Goal: Task Accomplishment & Management: Manage account settings

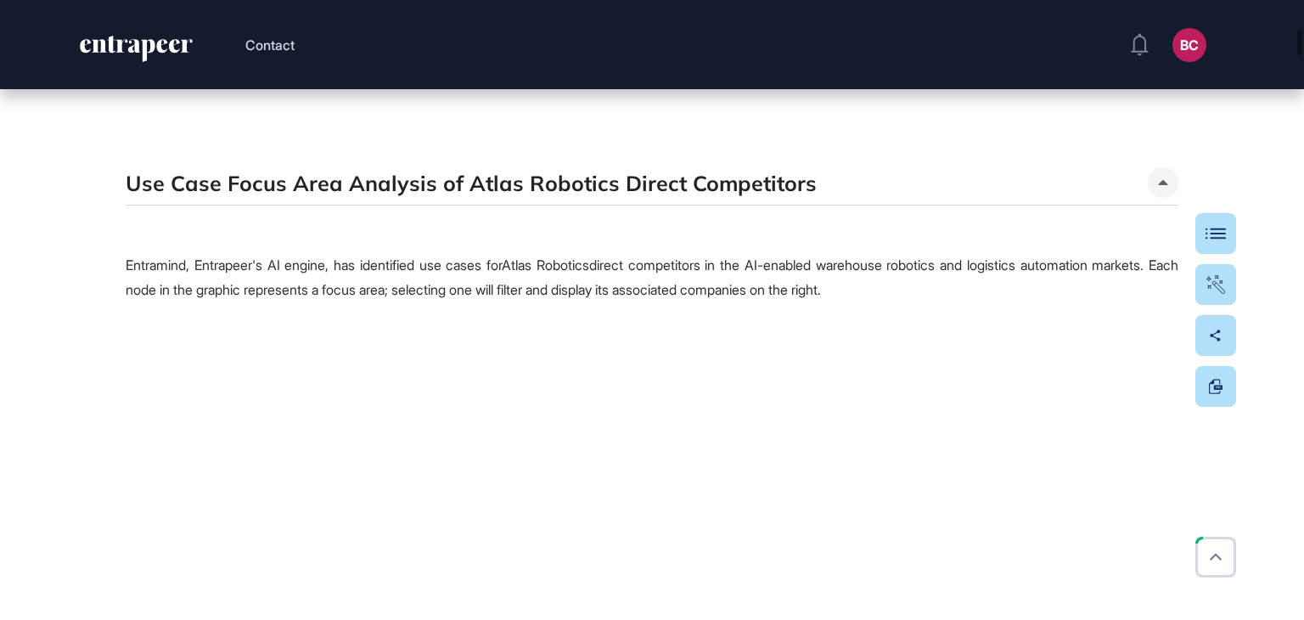
scroll to position [3567, 0]
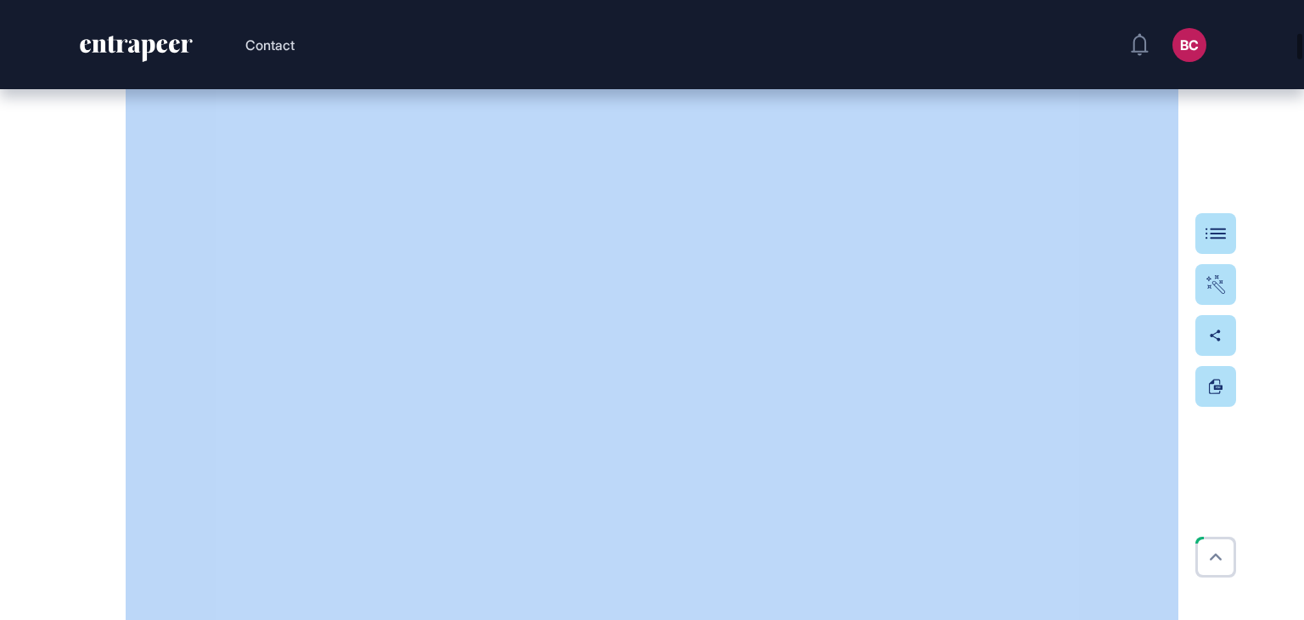
drag, startPoint x: 1302, startPoint y: 67, endPoint x: 1304, endPoint y: 150, distance: 83.2
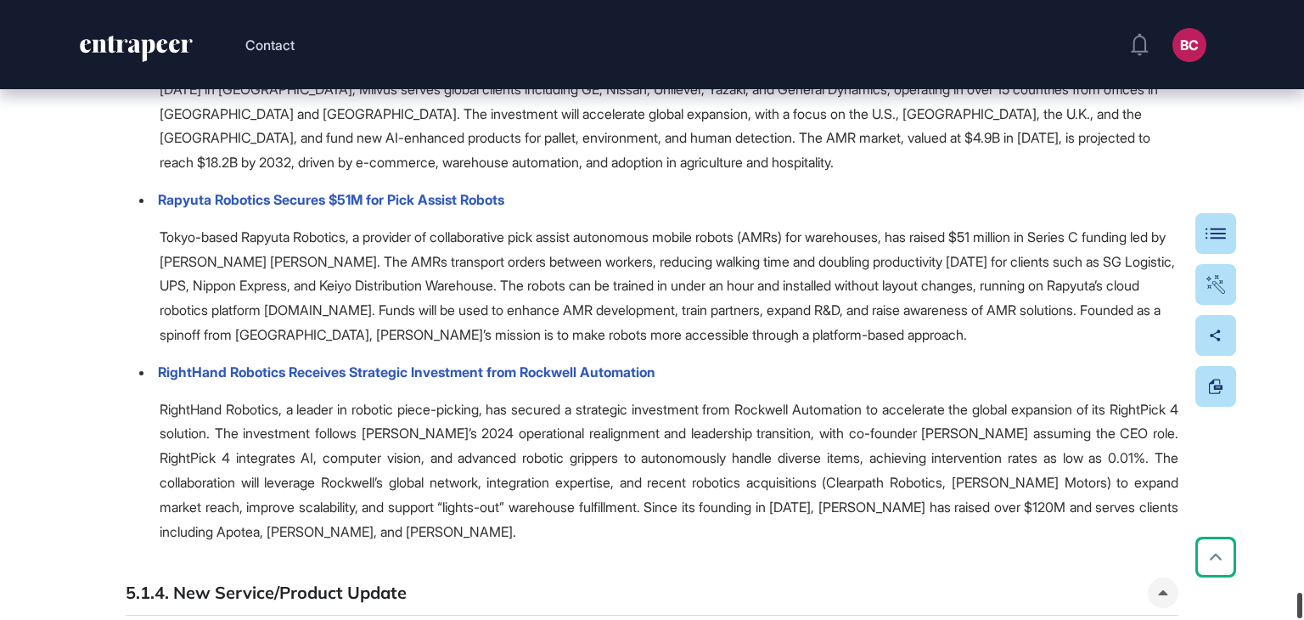
scroll to position [66558, 0]
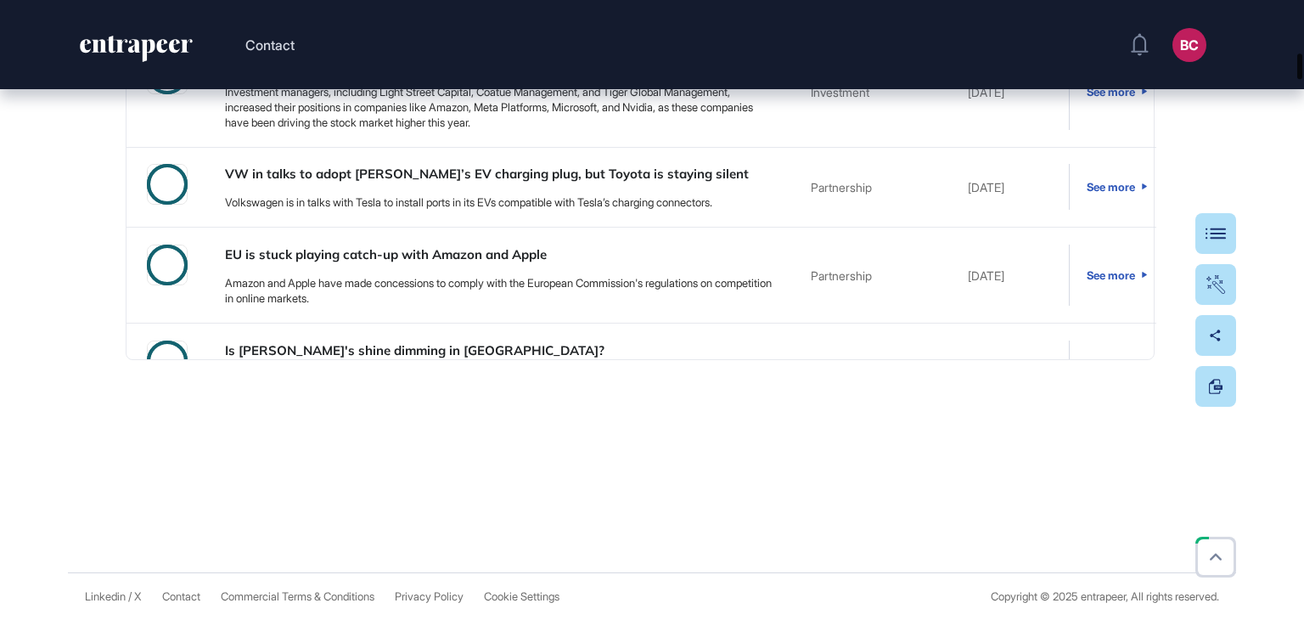
drag, startPoint x: 1299, startPoint y: 65, endPoint x: 248, endPoint y: 28, distance: 1052.0
click at [596, 44] on div "Contact BC Admin Dashboard Dashboard Profile My Content Request More Data Edit …" at bounding box center [652, 310] width 1304 height 620
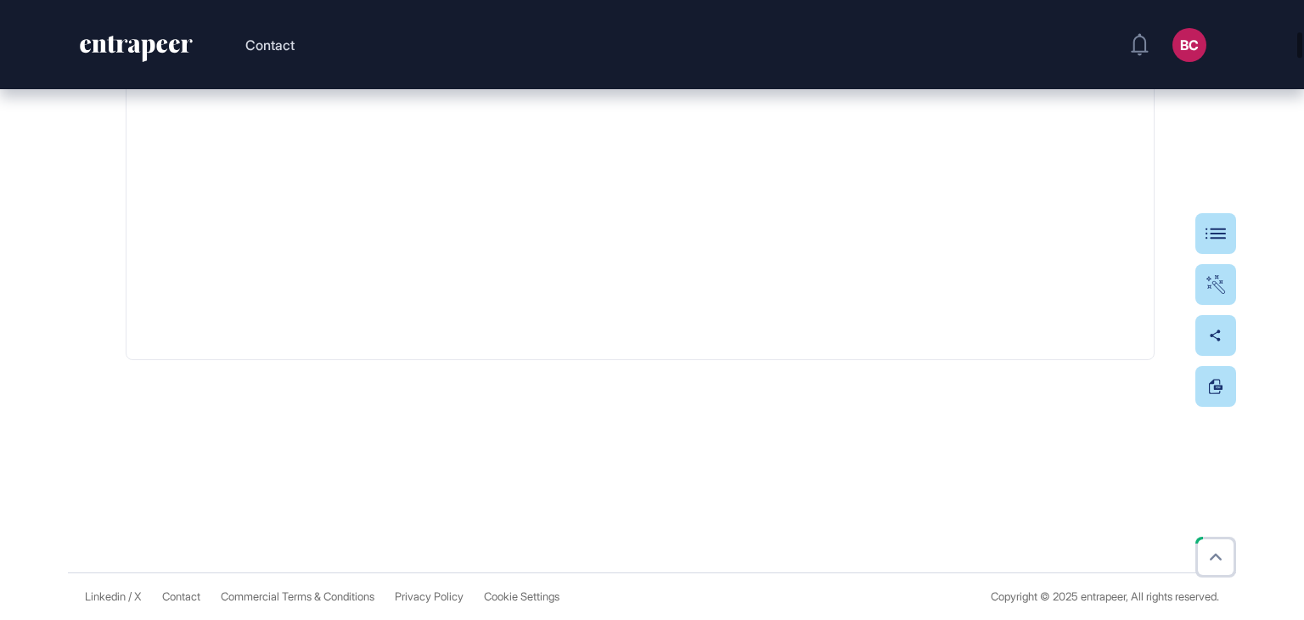
scroll to position [3471, 0]
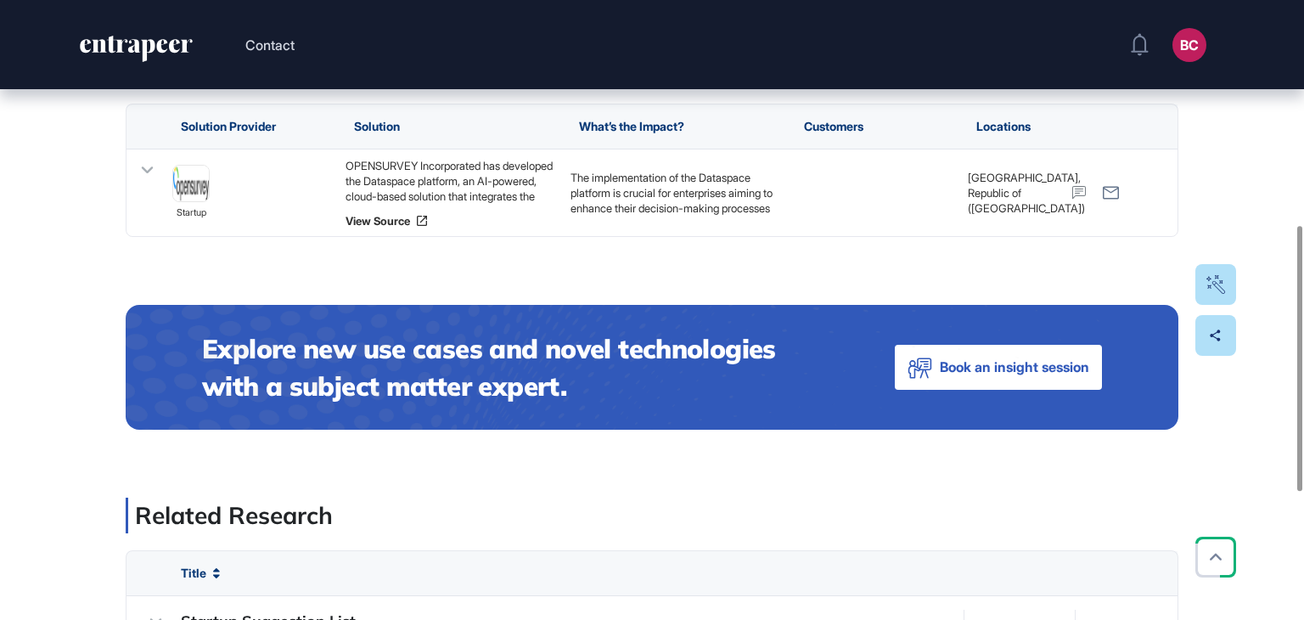
scroll to position [340, 0]
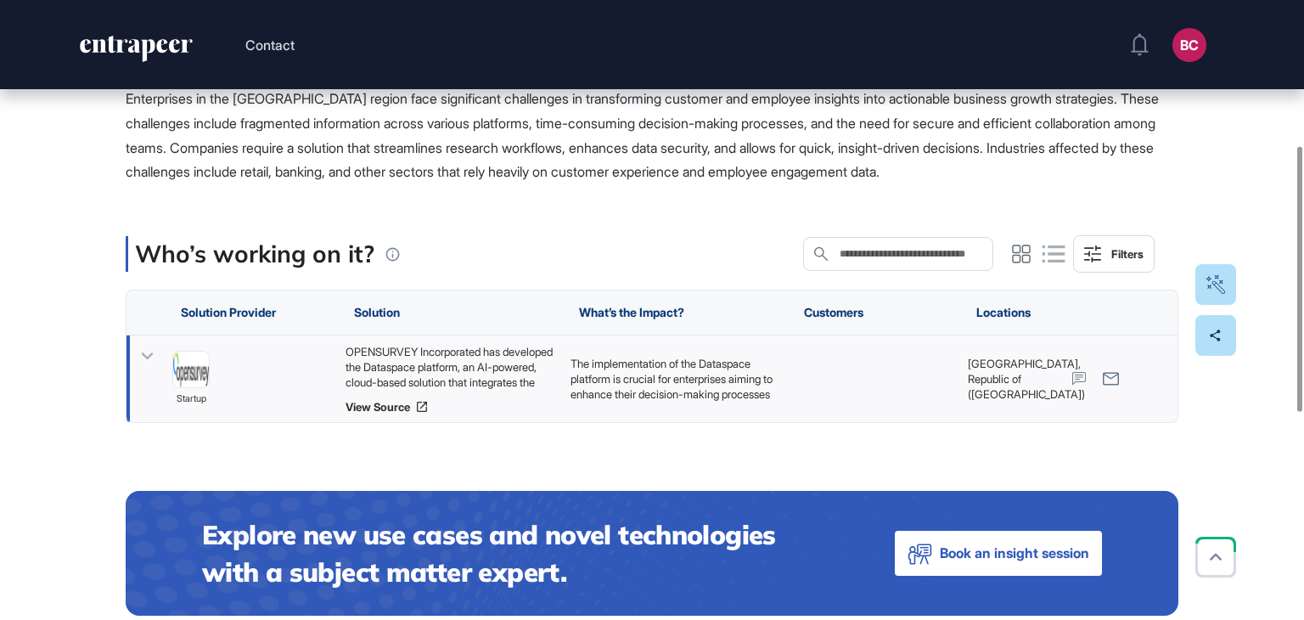
click at [414, 358] on div "OPENSURVEY Incorporated has developed the Dataspace platform, an AI-powered, cl…" at bounding box center [450, 367] width 208 height 46
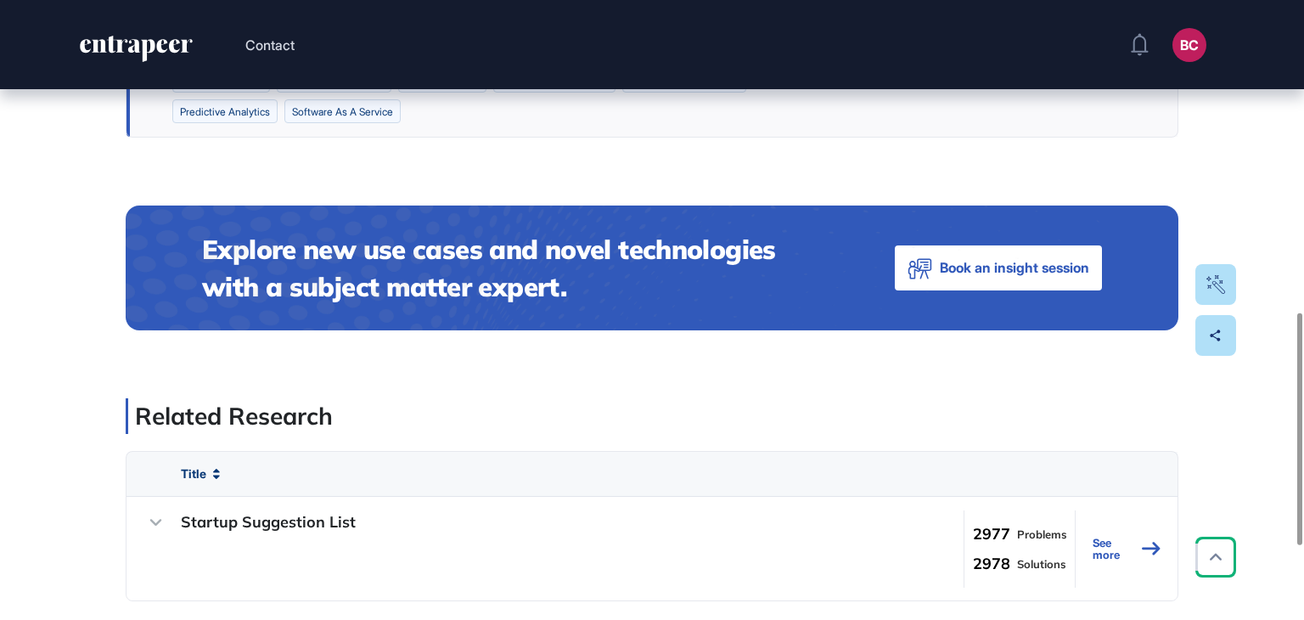
scroll to position [679, 0]
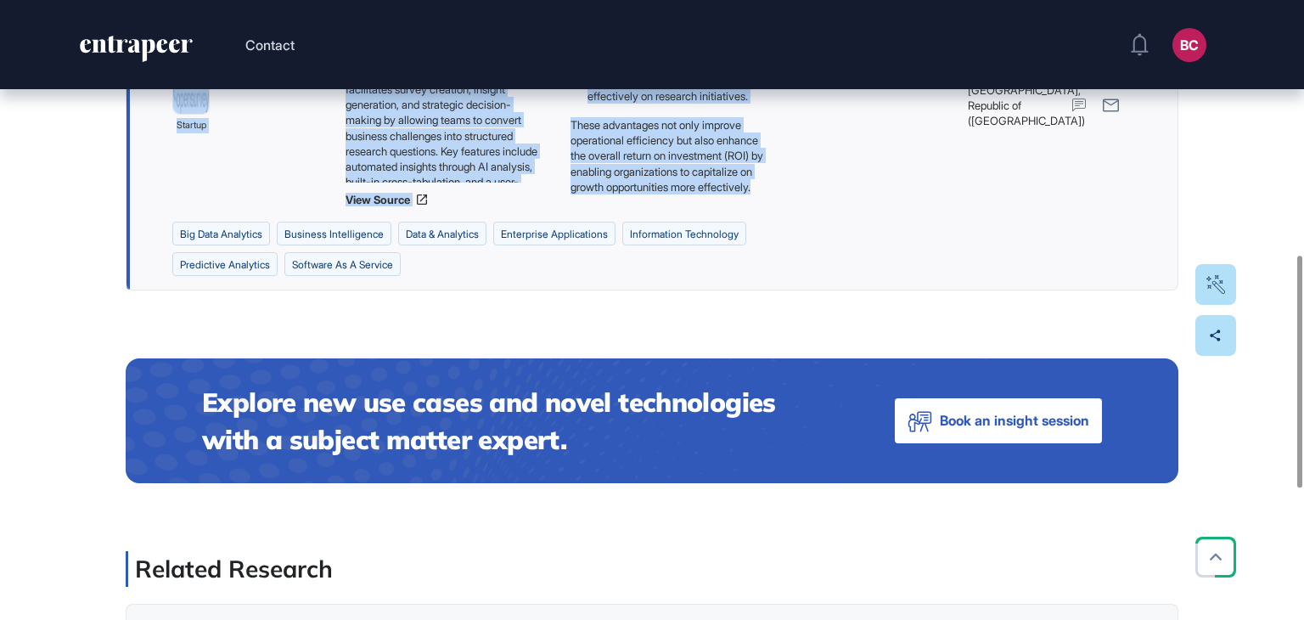
drag, startPoint x: 124, startPoint y: 178, endPoint x: 676, endPoint y: 183, distance: 552.0
click at [676, 183] on div "Edit Page Use Case Tag for Gameboard Build Partner Invest Acquire big data anal…" at bounding box center [652, 167] width 1304 height 1514
copy main "Centralizing Experience Data to Accelerate Insight-Driven Decisions and Secure …"
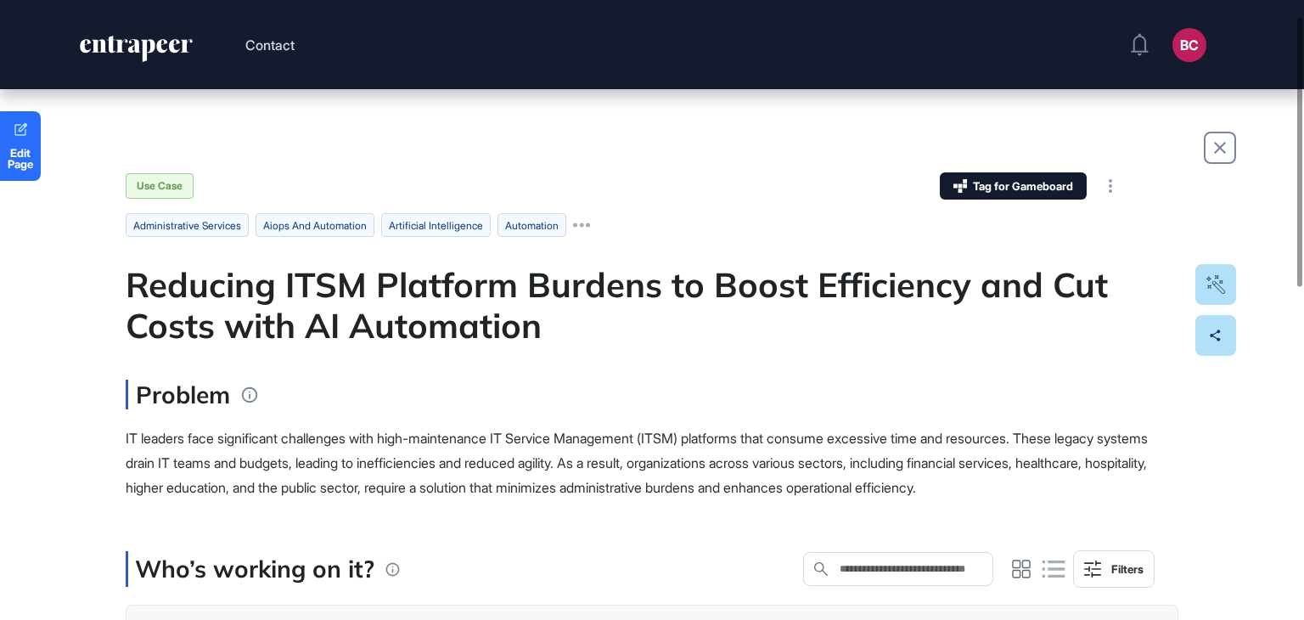
scroll to position [255, 0]
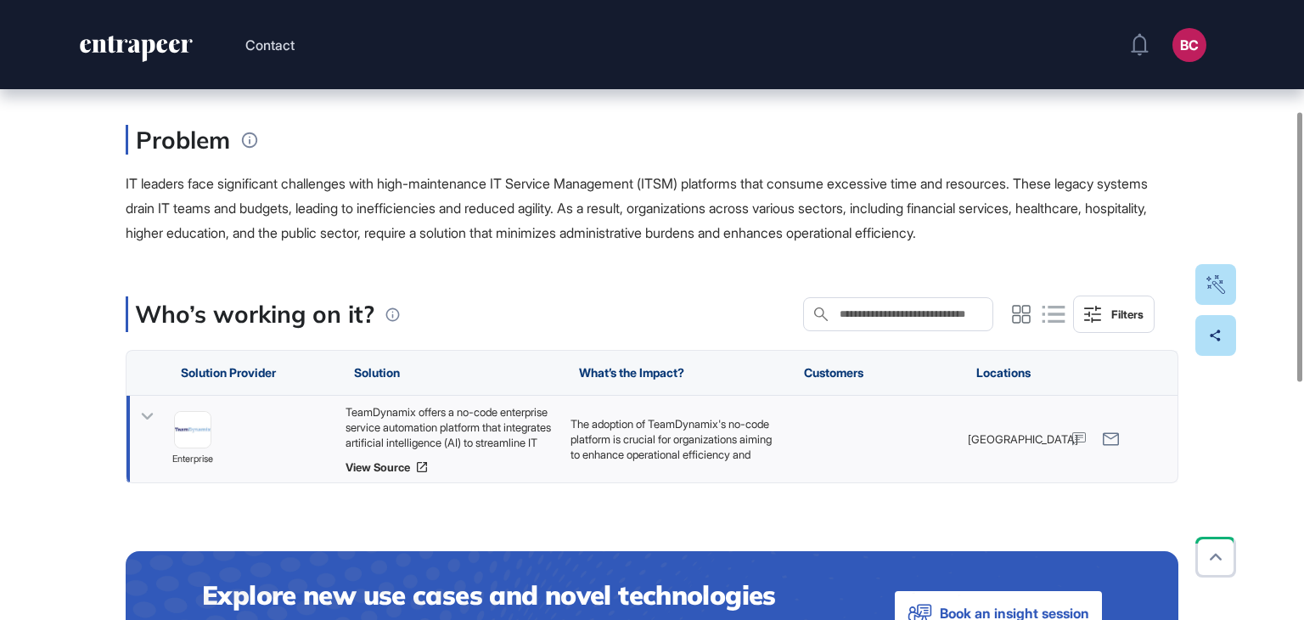
click at [437, 439] on div "TeamDynamix offers a no-code enterprise service automation platform that integr…" at bounding box center [450, 427] width 208 height 46
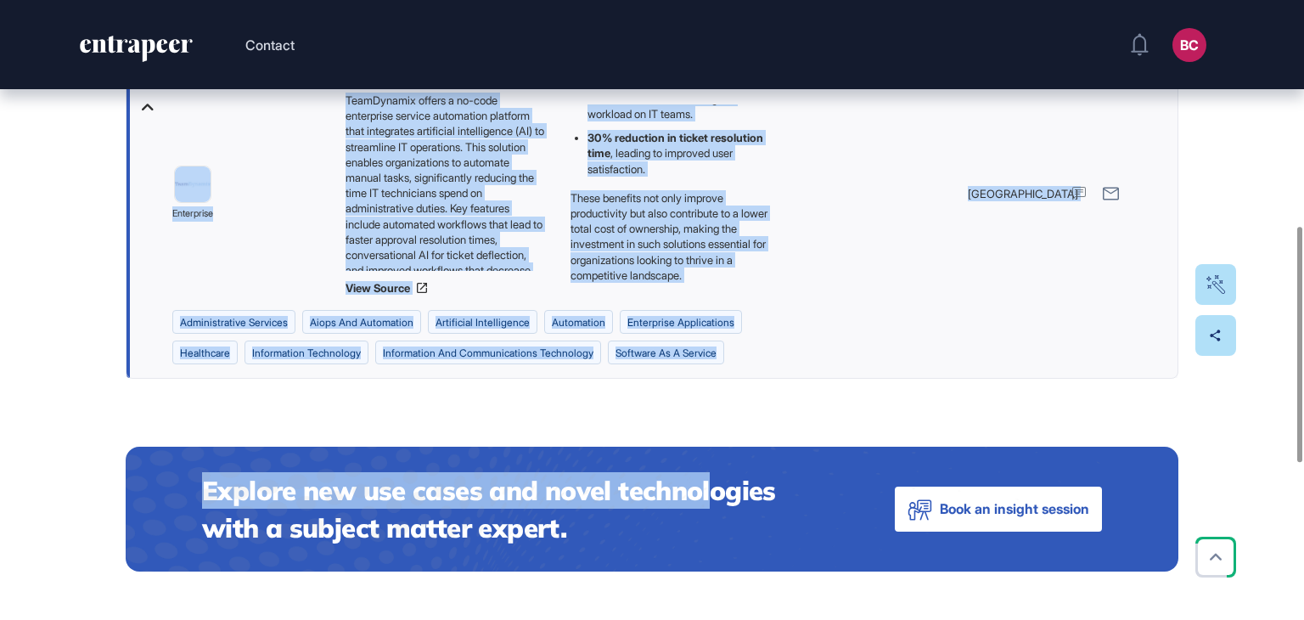
scroll to position [594, 0]
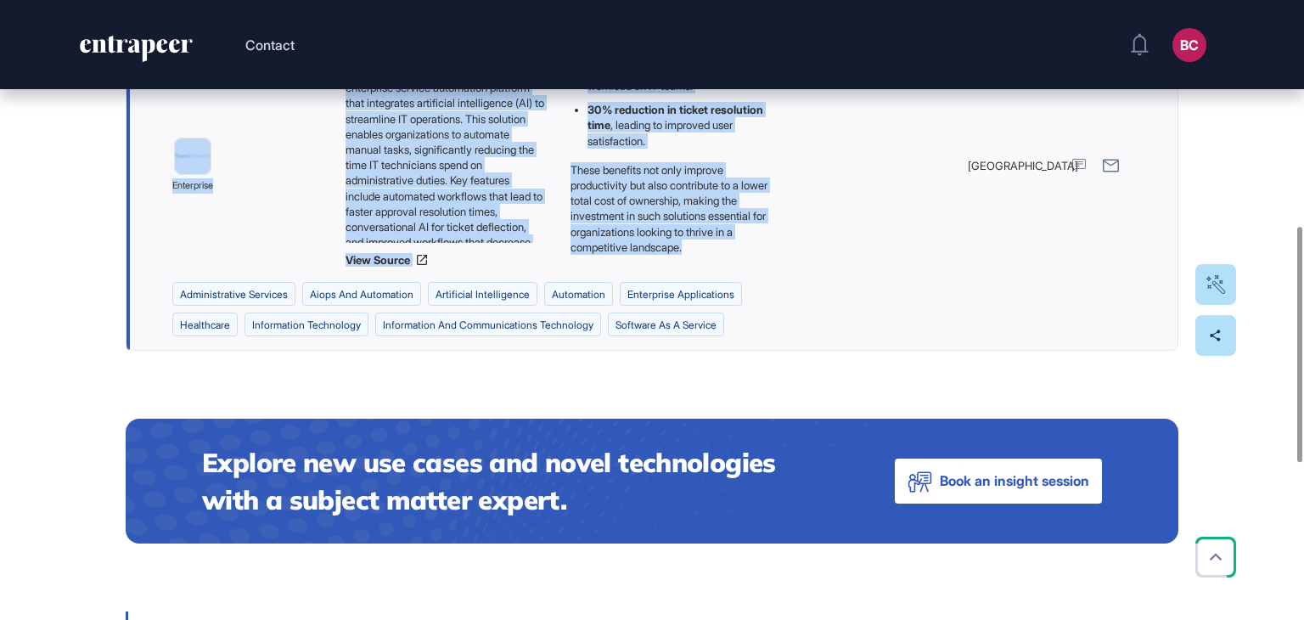
drag, startPoint x: 123, startPoint y: 301, endPoint x: 667, endPoint y: 266, distance: 544.7
click at [667, 266] on div "Edit Page Use Case Tag for Gameboard Build Partner Invest Acquire administrativ…" at bounding box center [652, 240] width 1304 height 1490
copy main "Reducing ITSM Platform Burdens to Boost Efficiency and Cut Costs with AI Automa…"
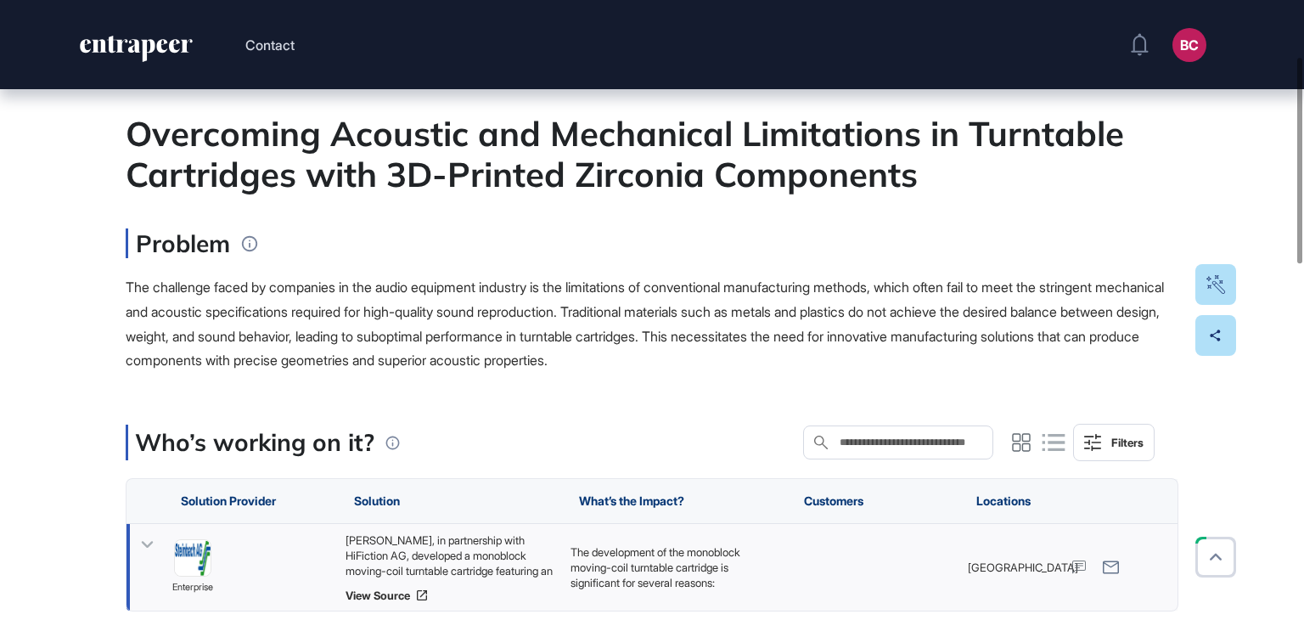
scroll to position [170, 0]
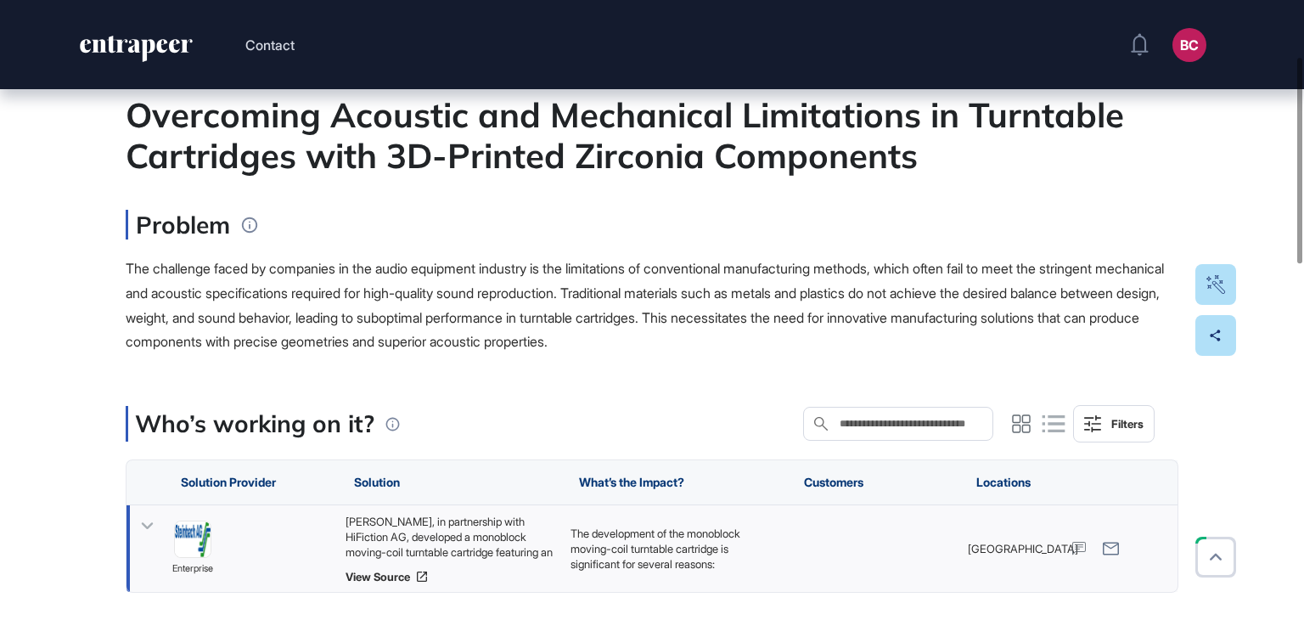
click at [473, 546] on div "[PERSON_NAME], in partnership with HiFiction AG, developed a monoblock moving-c…" at bounding box center [450, 537] width 208 height 46
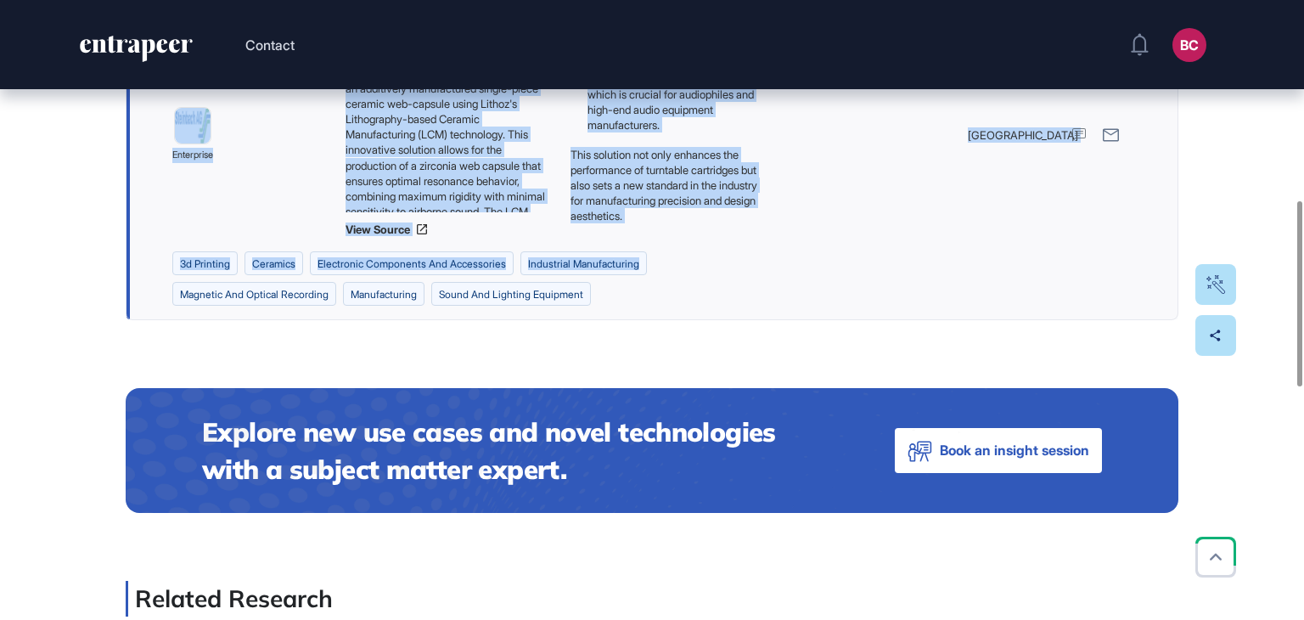
scroll to position [679, 0]
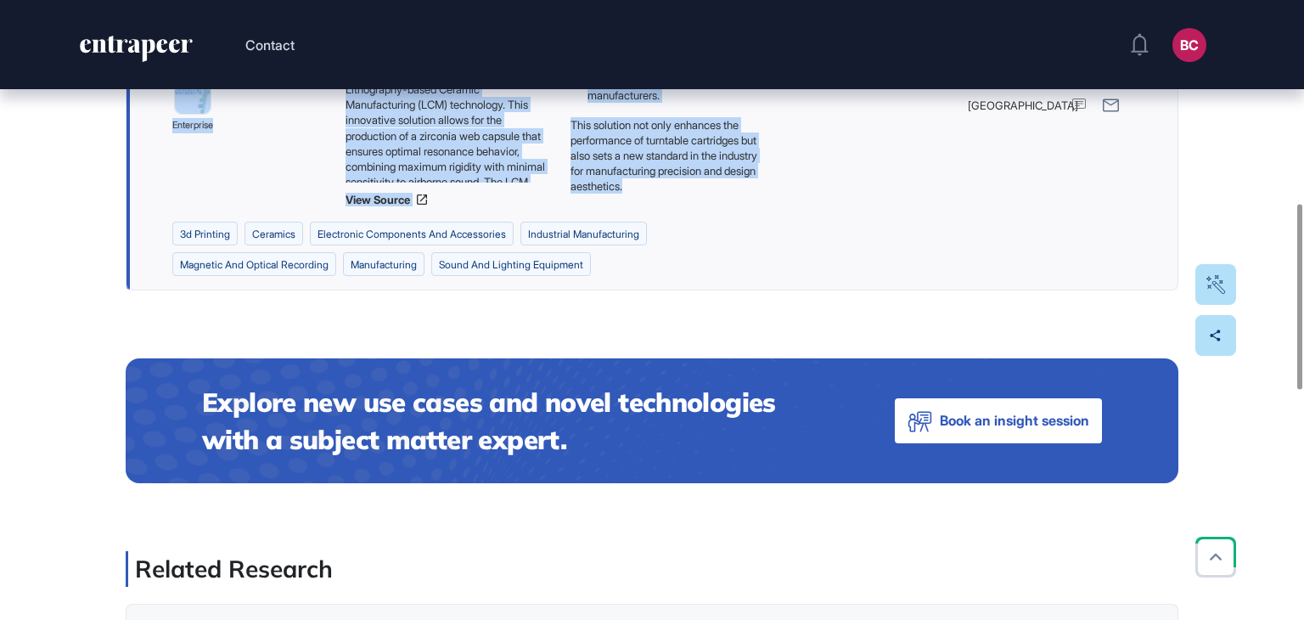
drag, startPoint x: 98, startPoint y: 133, endPoint x: 711, endPoint y: 194, distance: 616.2
click at [711, 194] on div "Edit Page Use Case Tag for Gameboard Build Partner Invest Acquire 3d printing C…" at bounding box center [652, 375] width 1304 height 1931
copy main "Loremipsum Dolorsit ame Consectetu Adipiscinge se Doeiusmod Temporinci utla 8E-…"
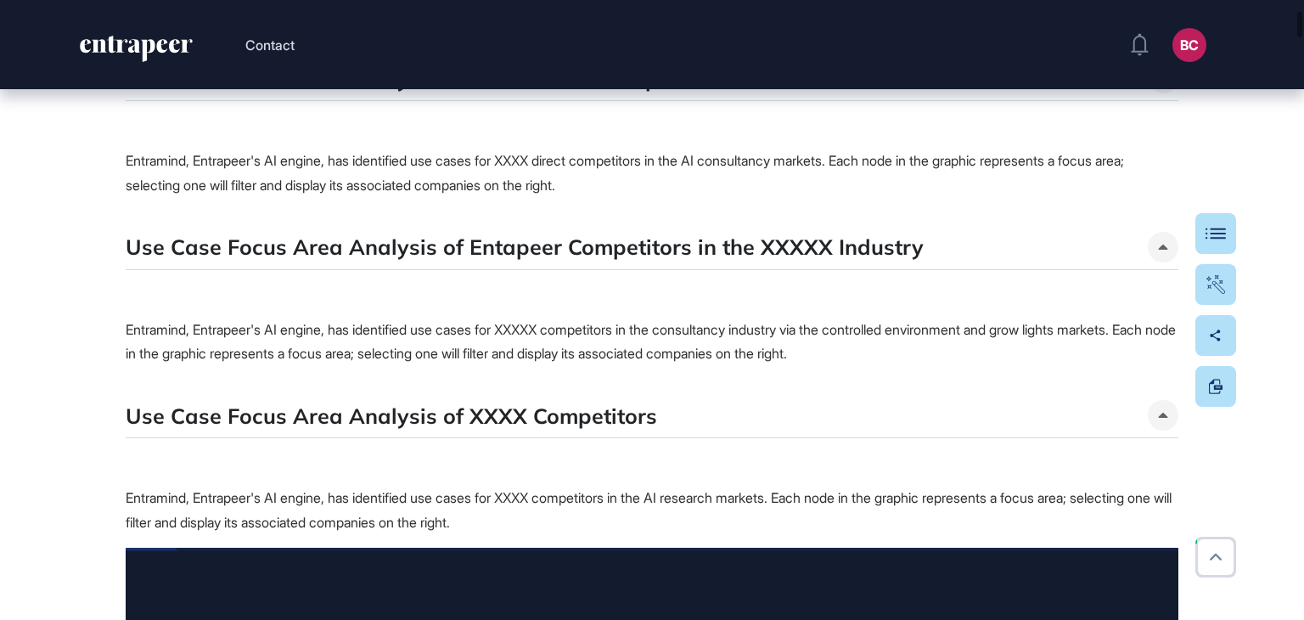
scroll to position [1274, 0]
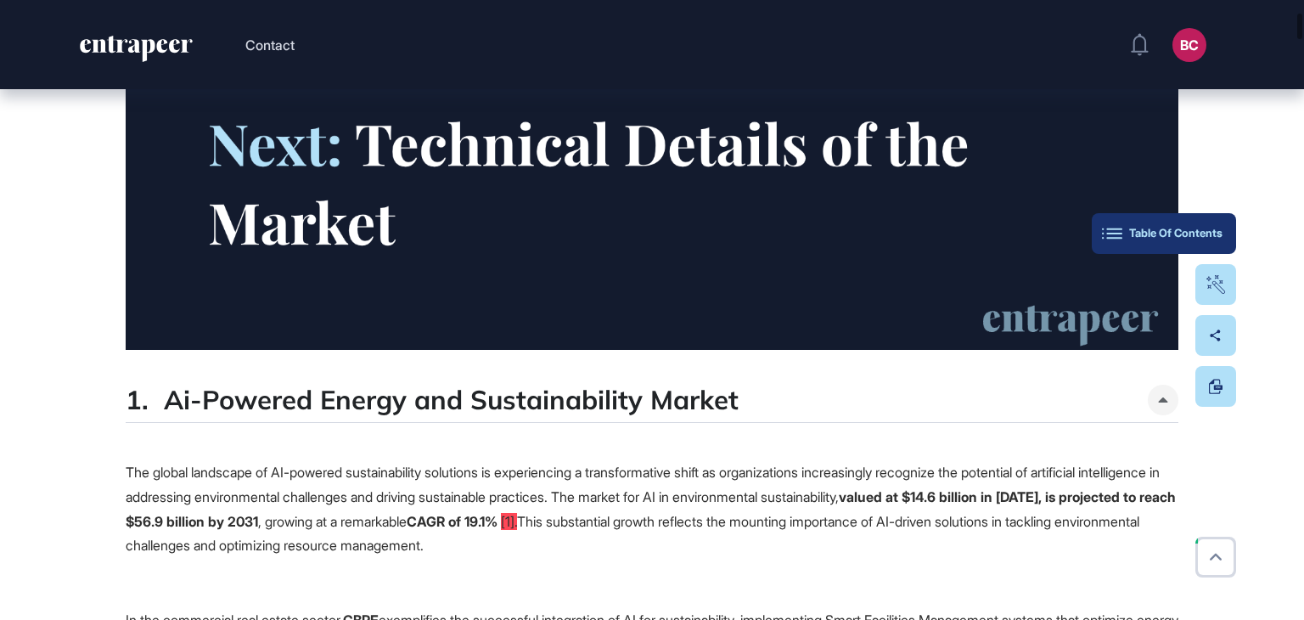
click at [1226, 222] on button "Table Of Contents" at bounding box center [1164, 233] width 144 height 41
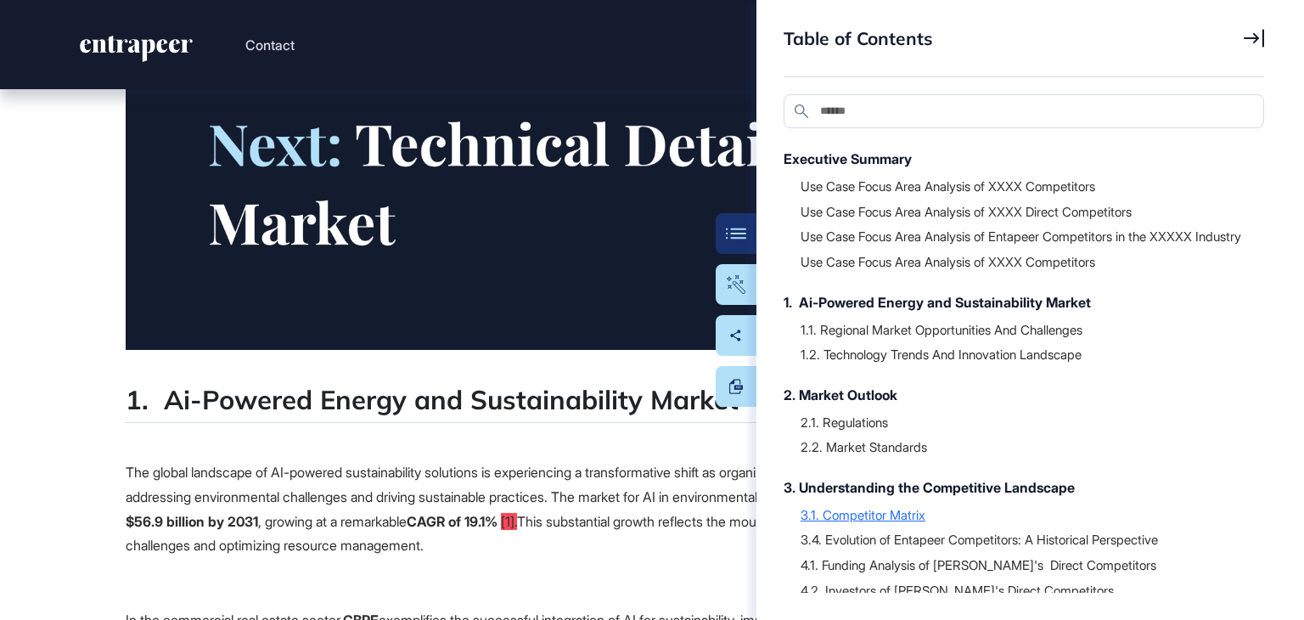
click at [858, 523] on div "3.1. Competitor Matrix" at bounding box center [1024, 514] width 447 height 17
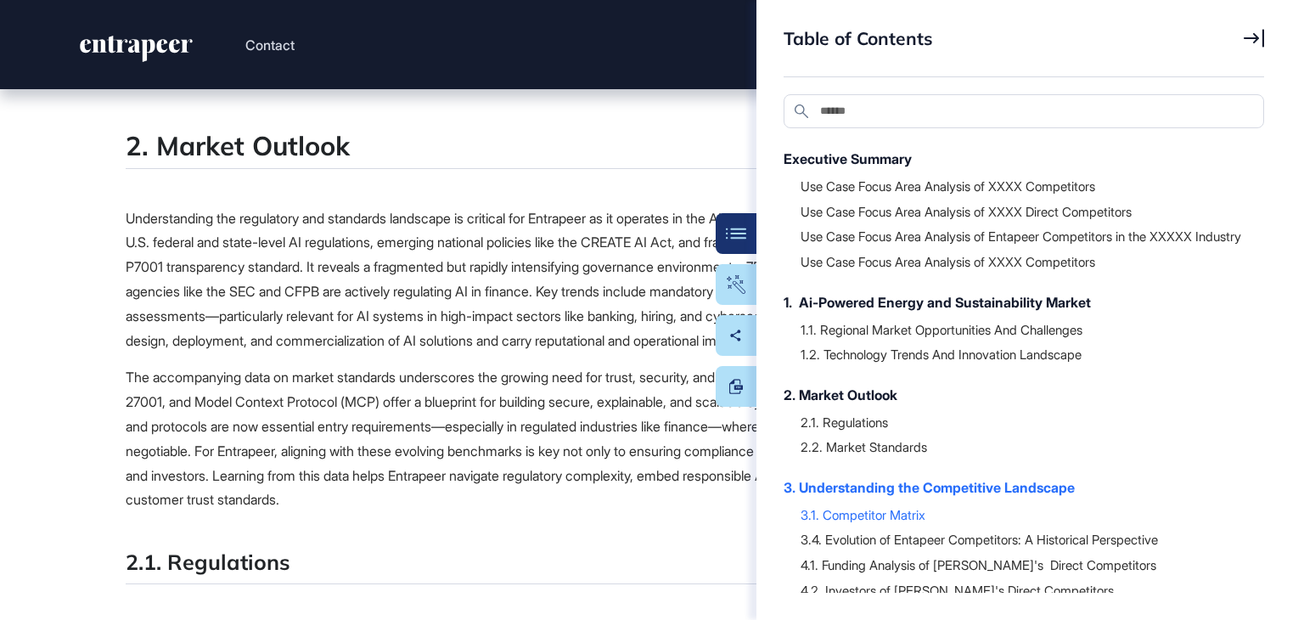
scroll to position [15004, 0]
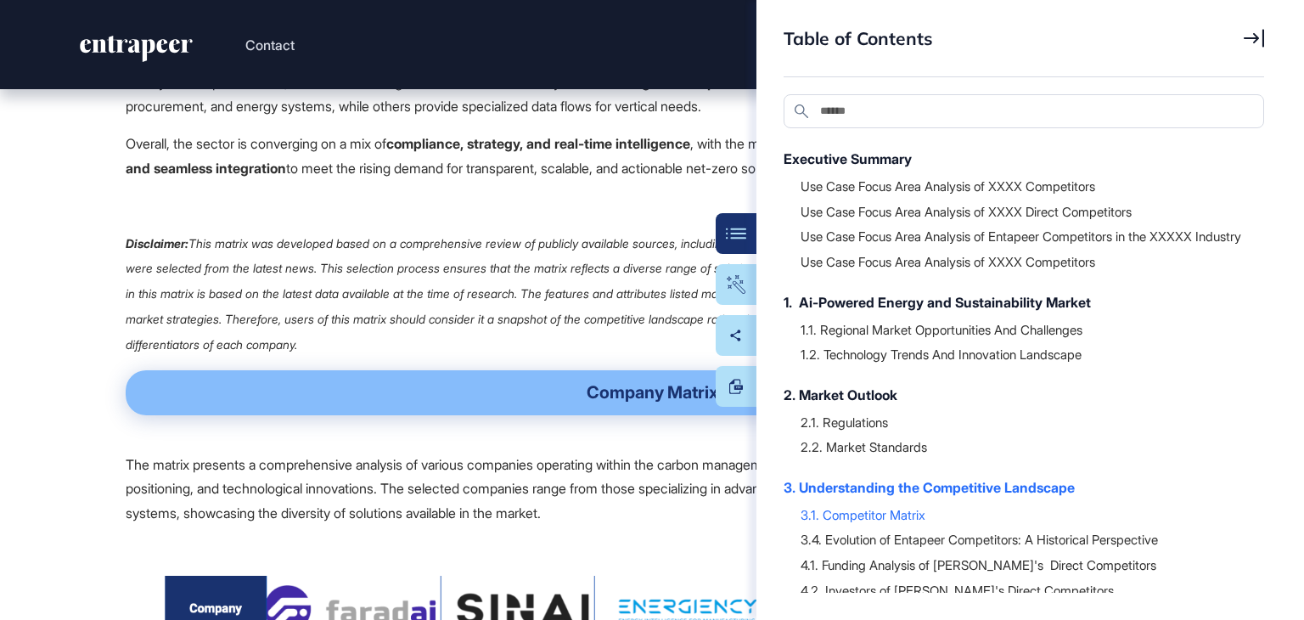
click at [1254, 35] on icon at bounding box center [1254, 39] width 20 height 18
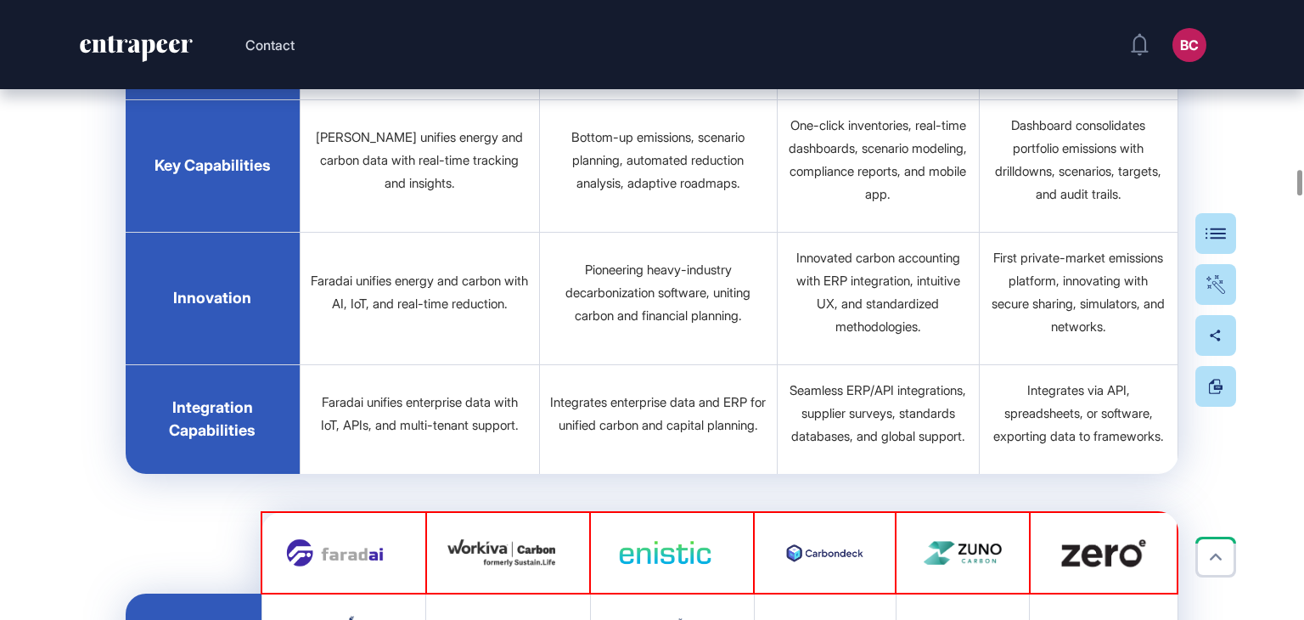
scroll to position [17976, 0]
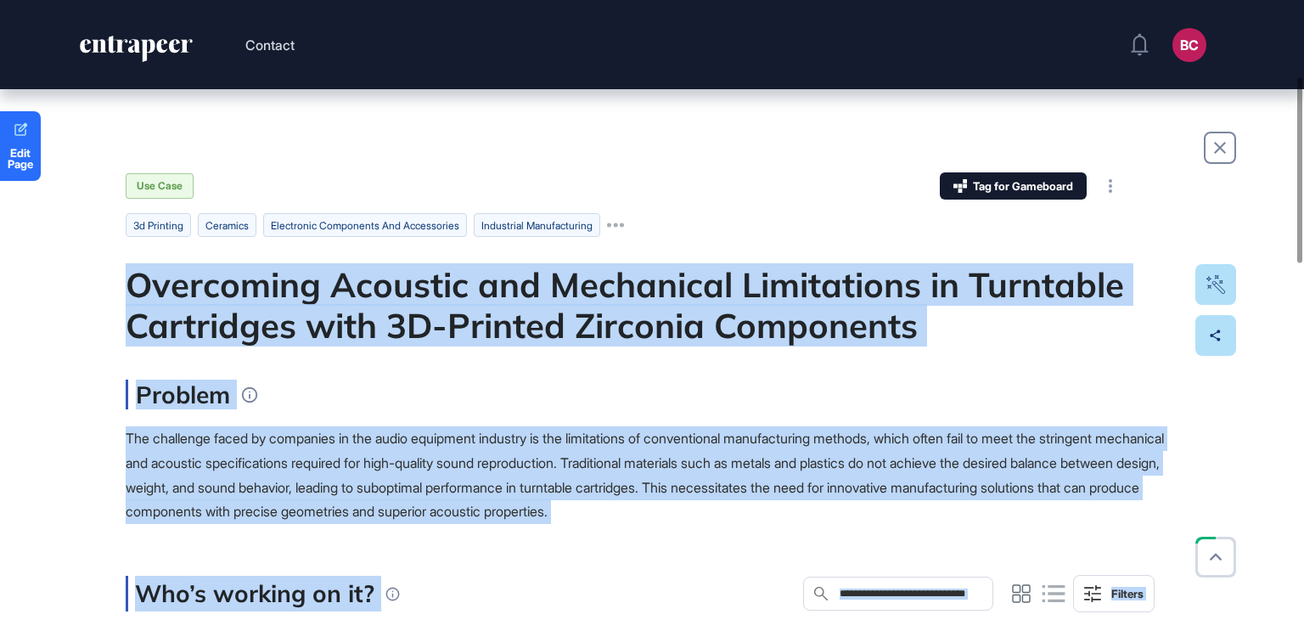
scroll to position [236, 0]
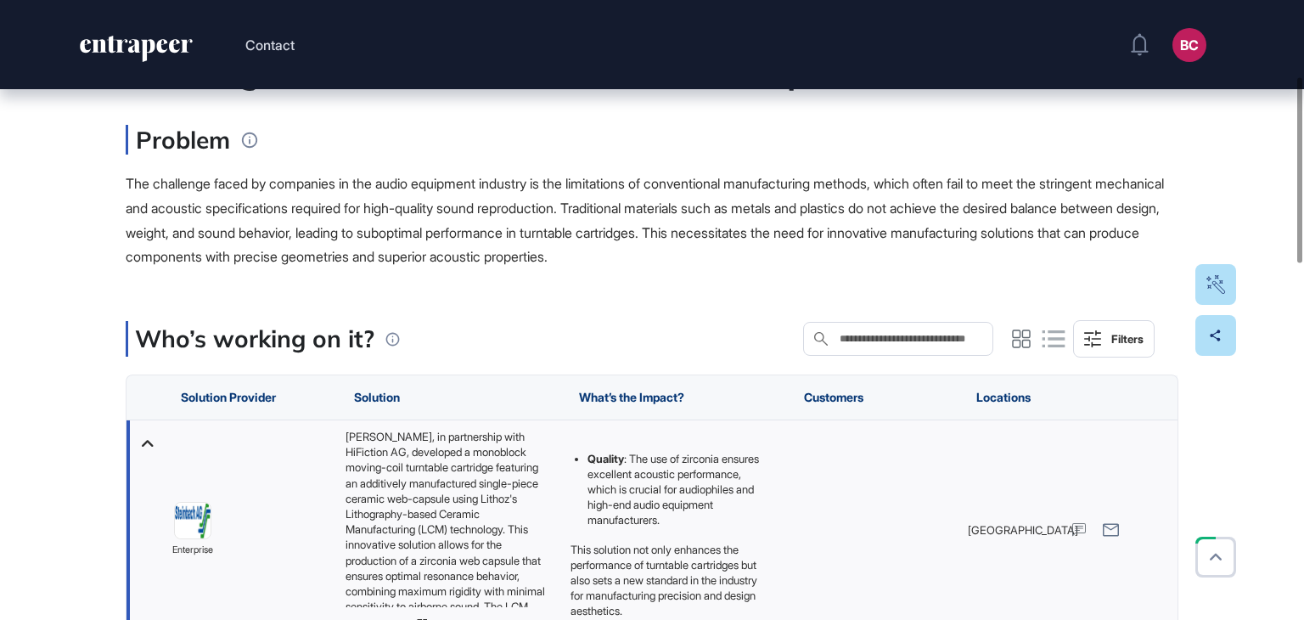
click at [1202, 58] on button "BC Admin Dashboard Dashboard Profile My Content Request More Data" at bounding box center [1190, 45] width 34 height 34
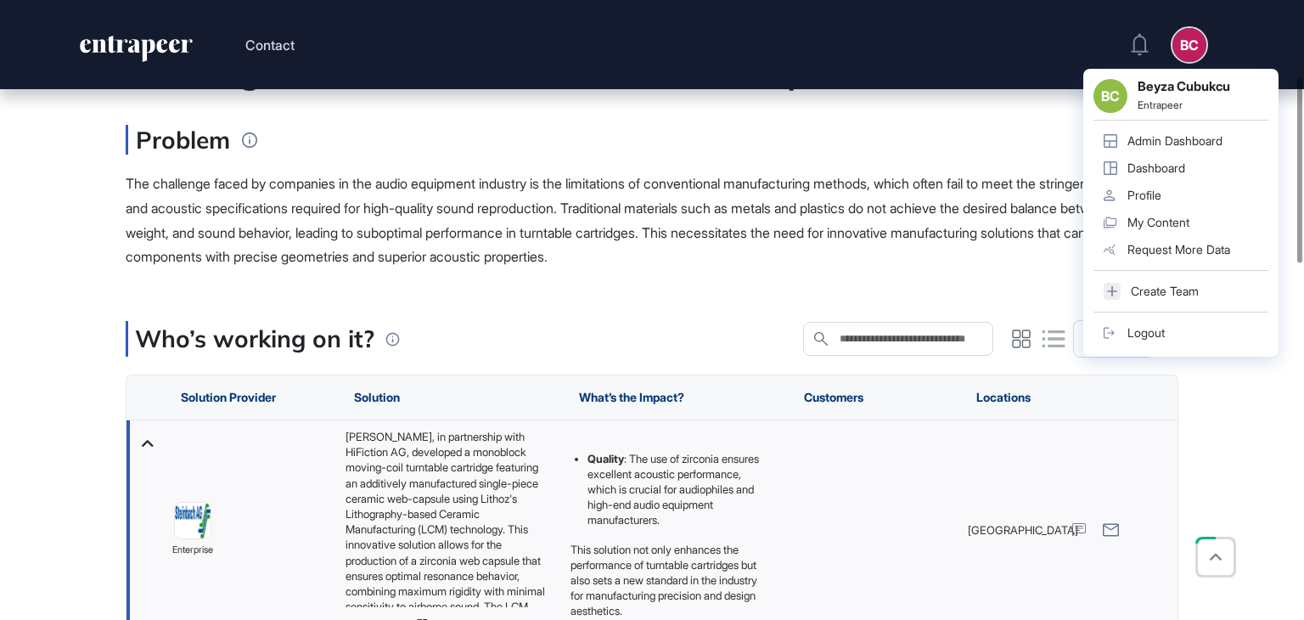
click at [1158, 136] on div "Admin Dashboard" at bounding box center [1175, 141] width 95 height 14
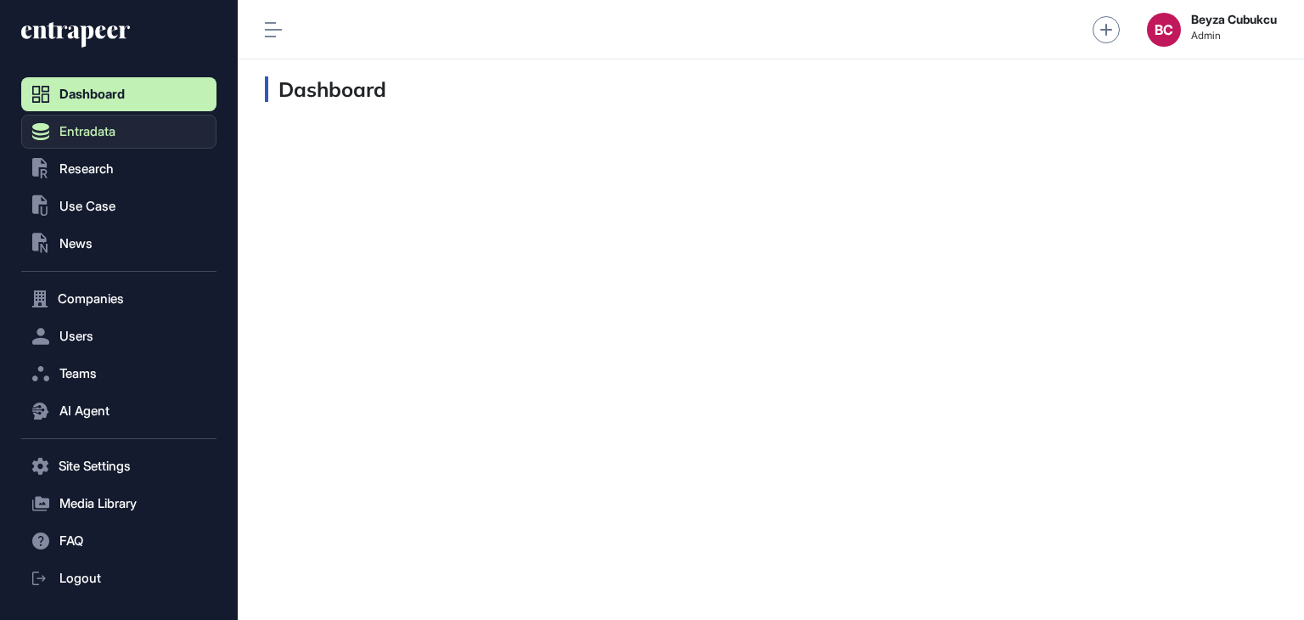
click at [76, 133] on span "Entradata" at bounding box center [87, 132] width 56 height 14
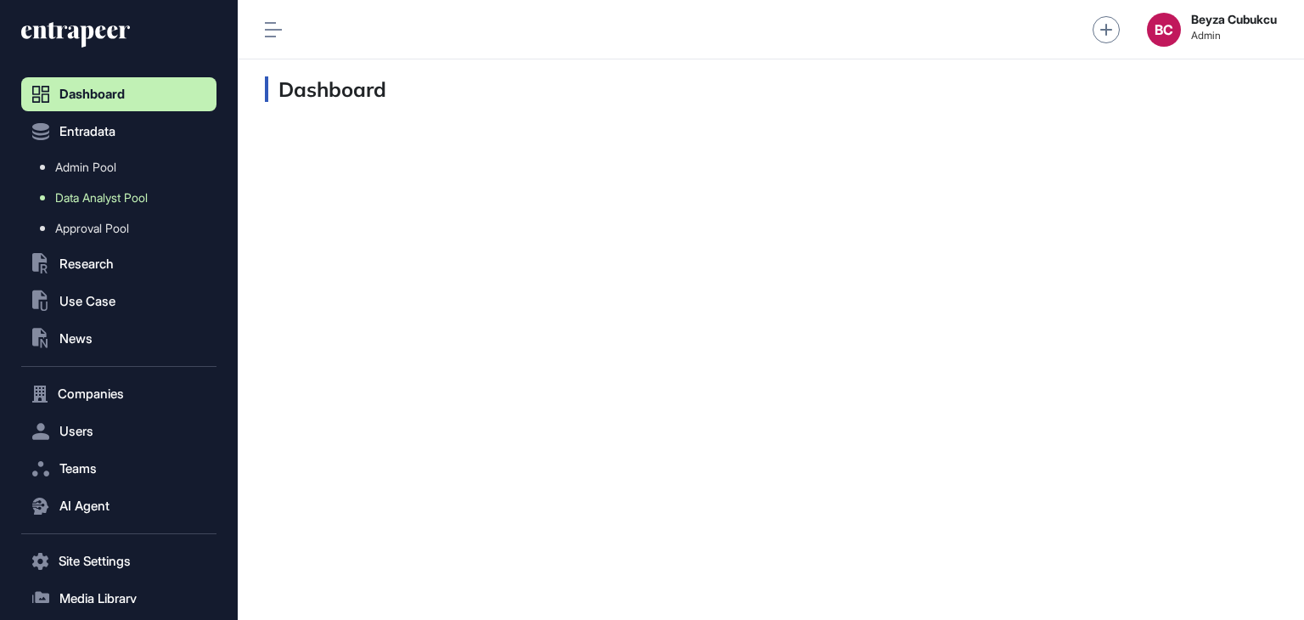
click at [93, 198] on span "Data Analyst Pool" at bounding box center [101, 198] width 93 height 14
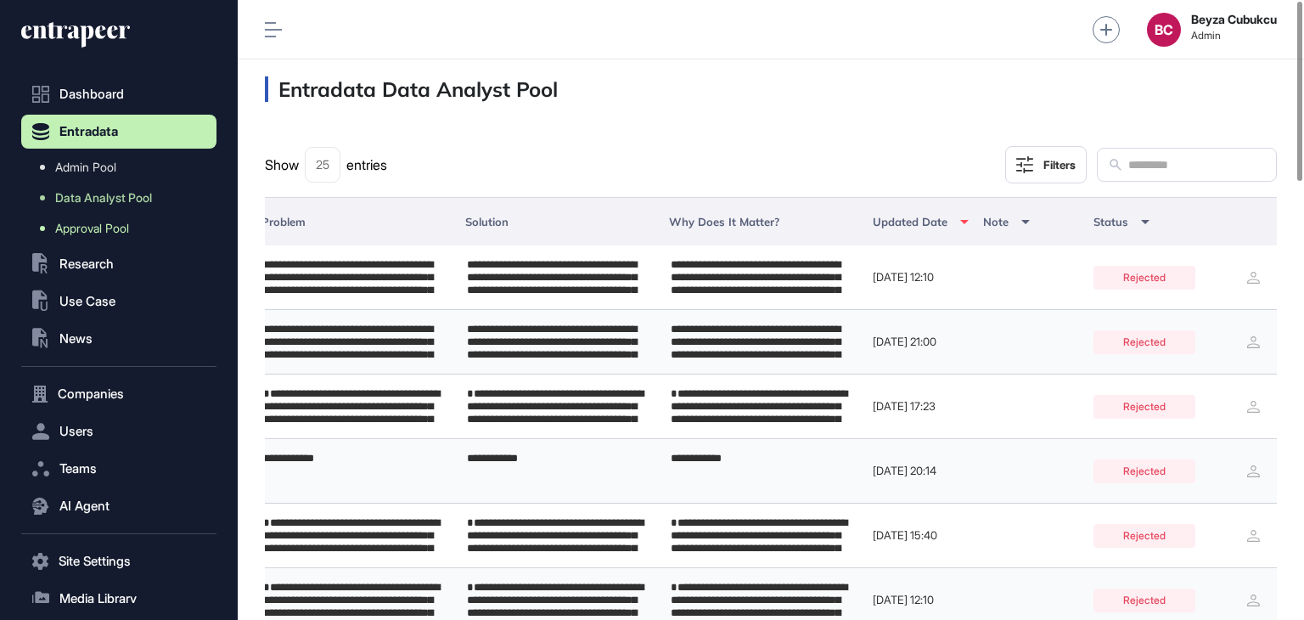
click at [92, 225] on span "Approval Pool" at bounding box center [92, 229] width 74 height 14
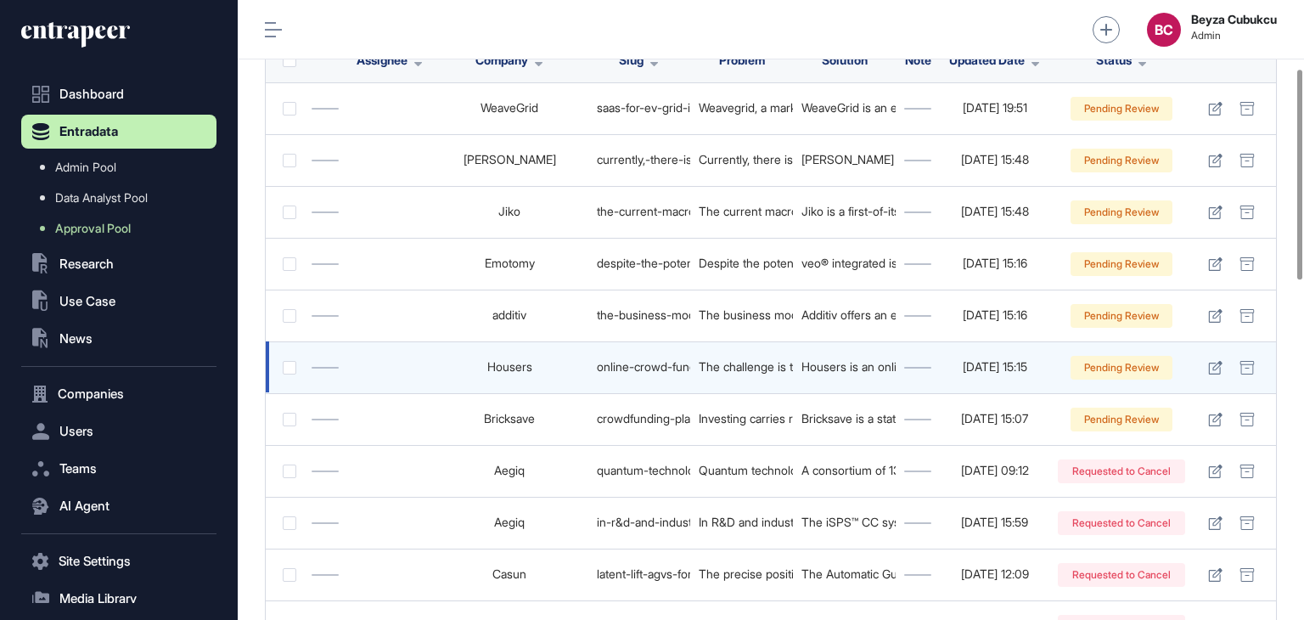
scroll to position [255, 0]
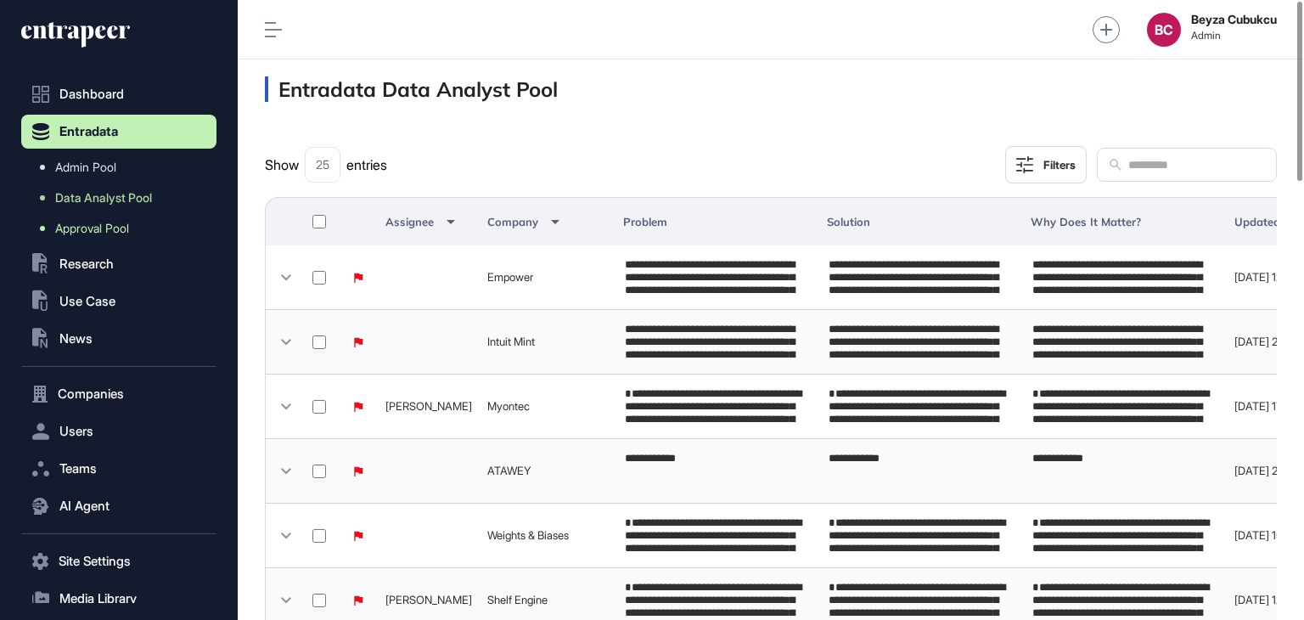
click at [139, 223] on link "Approval Pool" at bounding box center [123, 228] width 187 height 31
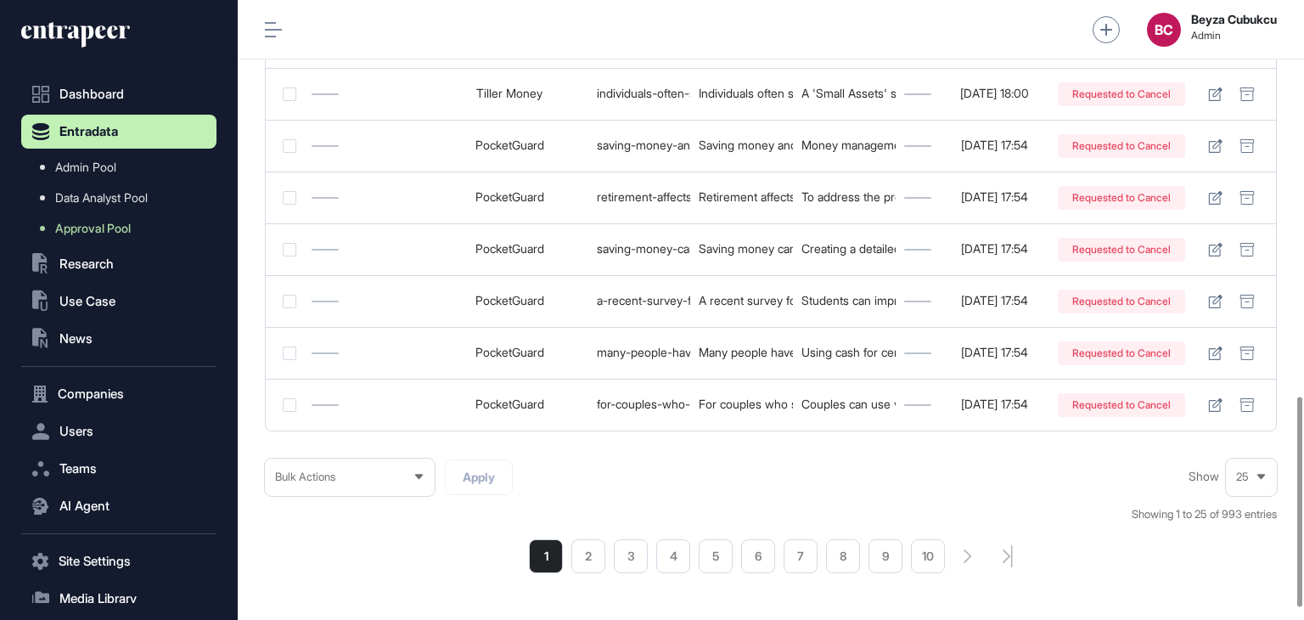
scroll to position [1202, 0]
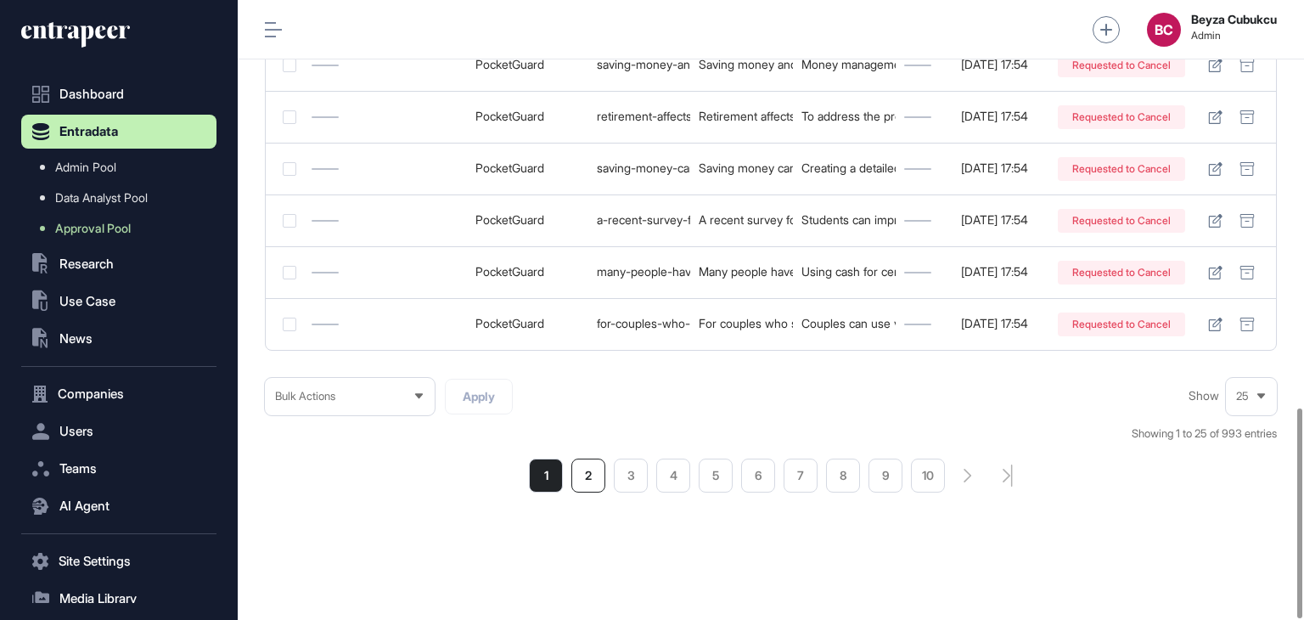
click at [598, 473] on li "2" at bounding box center [589, 476] width 34 height 34
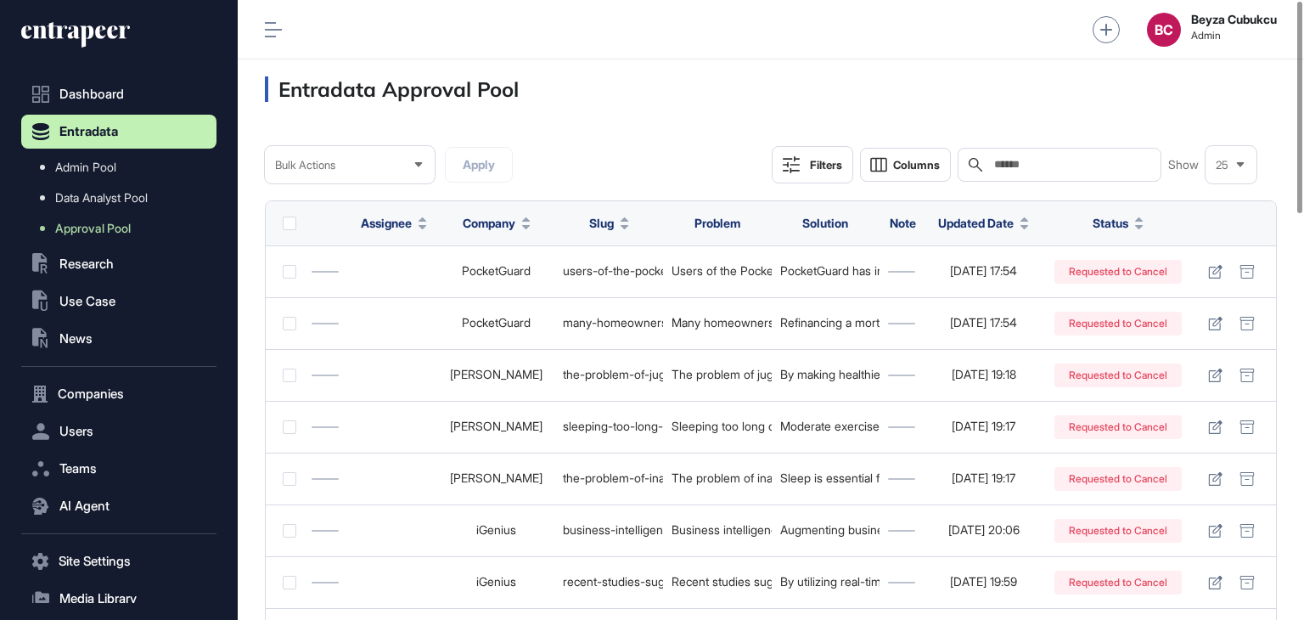
click at [1025, 161] on input "text" at bounding box center [1072, 165] width 158 height 14
paste input "*********"
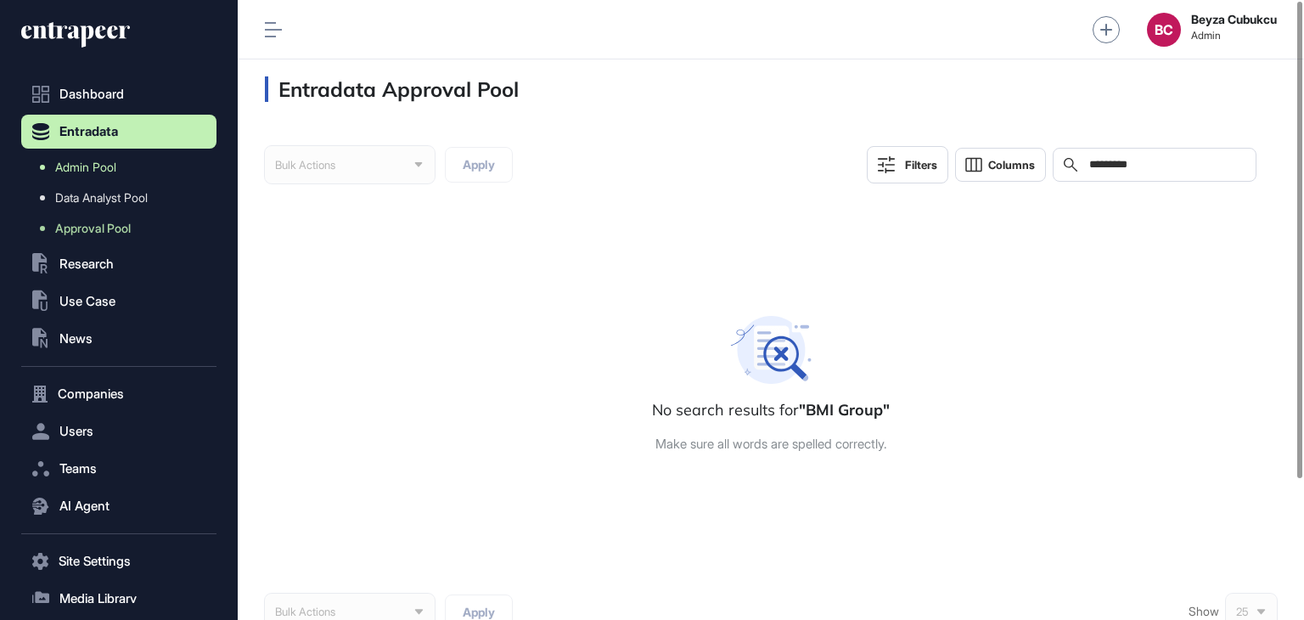
type input "*********"
click at [62, 171] on span "Admin Pool" at bounding box center [85, 168] width 61 height 14
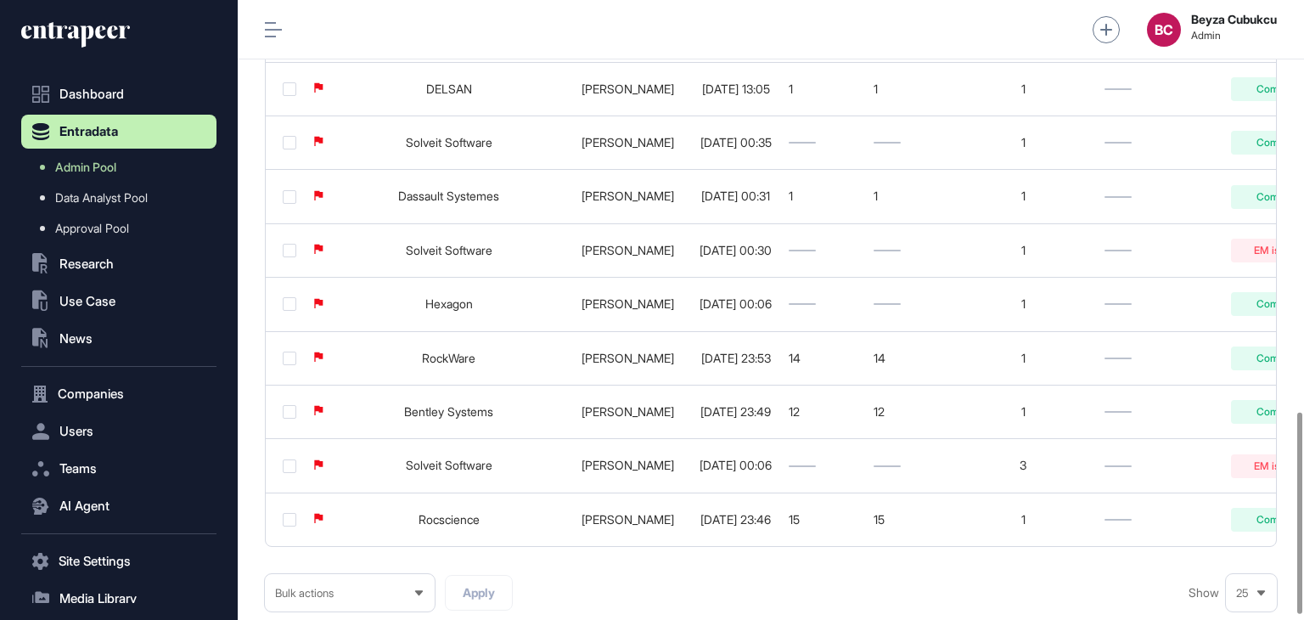
scroll to position [1277, 0]
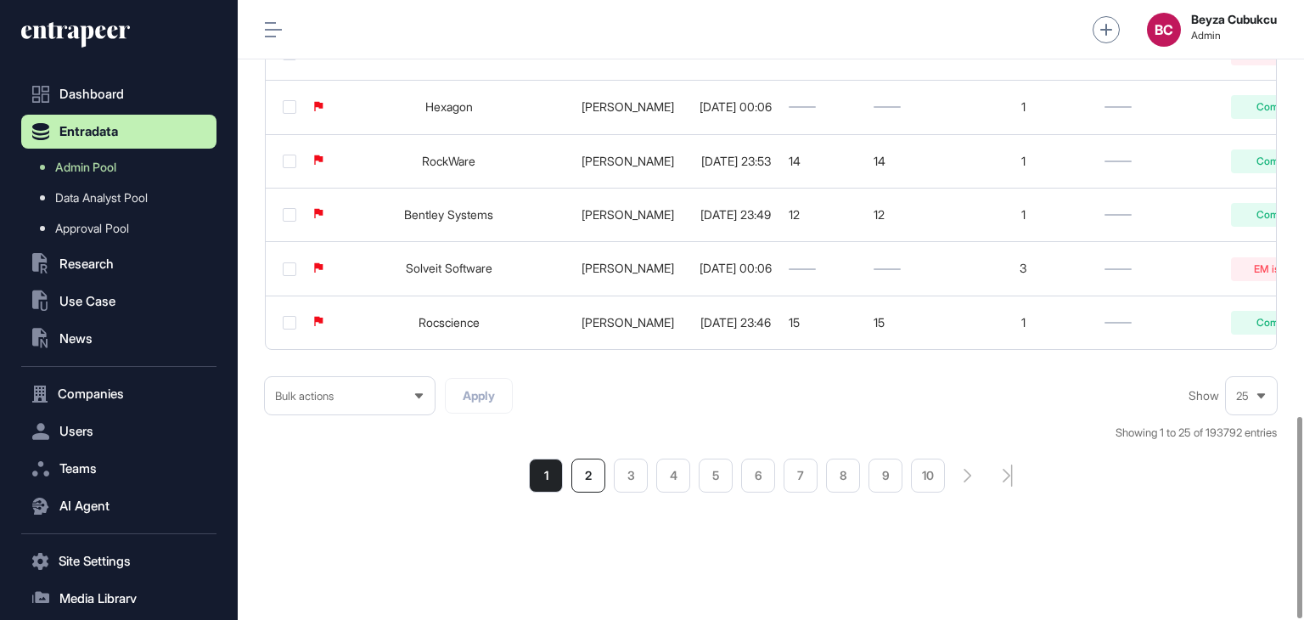
click at [589, 487] on li "2" at bounding box center [589, 476] width 34 height 34
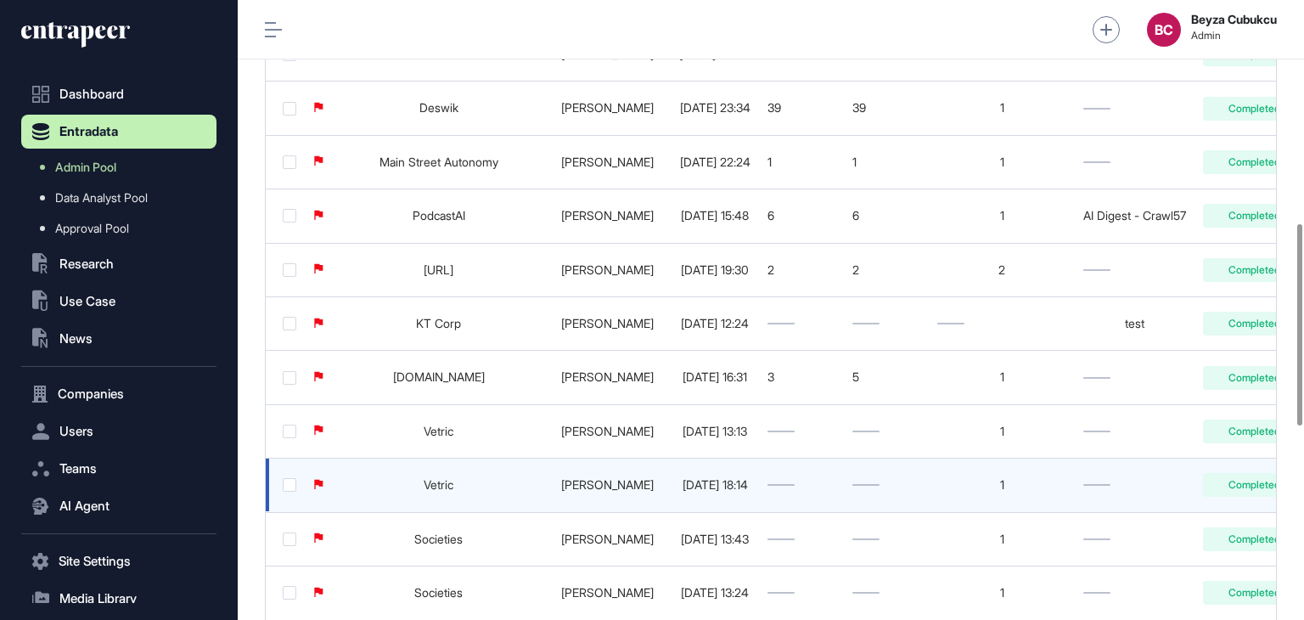
scroll to position [1104, 0]
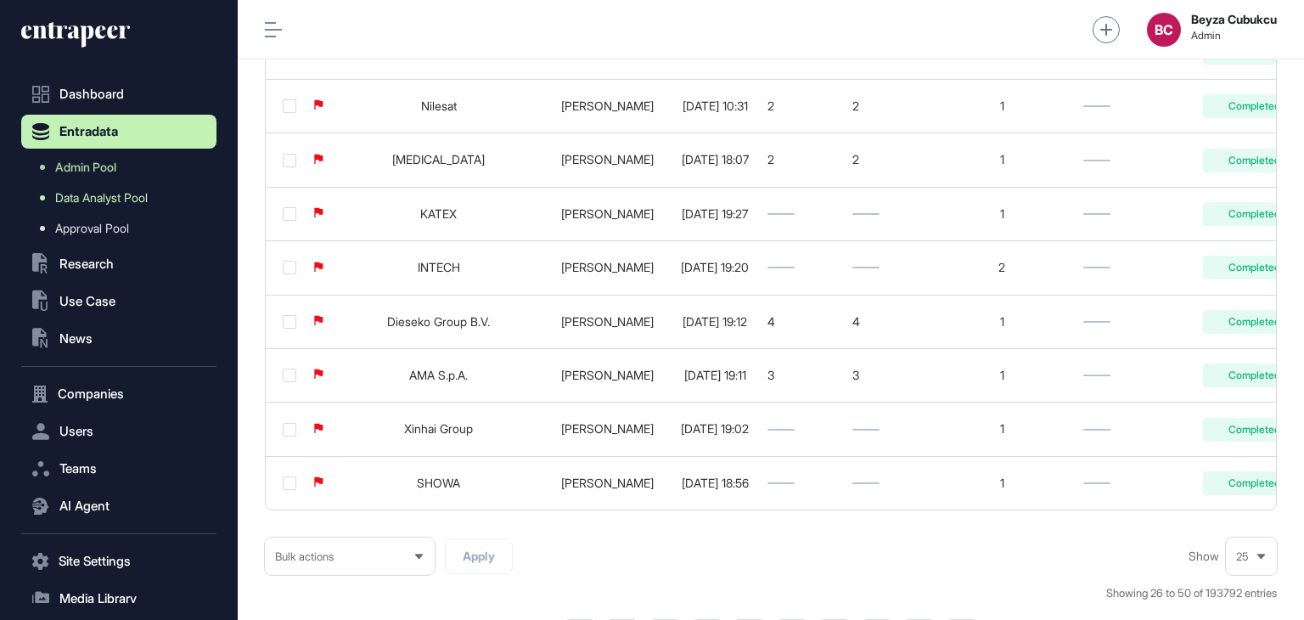
click at [122, 189] on link "Data Analyst Pool" at bounding box center [123, 198] width 187 height 31
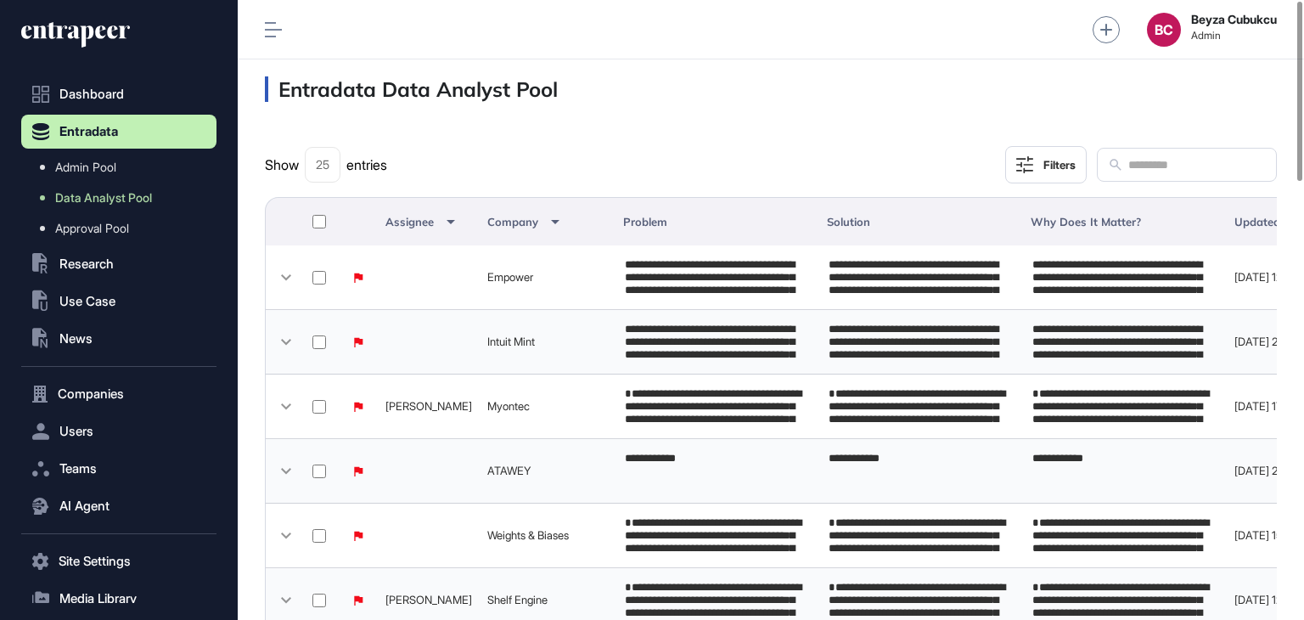
click at [1127, 154] on input "text" at bounding box center [1196, 165] width 139 height 22
paste input "*********"
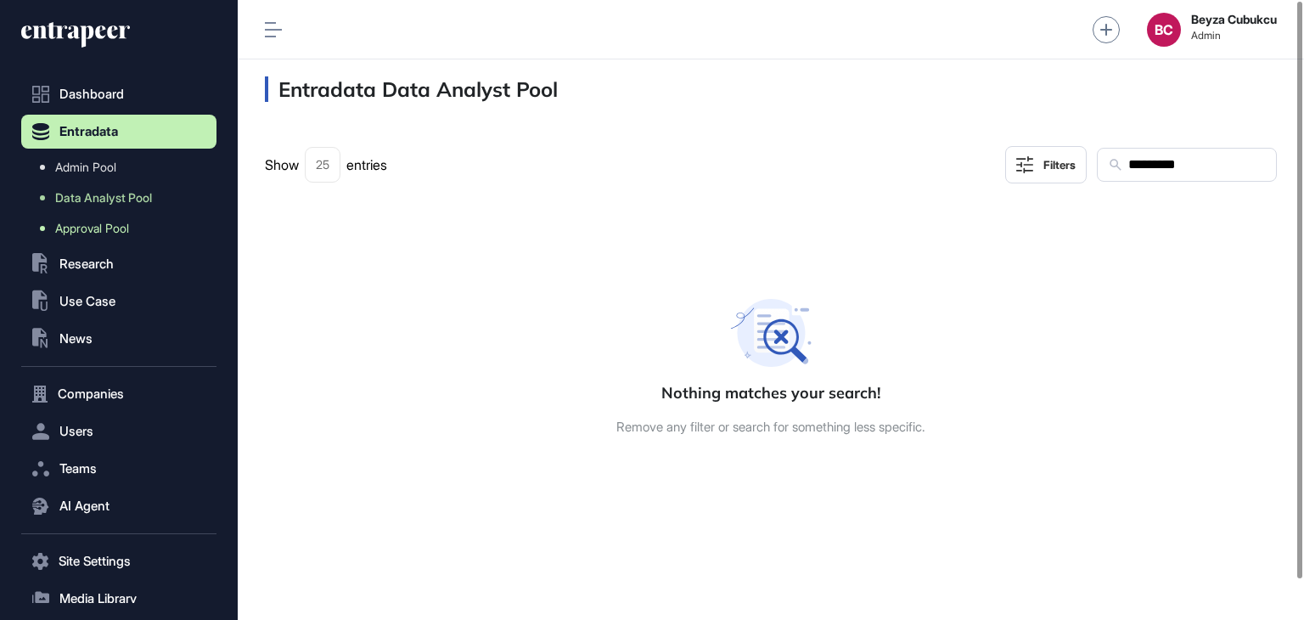
type input "*********"
click at [87, 224] on span "Approval Pool" at bounding box center [92, 229] width 74 height 14
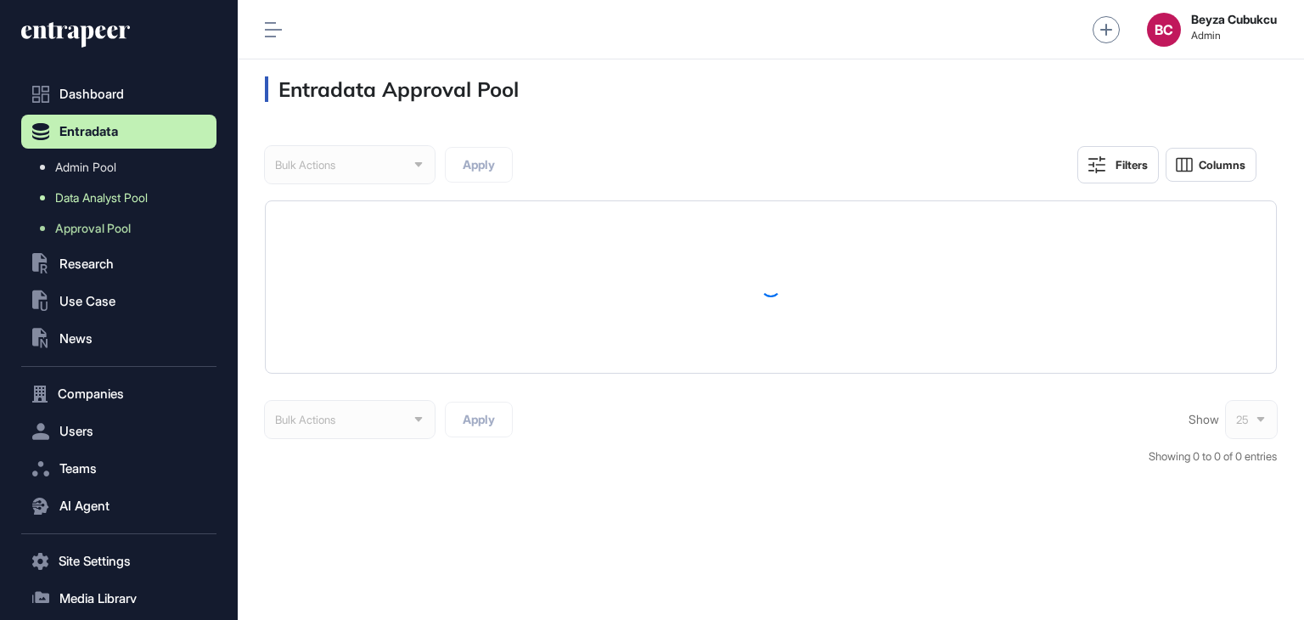
click at [95, 195] on span "Data Analyst Pool" at bounding box center [101, 198] width 93 height 14
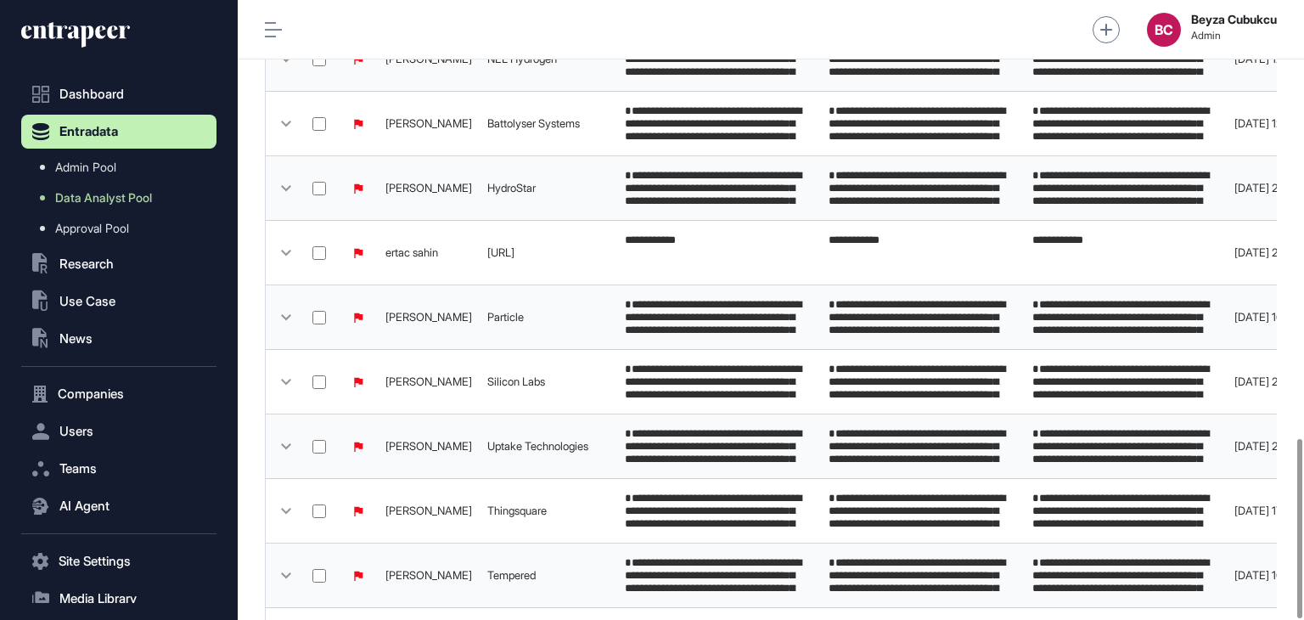
scroll to position [919, 0]
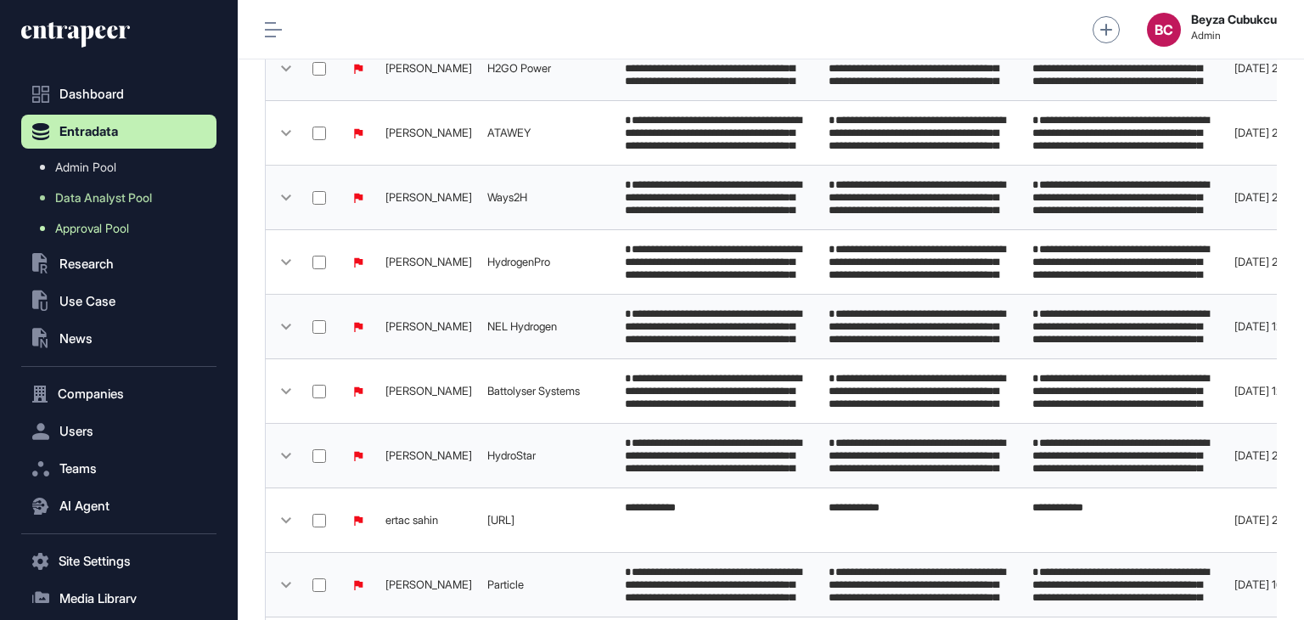
click at [75, 225] on span "Approval Pool" at bounding box center [92, 229] width 74 height 14
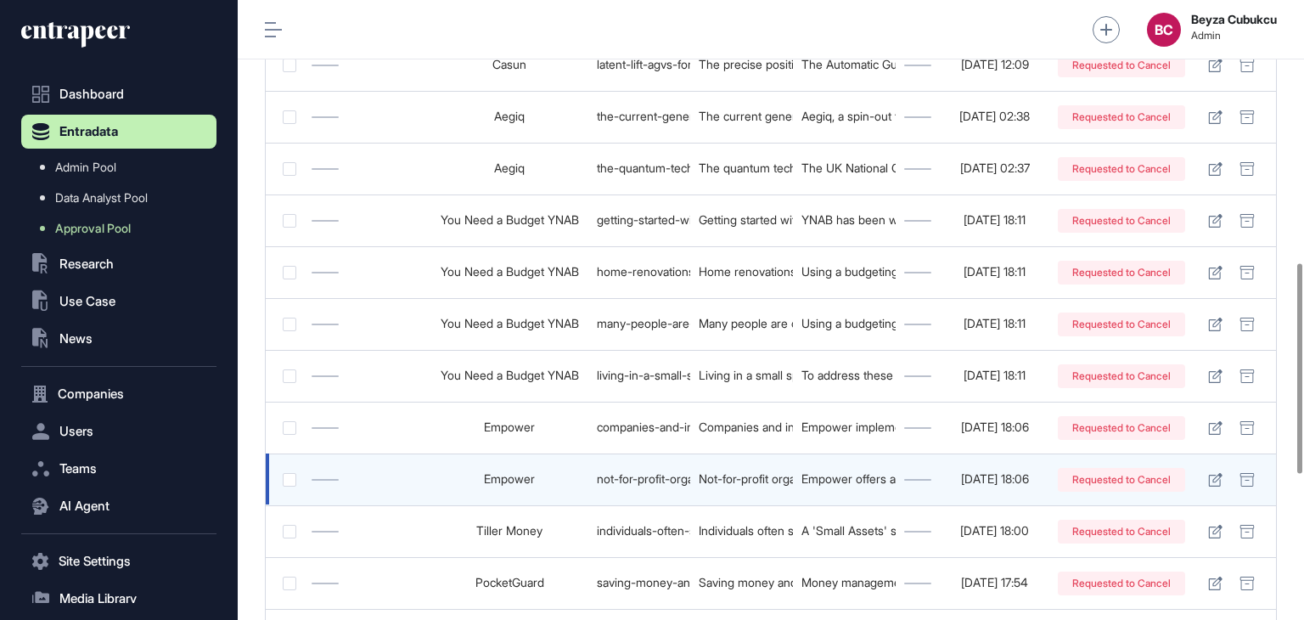
scroll to position [1189, 0]
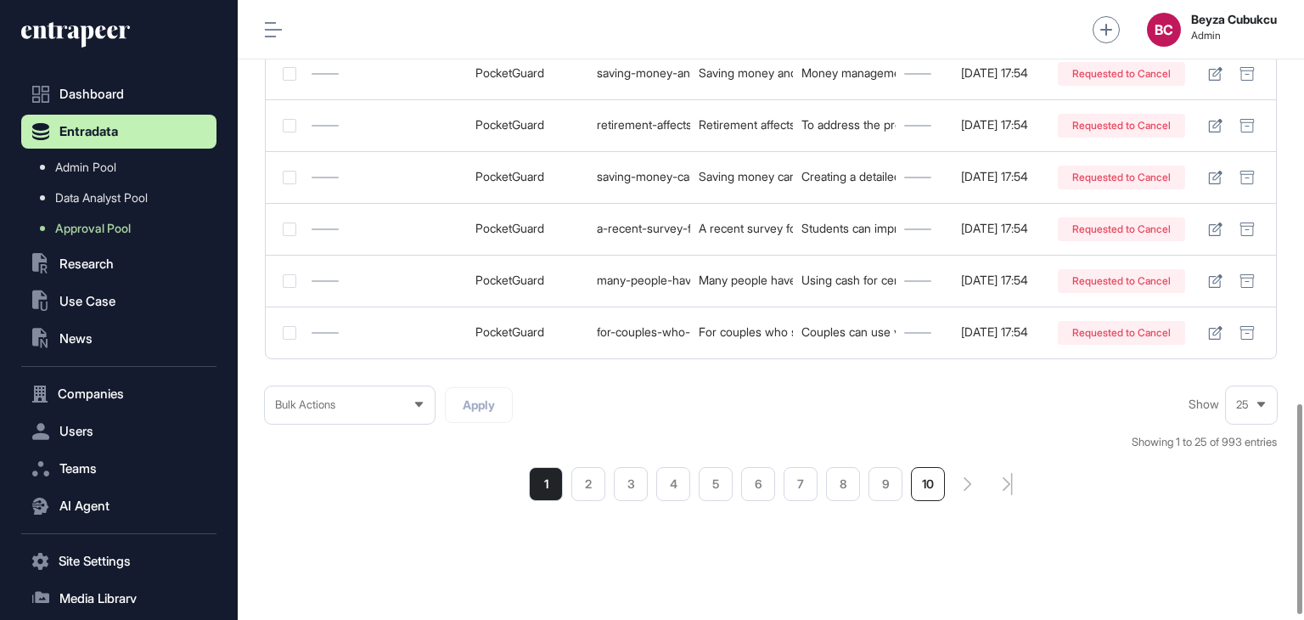
click at [922, 482] on li "10" at bounding box center [928, 484] width 34 height 34
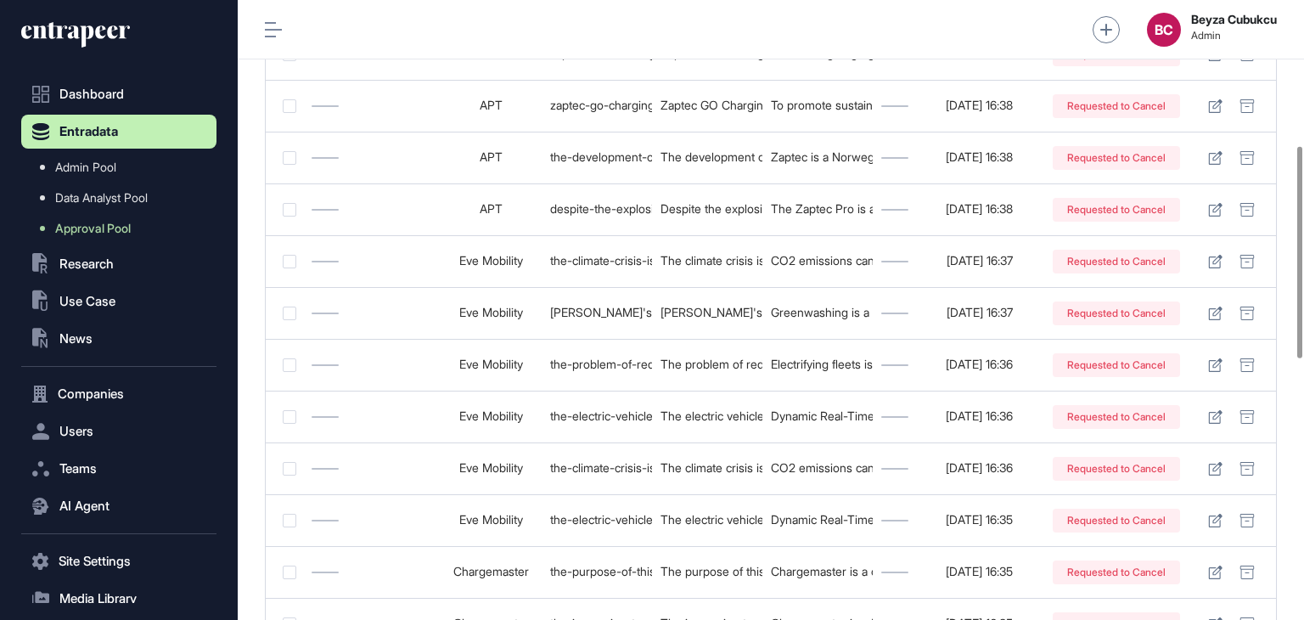
scroll to position [934, 0]
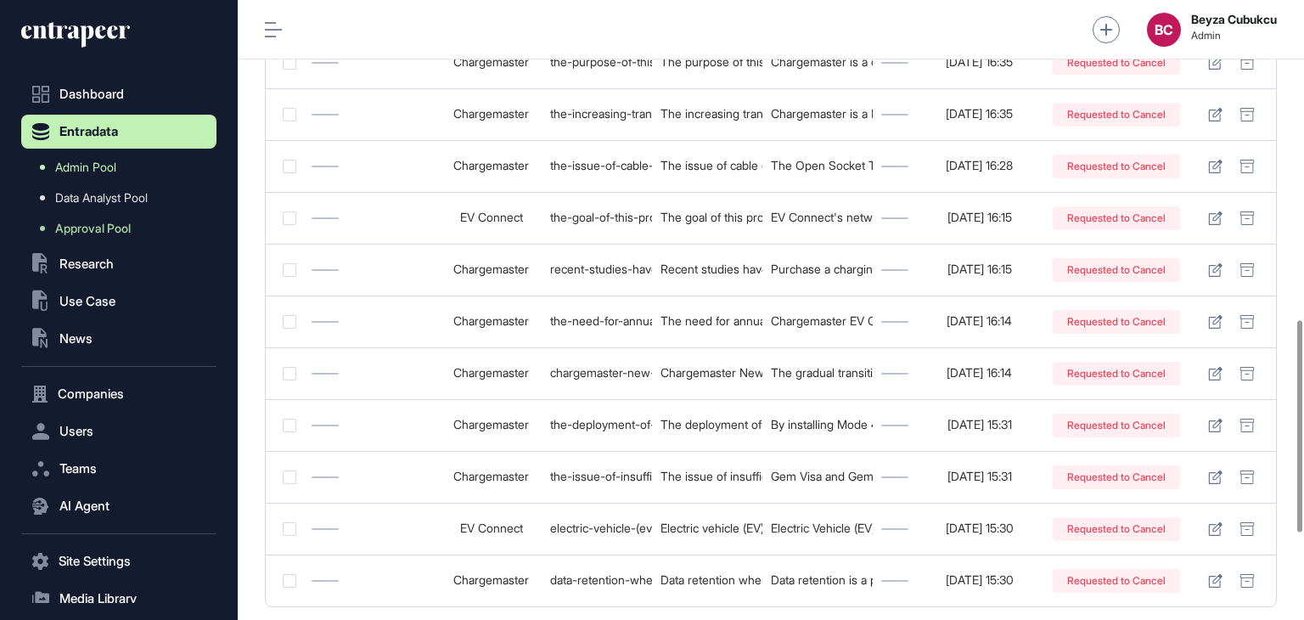
click at [133, 165] on link "Admin Pool" at bounding box center [123, 167] width 187 height 31
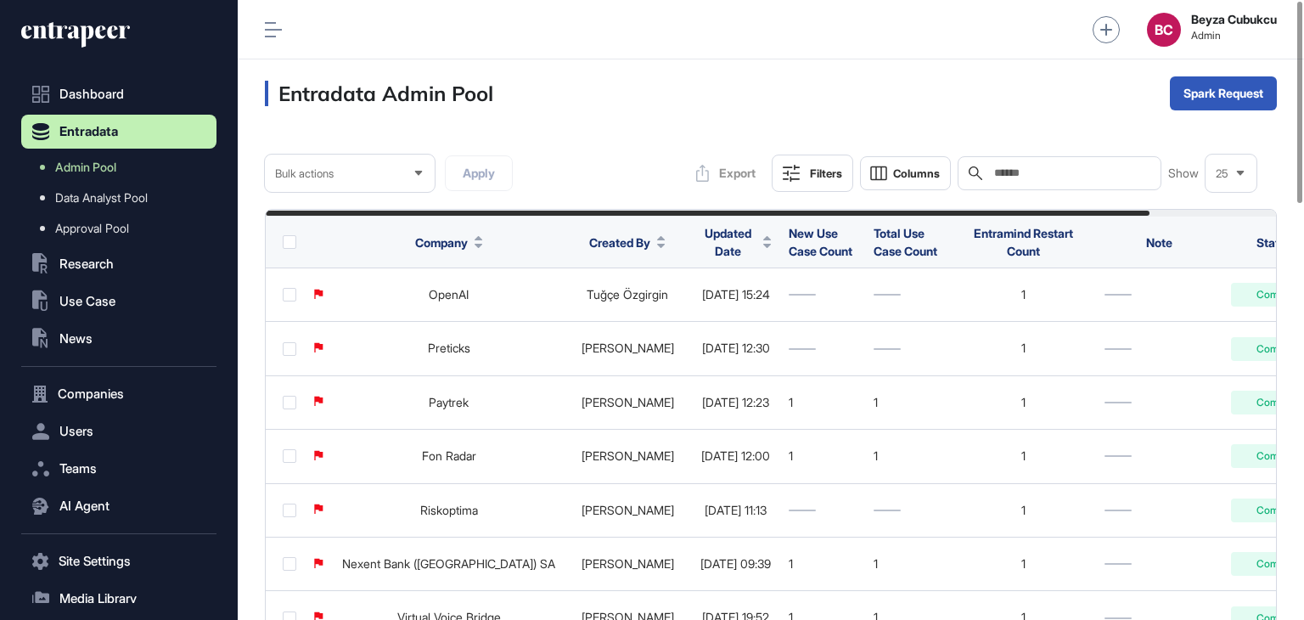
click at [807, 184] on button "Filters" at bounding box center [813, 173] width 82 height 37
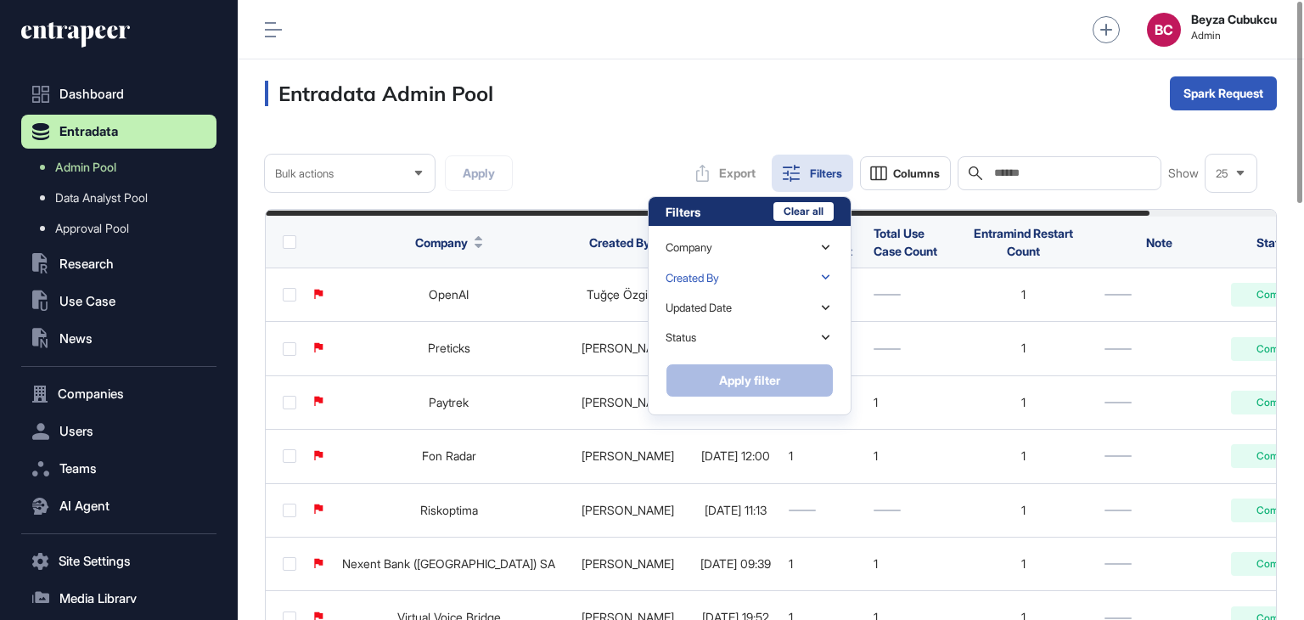
click at [749, 276] on div "Created By" at bounding box center [750, 277] width 168 height 30
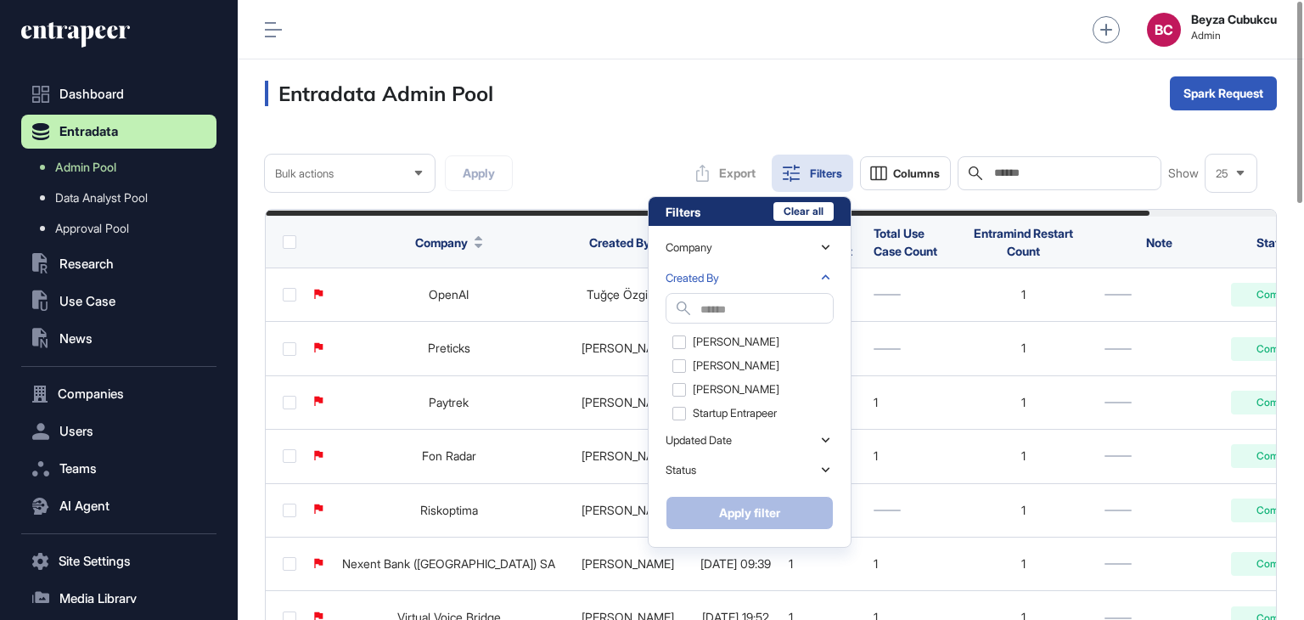
click at [722, 305] on input "text" at bounding box center [767, 309] width 132 height 23
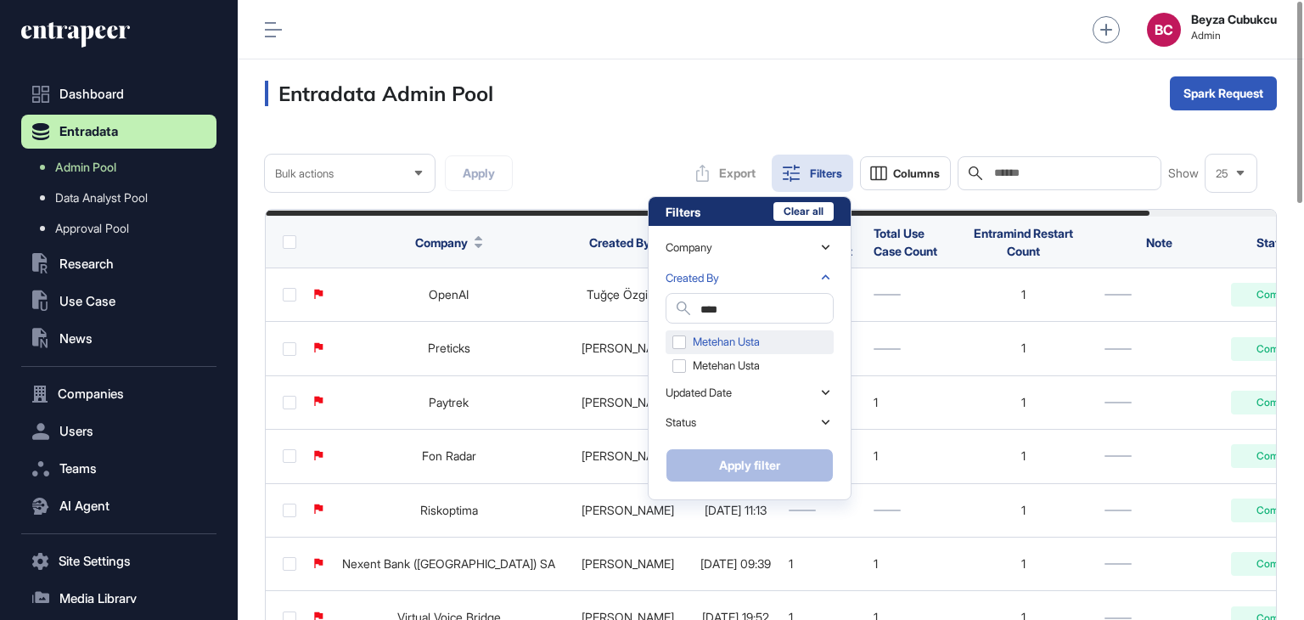
type input "****"
click at [761, 335] on div "Metehan Usta" at bounding box center [750, 342] width 168 height 24
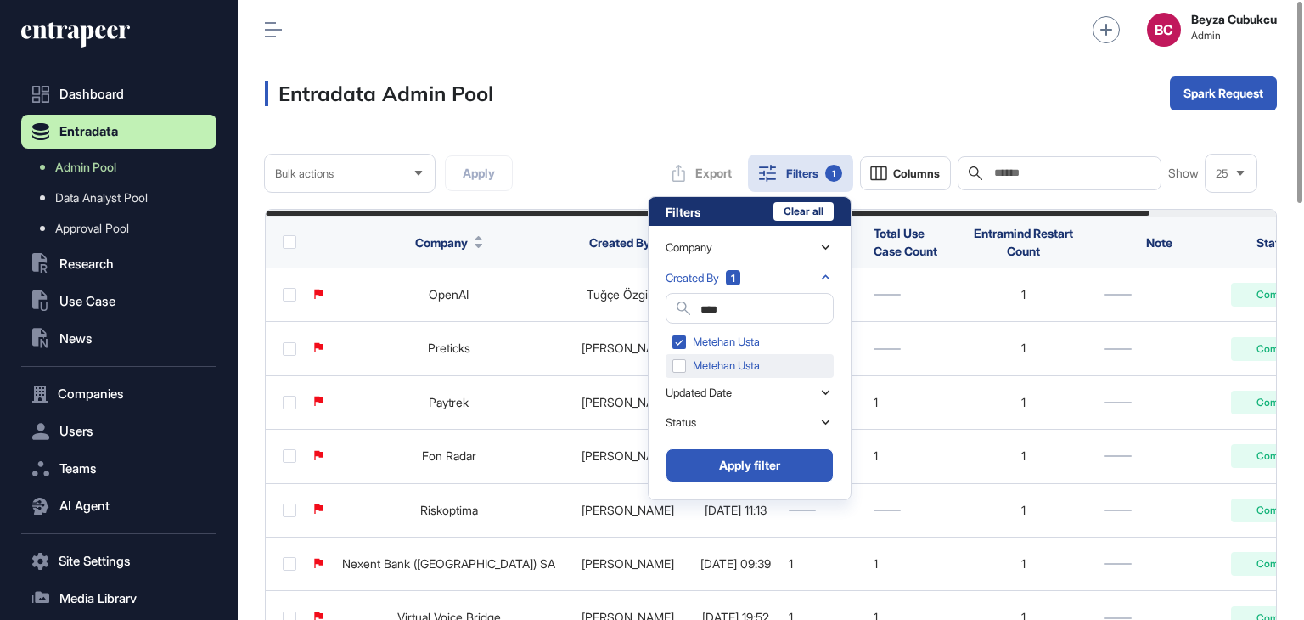
click at [747, 361] on div "Metehan Usta" at bounding box center [750, 366] width 168 height 24
click at [723, 467] on button "Apply filter" at bounding box center [750, 465] width 168 height 34
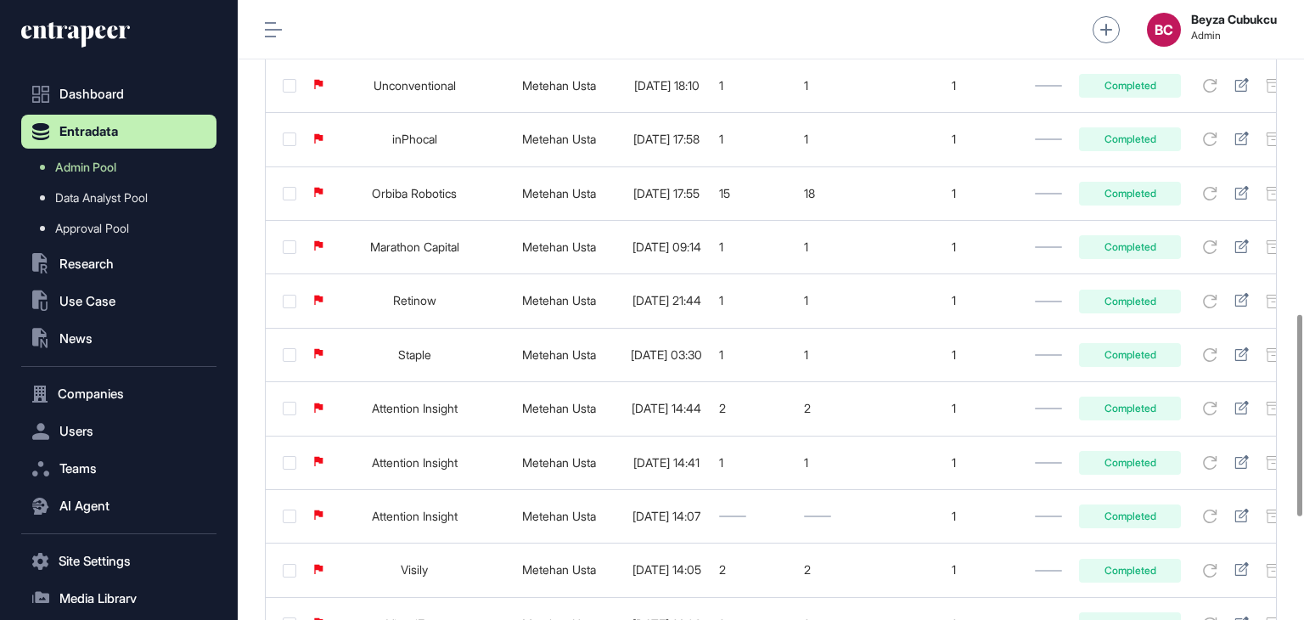
scroll to position [1189, 0]
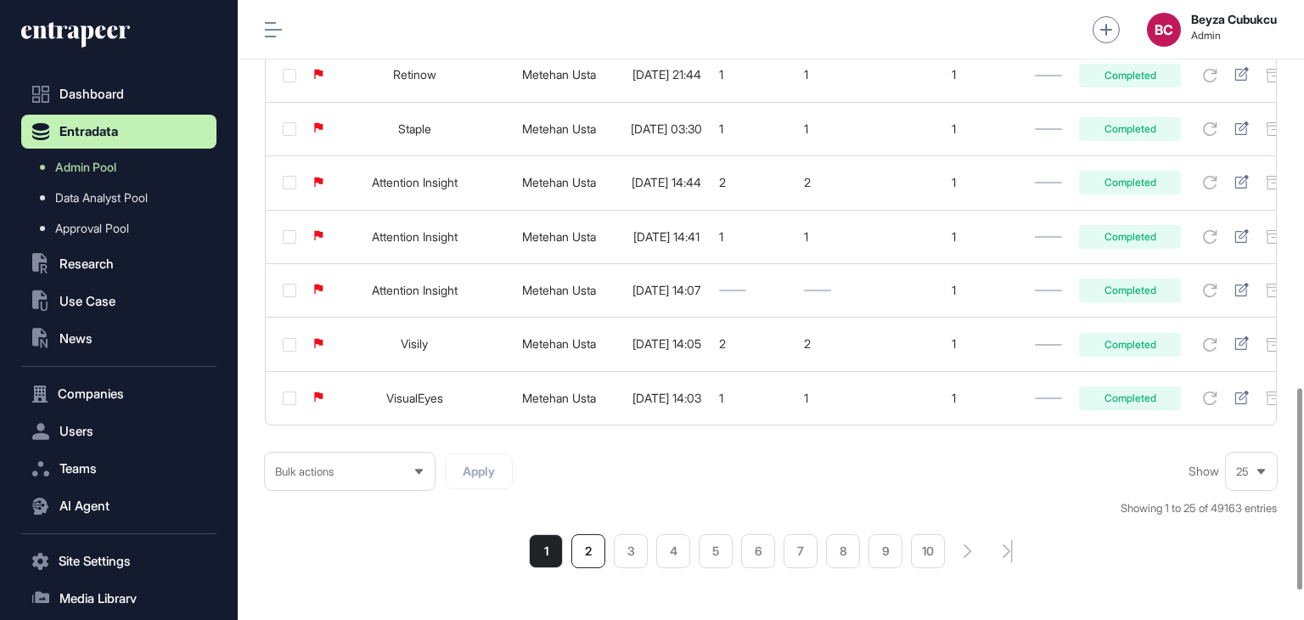
click at [583, 563] on li "2" at bounding box center [589, 551] width 34 height 34
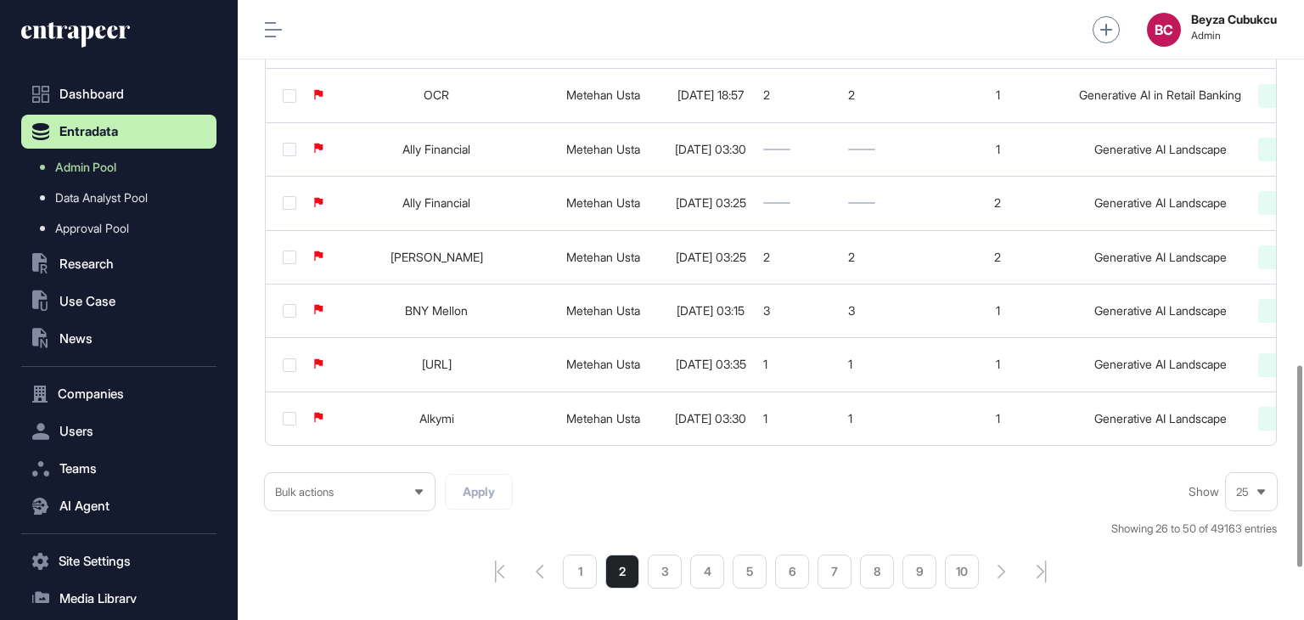
scroll to position [1189, 0]
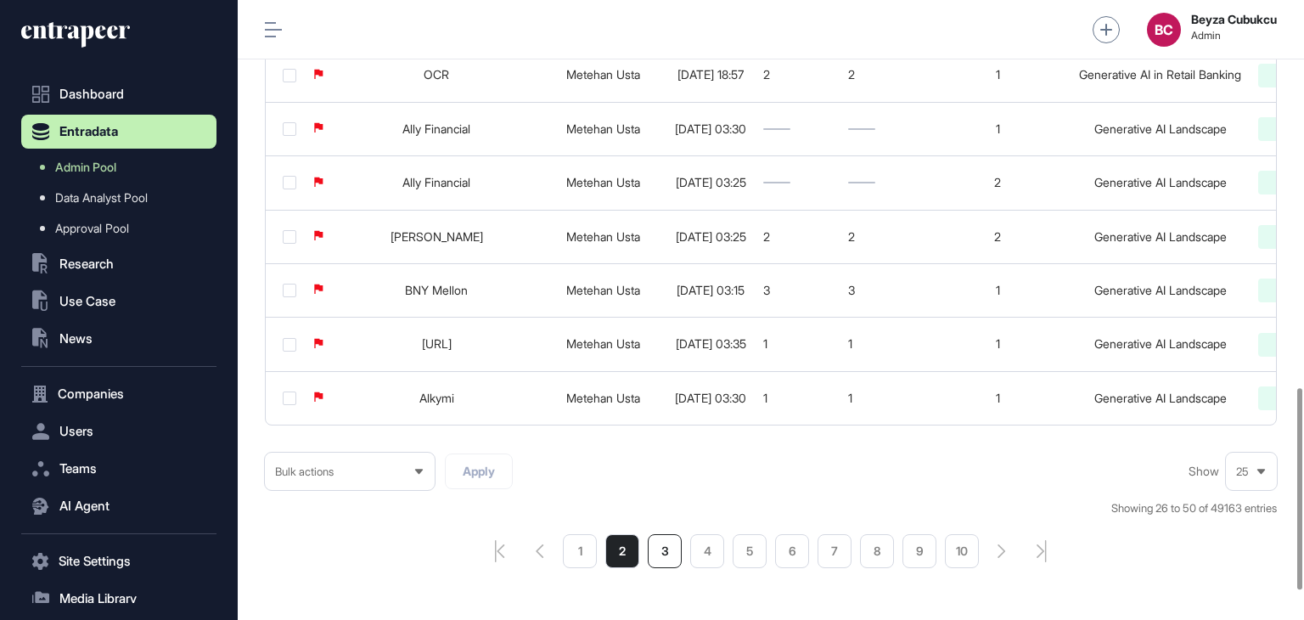
click at [662, 566] on li "3" at bounding box center [665, 551] width 34 height 34
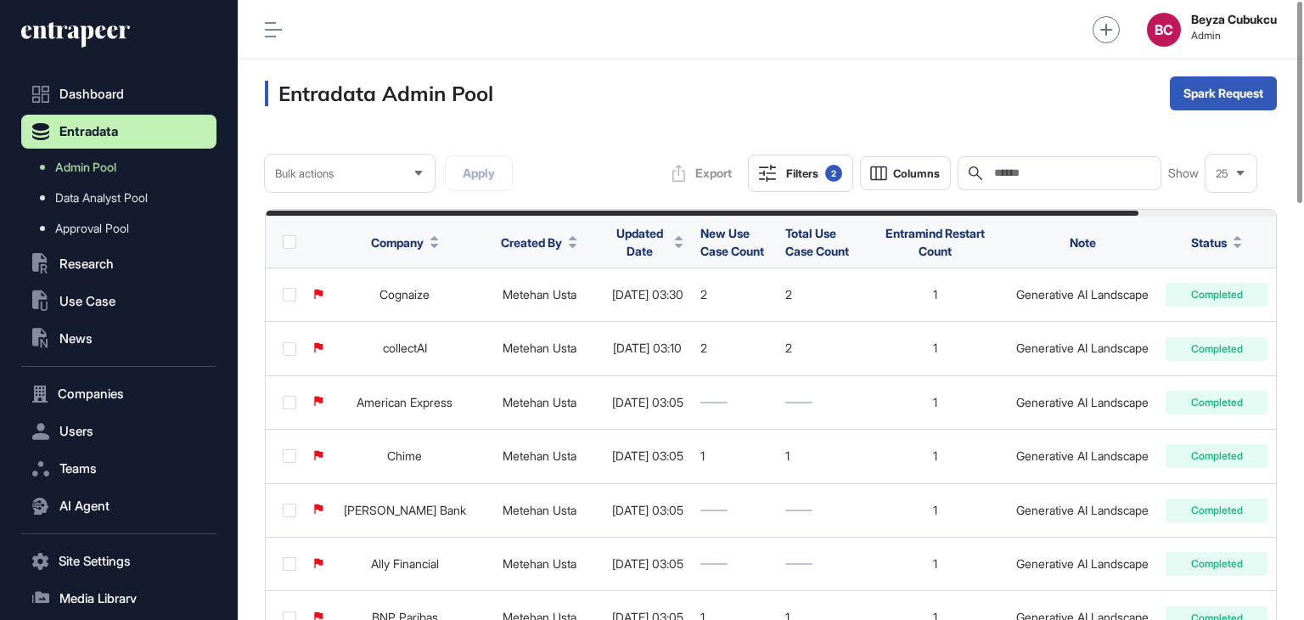
scroll to position [170, 0]
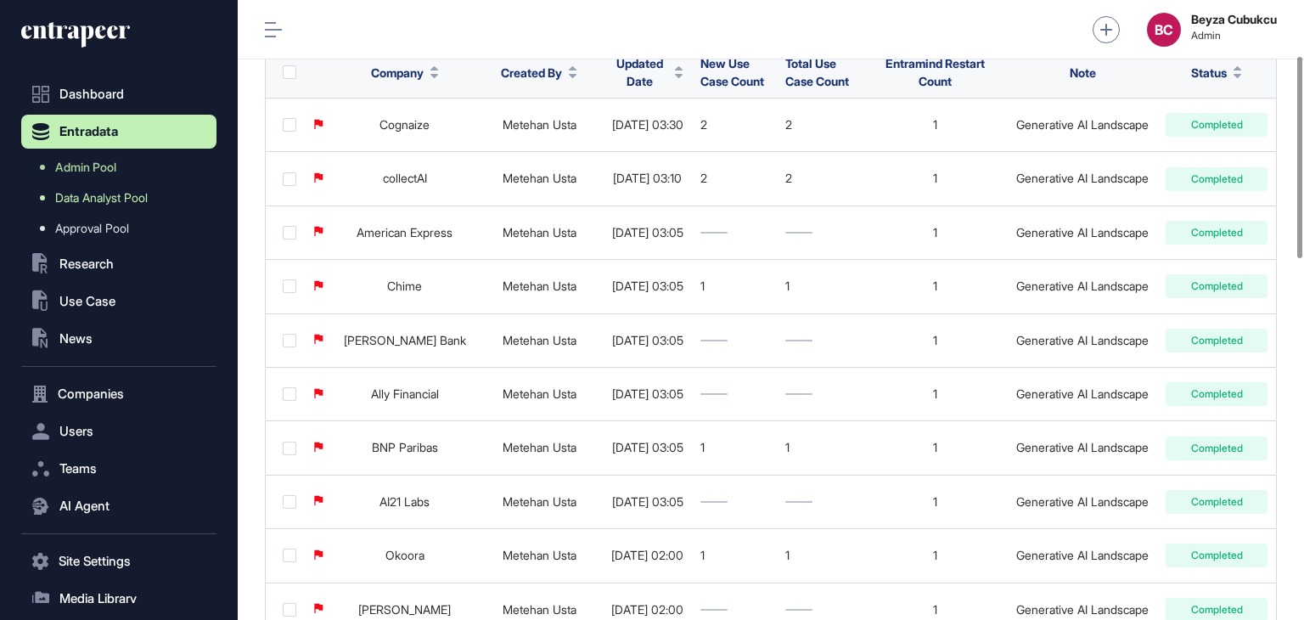
click at [109, 208] on link "Data Analyst Pool" at bounding box center [123, 198] width 187 height 31
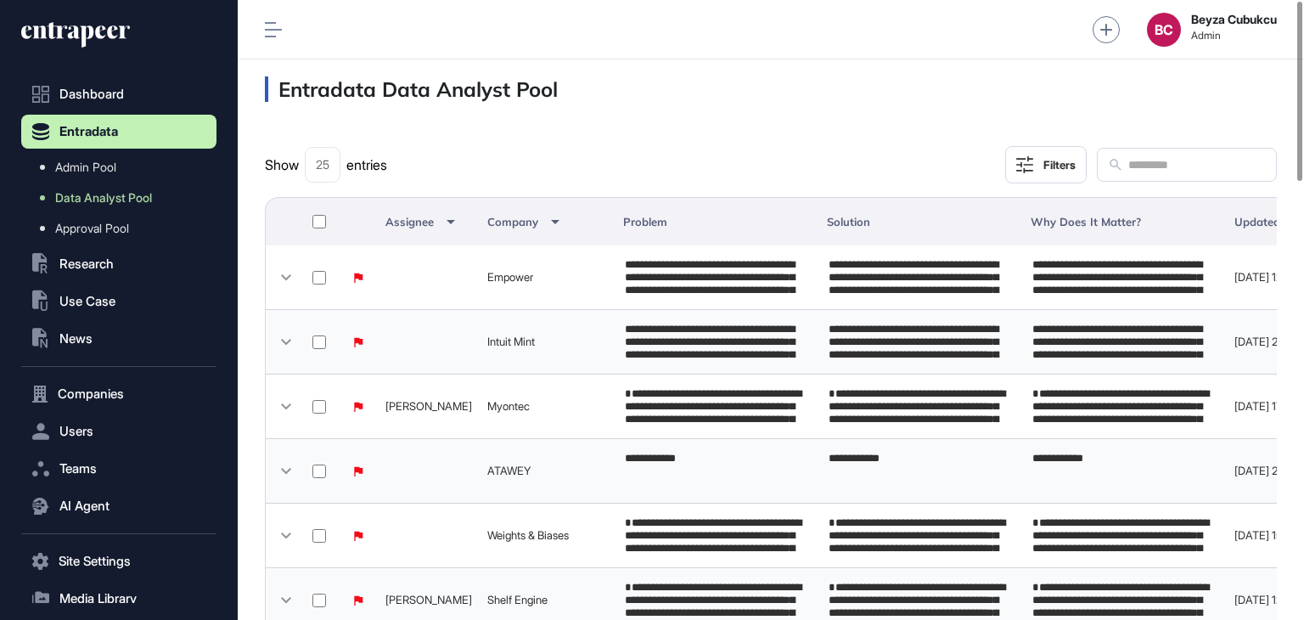
click at [1005, 170] on button "Filters" at bounding box center [1046, 164] width 82 height 37
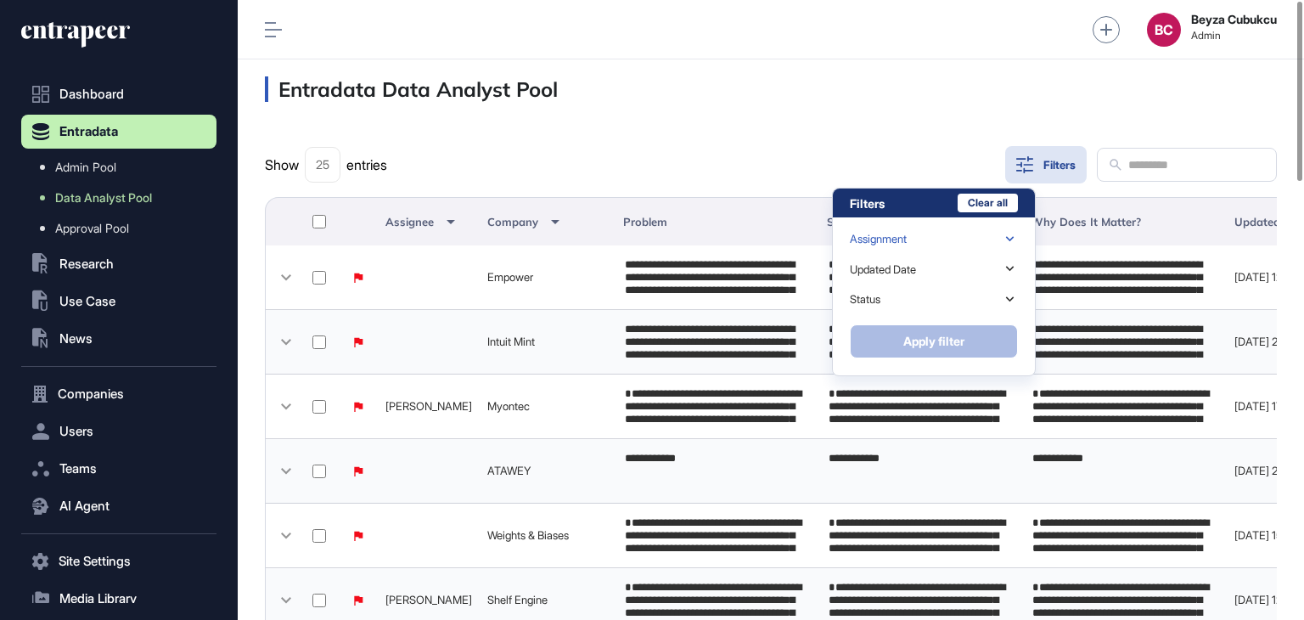
click at [949, 235] on div "Assignment" at bounding box center [934, 239] width 168 height 30
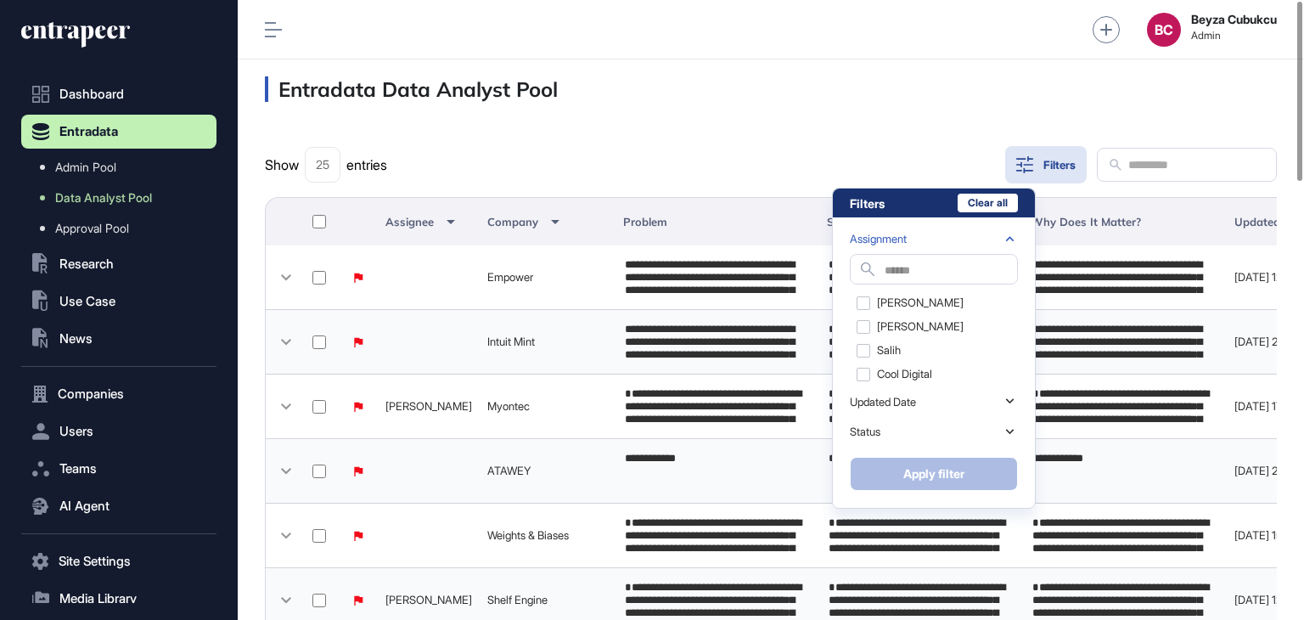
click at [993, 242] on div "Assignment" at bounding box center [934, 239] width 168 height 30
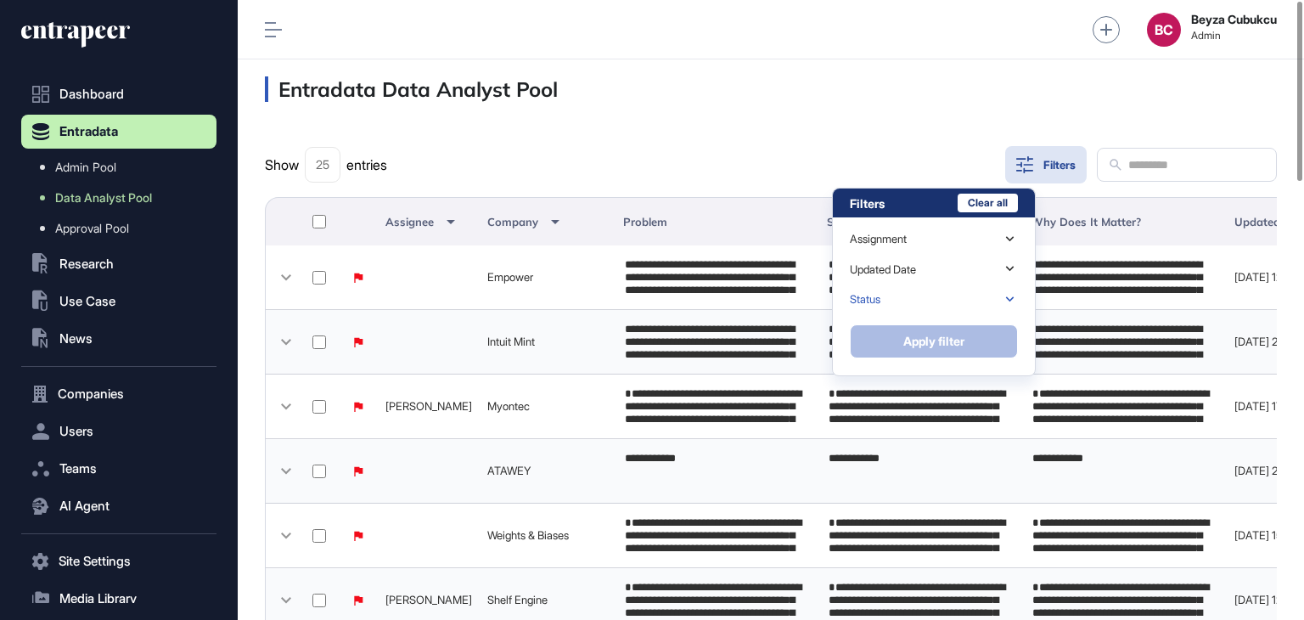
click at [981, 303] on div "Status" at bounding box center [934, 299] width 168 height 30
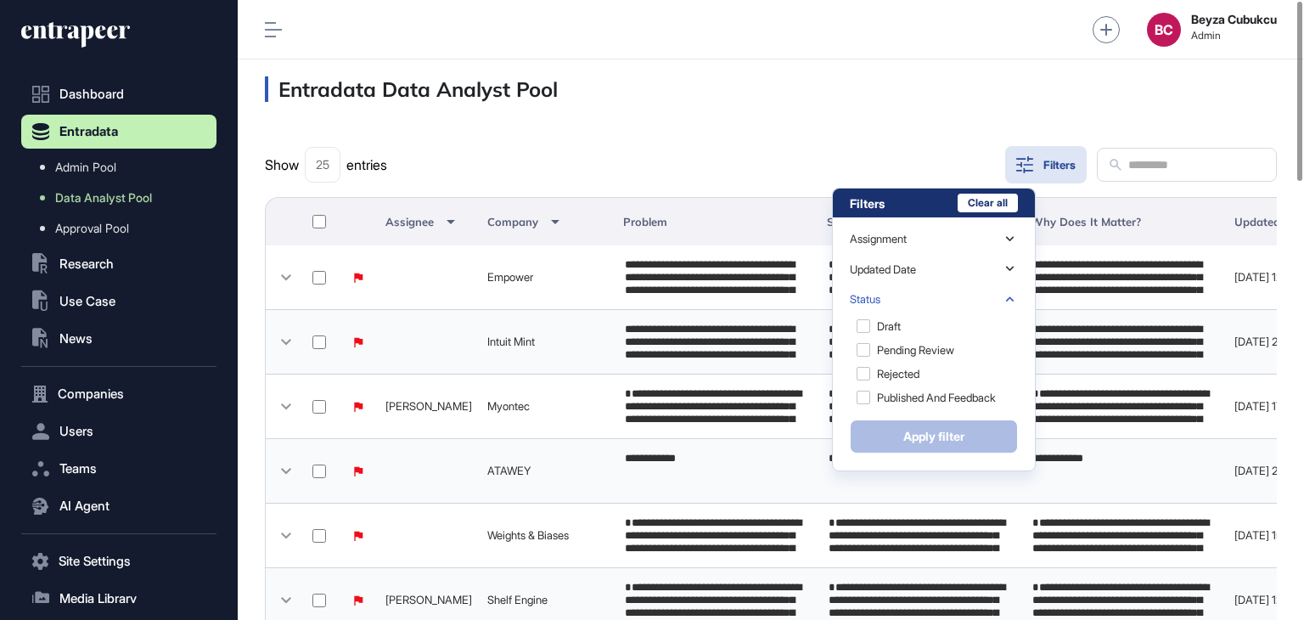
click at [981, 303] on div "Status" at bounding box center [934, 299] width 168 height 30
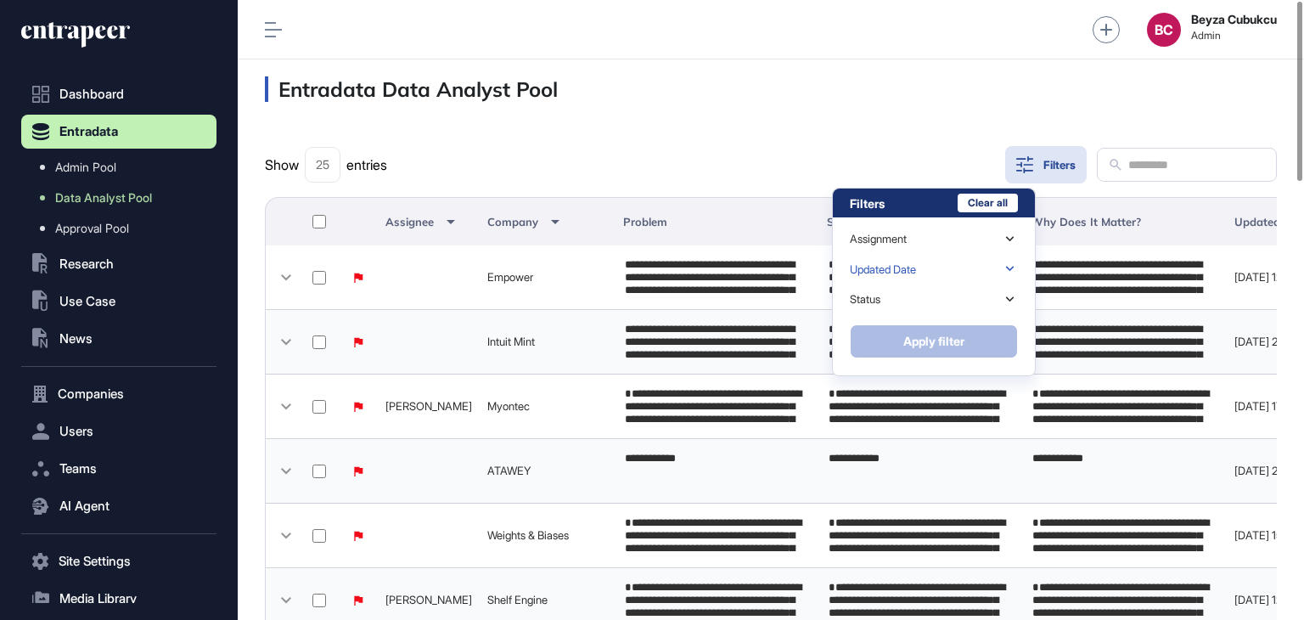
click at [982, 269] on div "Updated Date" at bounding box center [934, 269] width 168 height 30
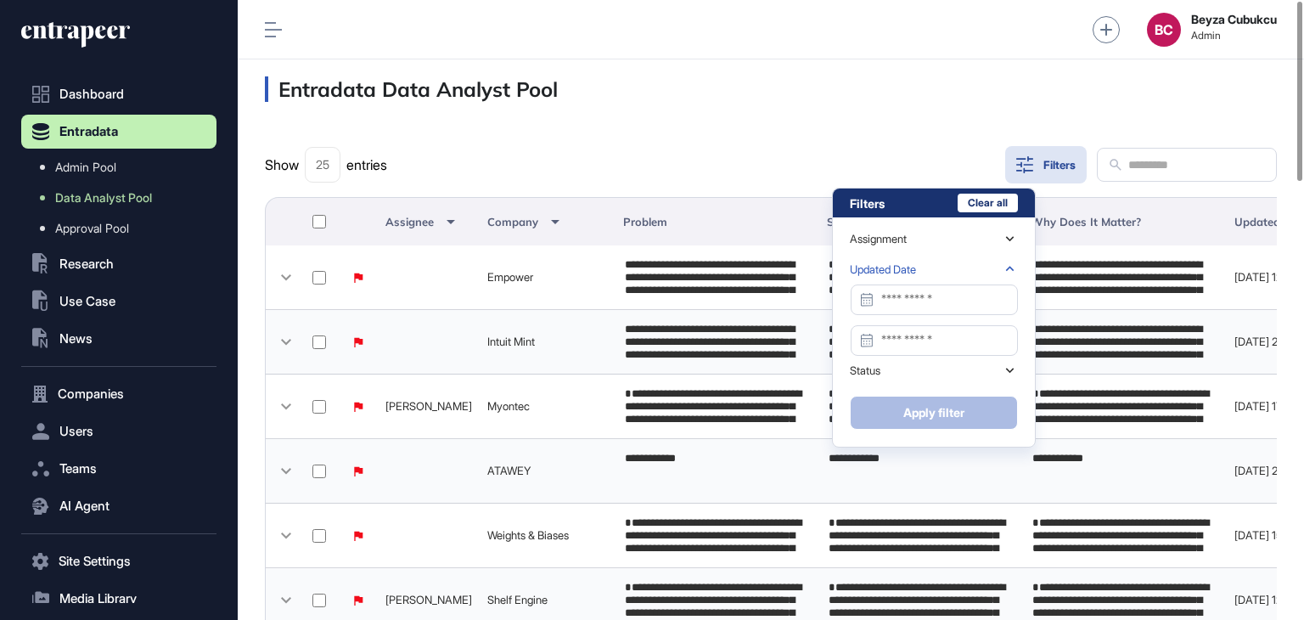
click at [982, 269] on div "Updated Date" at bounding box center [934, 269] width 168 height 30
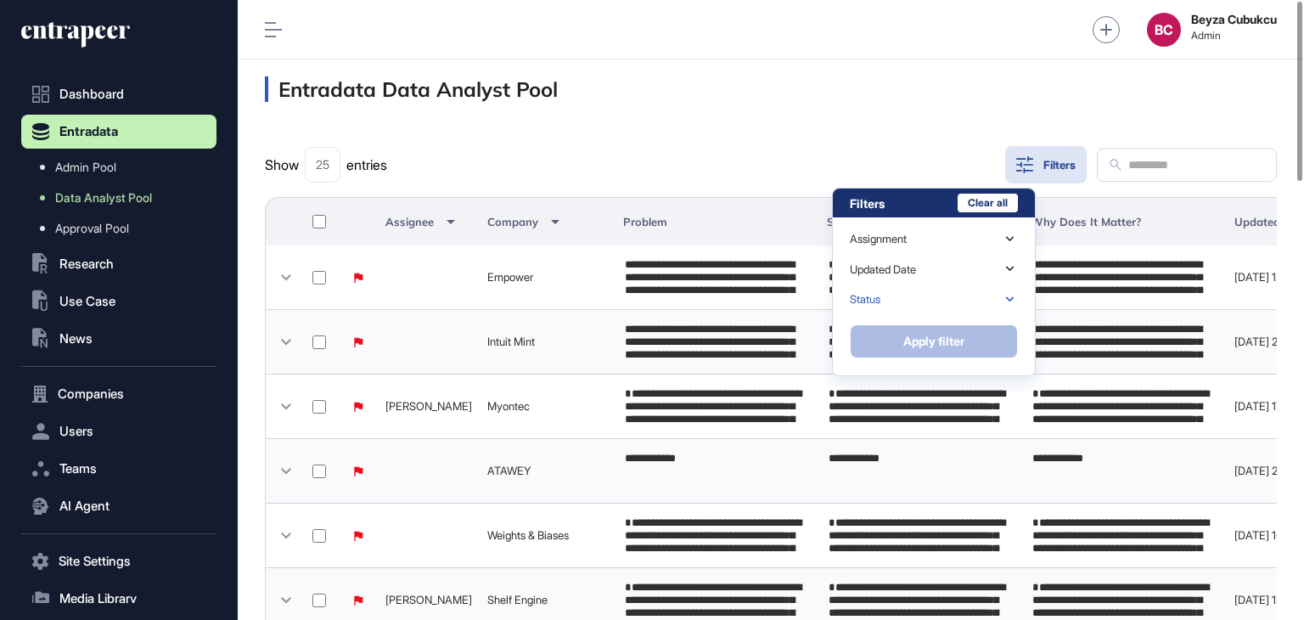
click at [973, 307] on div "Status" at bounding box center [934, 299] width 168 height 30
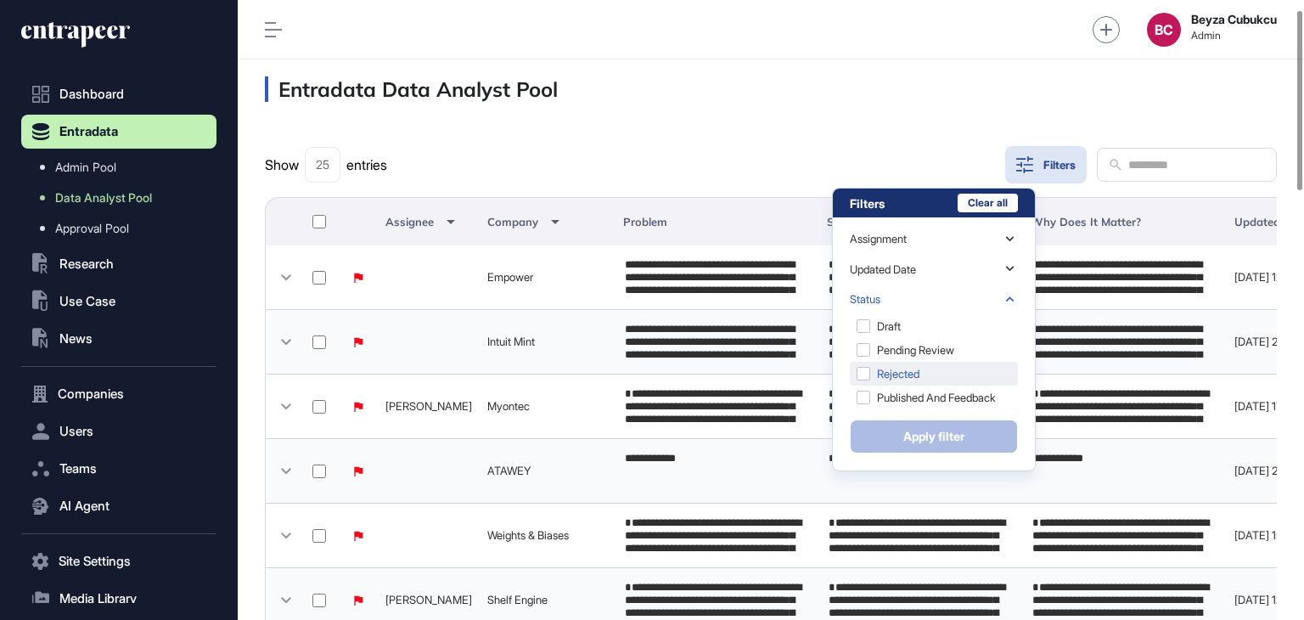
scroll to position [85, 0]
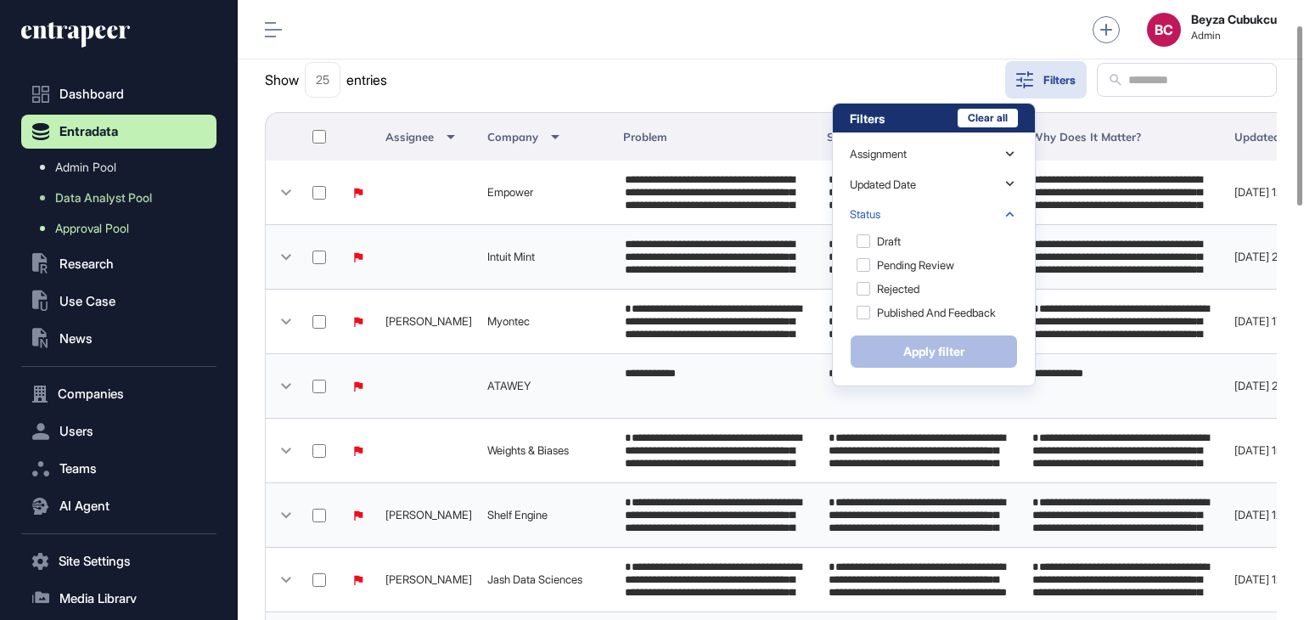
click at [125, 226] on span "Approval Pool" at bounding box center [92, 229] width 74 height 14
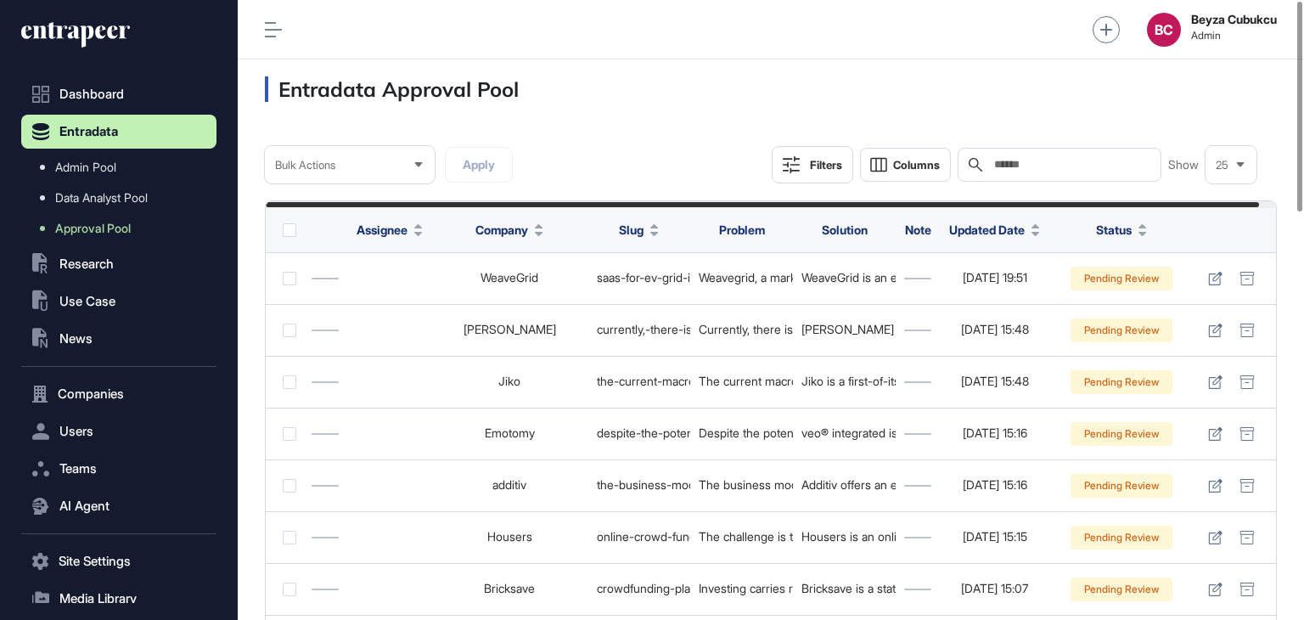
click at [818, 163] on div "Filters" at bounding box center [826, 165] width 32 height 14
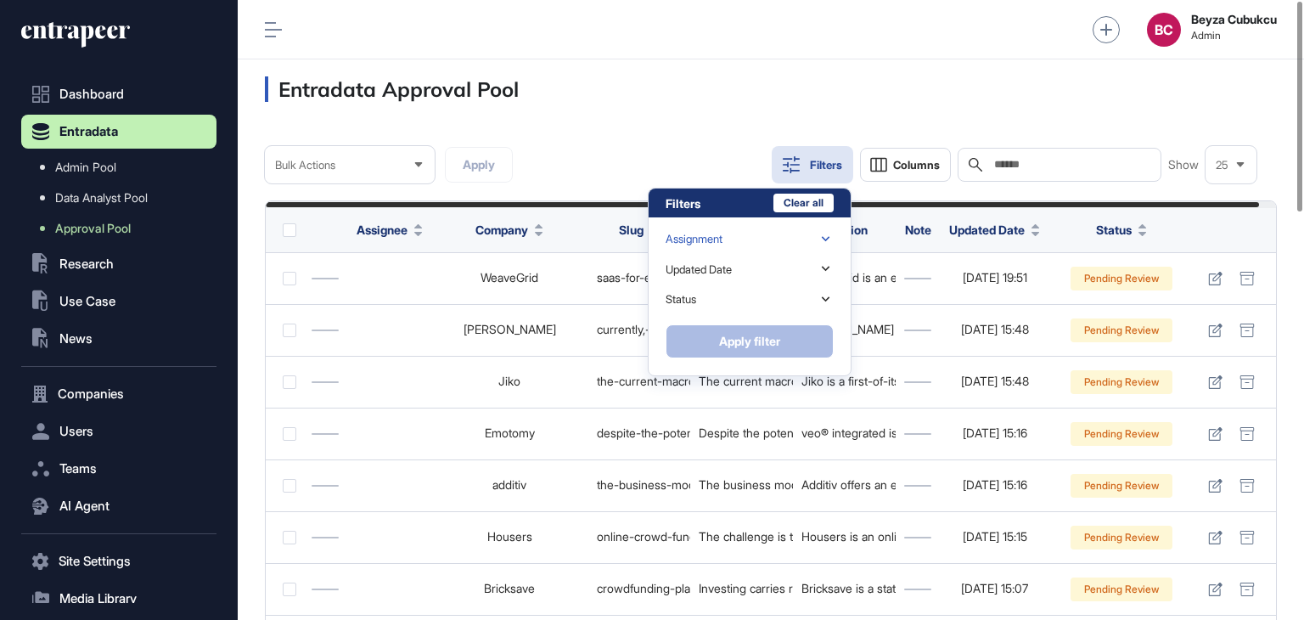
click at [737, 239] on div "Assignment" at bounding box center [750, 239] width 168 height 30
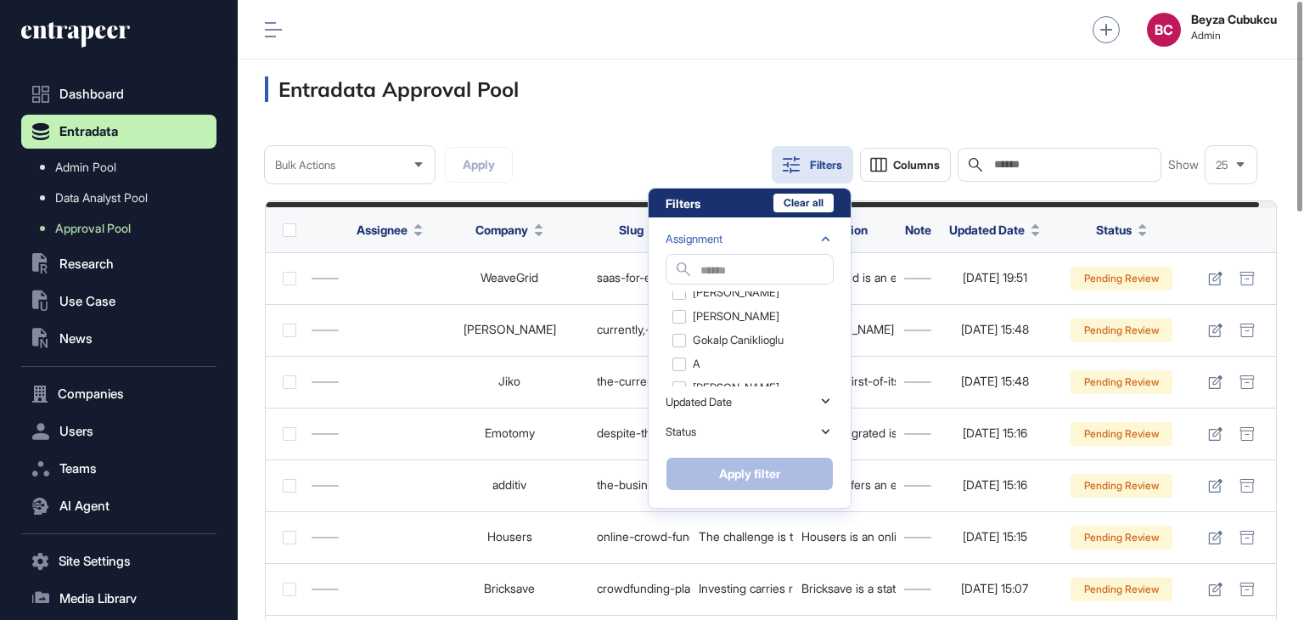
scroll to position [255, 0]
click at [741, 269] on input "text" at bounding box center [767, 271] width 132 height 23
type input "***"
click at [828, 246] on icon at bounding box center [826, 239] width 16 height 16
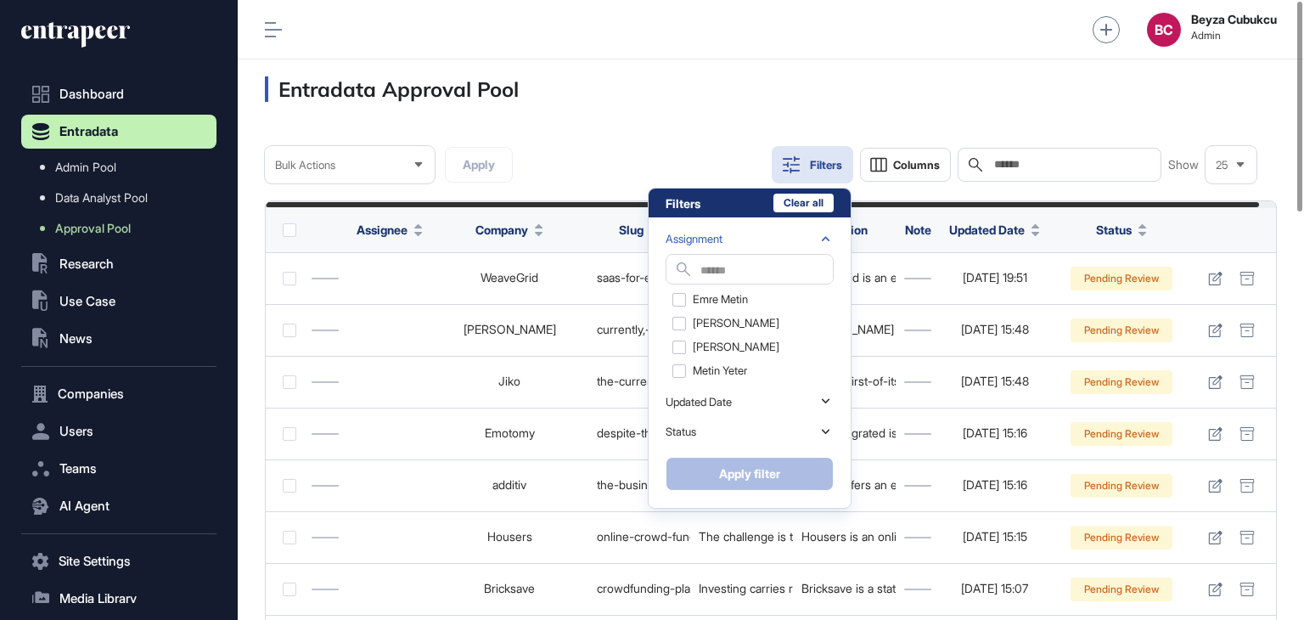
scroll to position [0, 0]
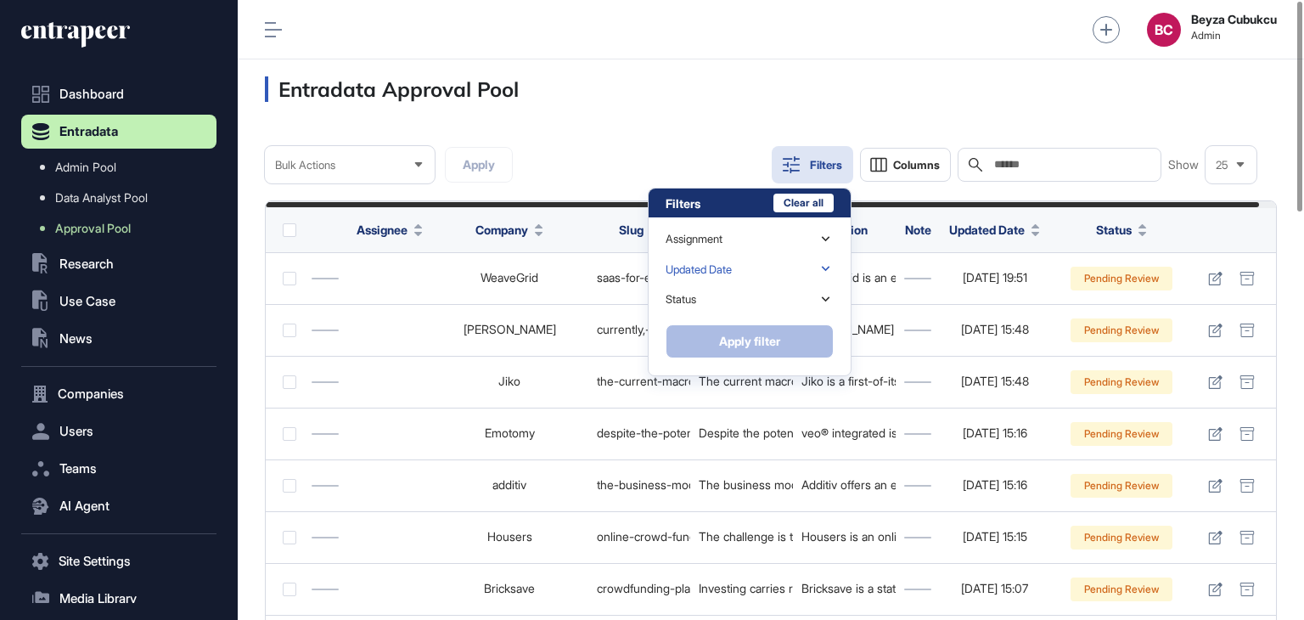
click at [808, 273] on div "Updated Date" at bounding box center [750, 269] width 168 height 30
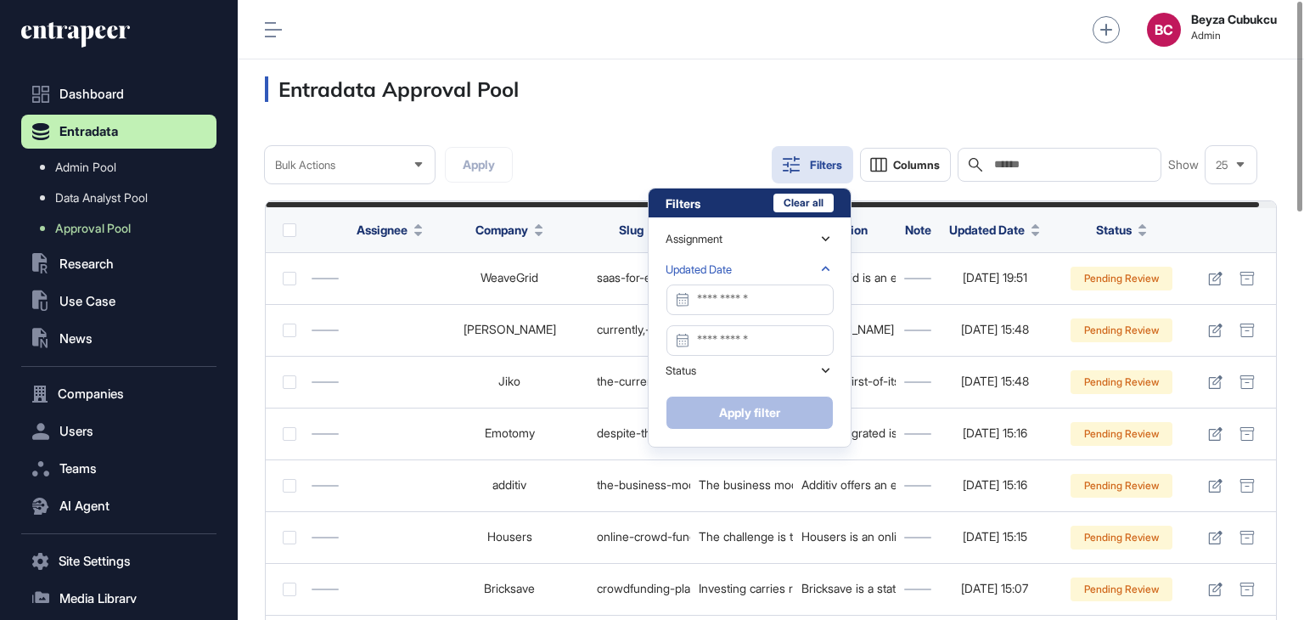
click at [837, 271] on div "Assignment Search Baran Atmanoglu Yigit Ihlamur Salih Cool Digital Mareese Kean…" at bounding box center [750, 331] width 202 height 229
click at [822, 269] on icon at bounding box center [826, 269] width 16 height 16
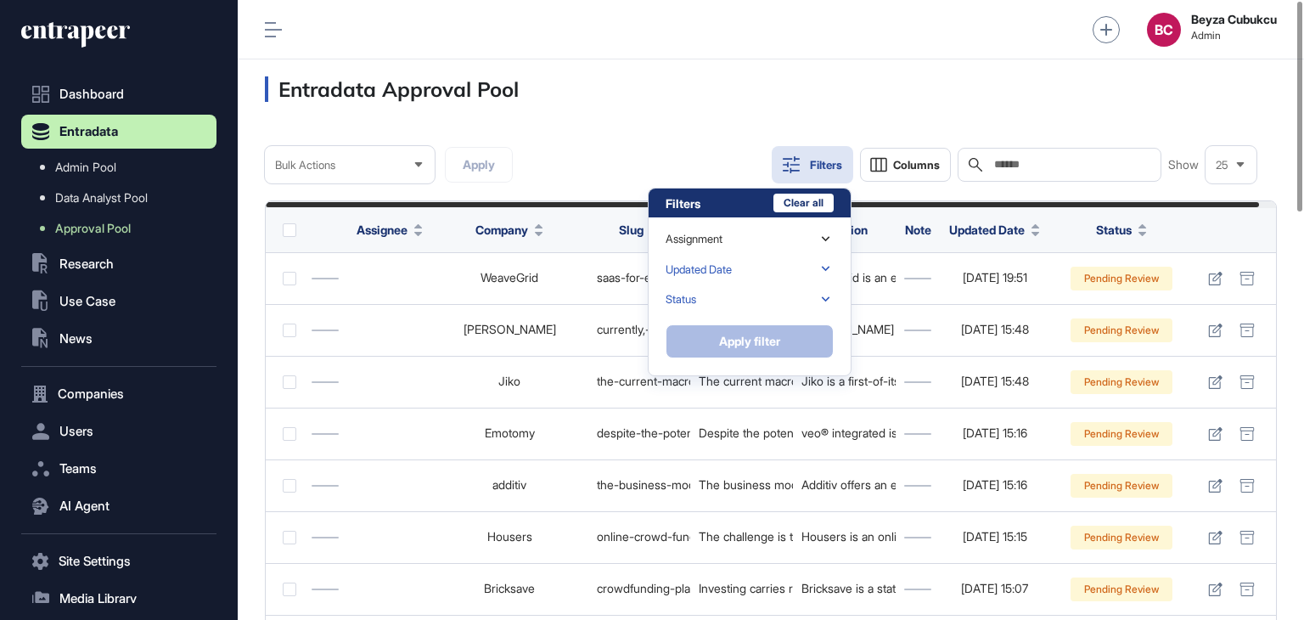
click at [822, 303] on icon at bounding box center [826, 299] width 16 height 16
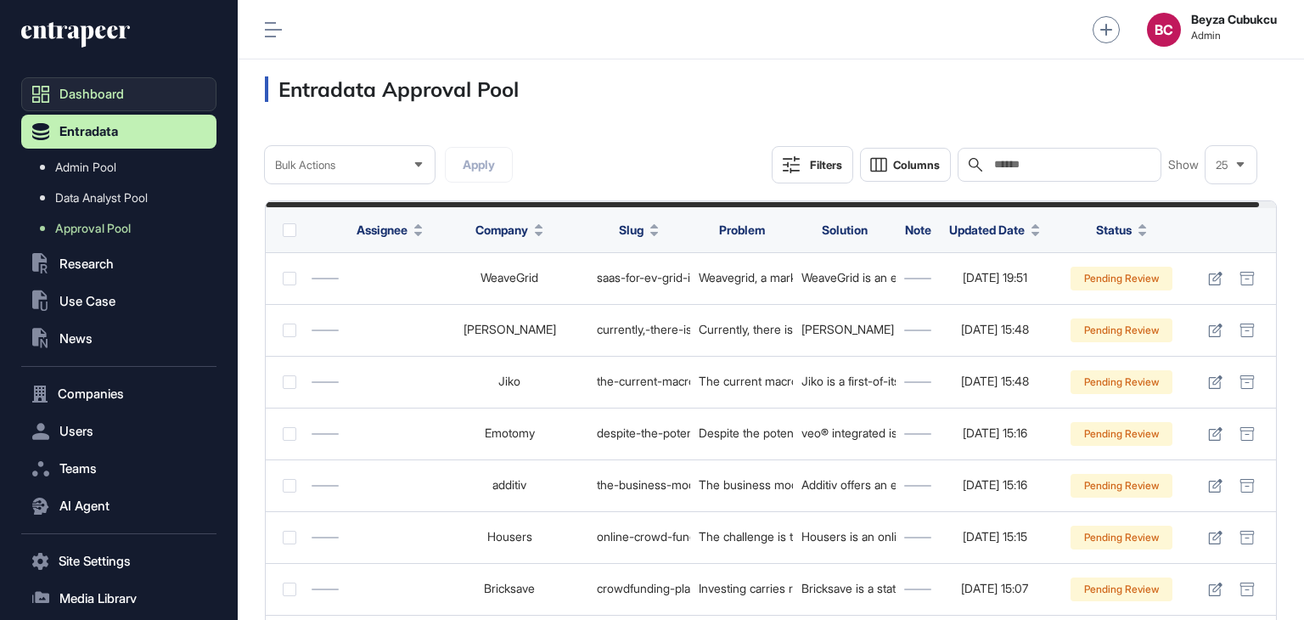
click at [124, 88] on span "Dashboard" at bounding box center [91, 94] width 65 height 14
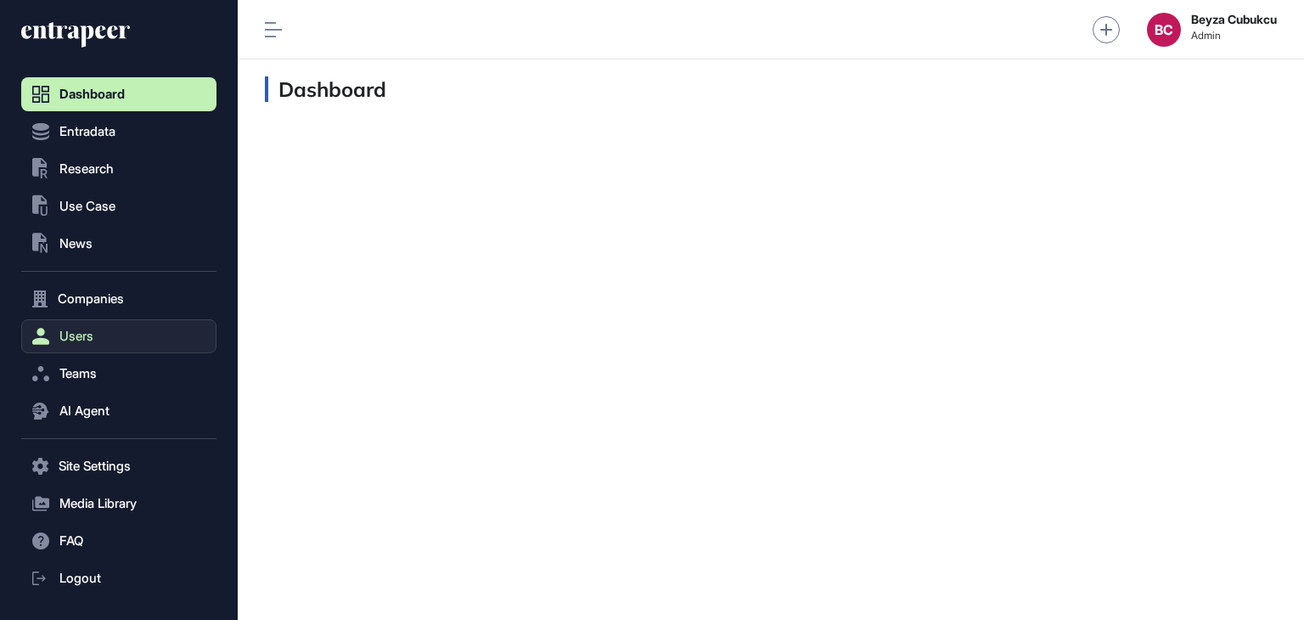
click at [87, 320] on button "Users" at bounding box center [118, 336] width 195 height 34
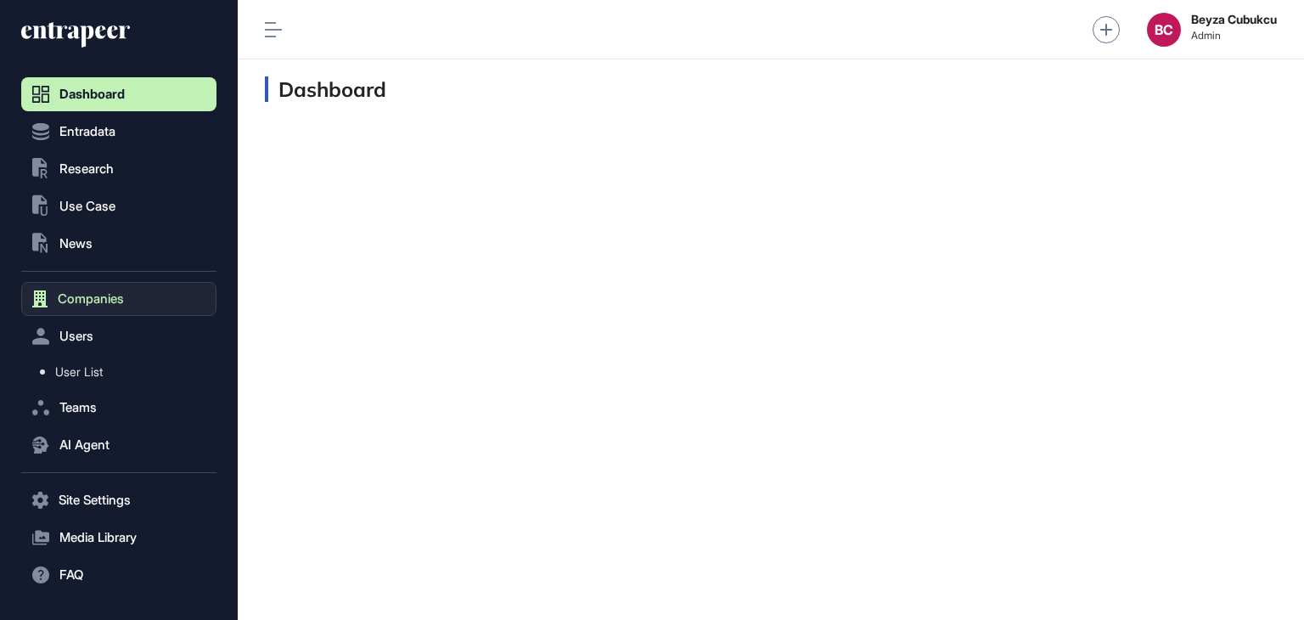
click at [87, 299] on span "Companies" at bounding box center [91, 299] width 66 height 14
click at [128, 337] on span "Company List" at bounding box center [91, 335] width 73 height 14
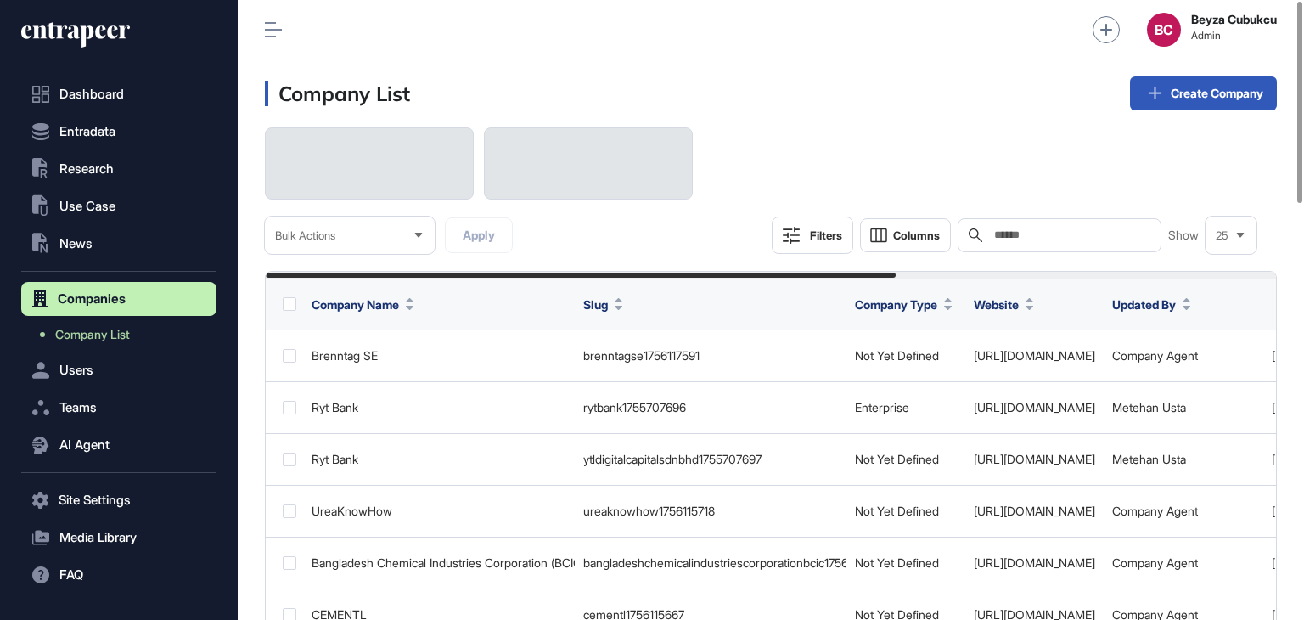
click at [1029, 231] on input "text" at bounding box center [1072, 235] width 158 height 14
paste input "*********"
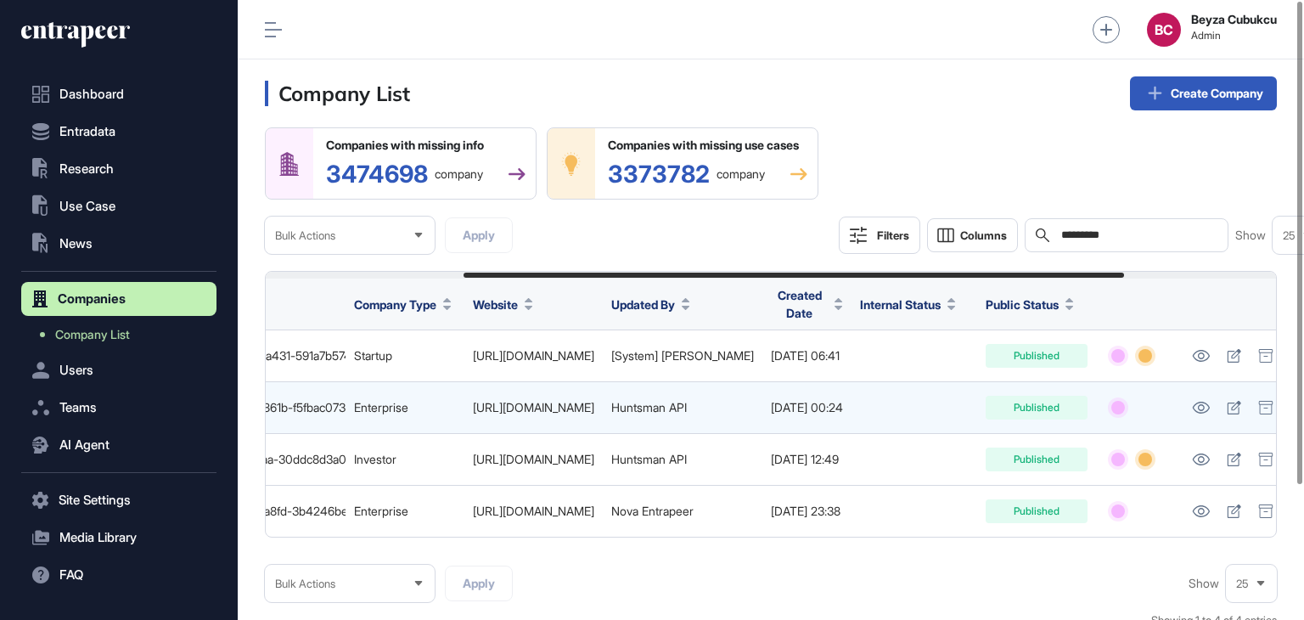
scroll to position [0, 533]
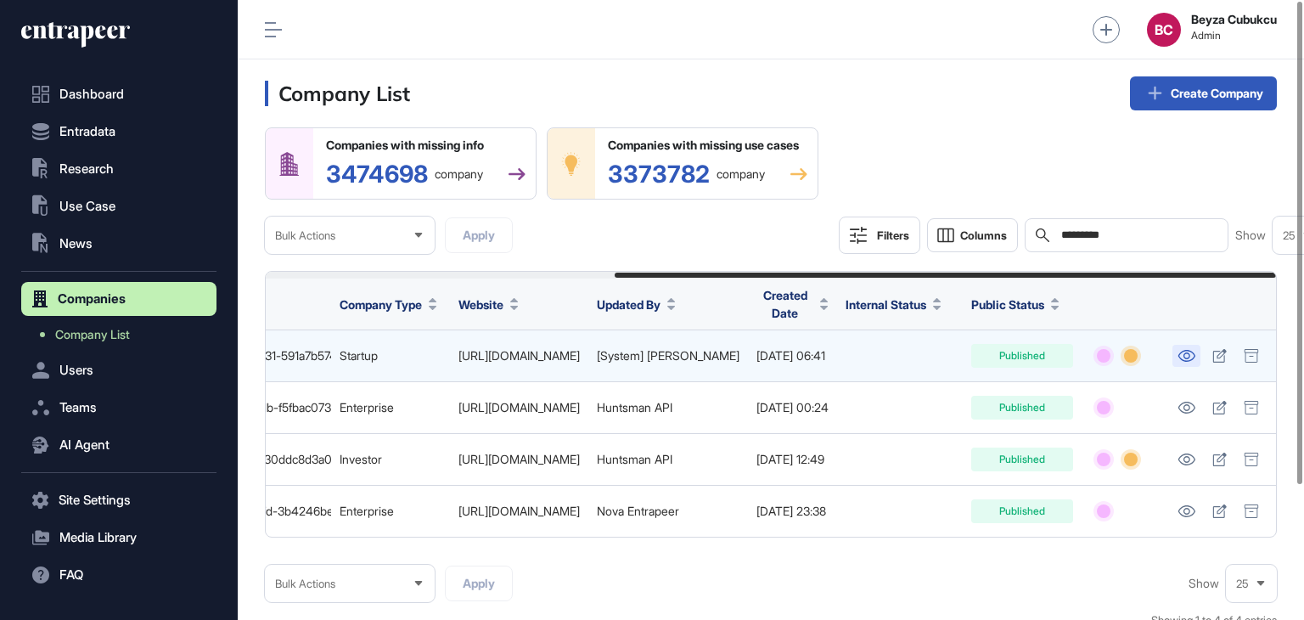
click at [1193, 362] on icon at bounding box center [1187, 356] width 18 height 12
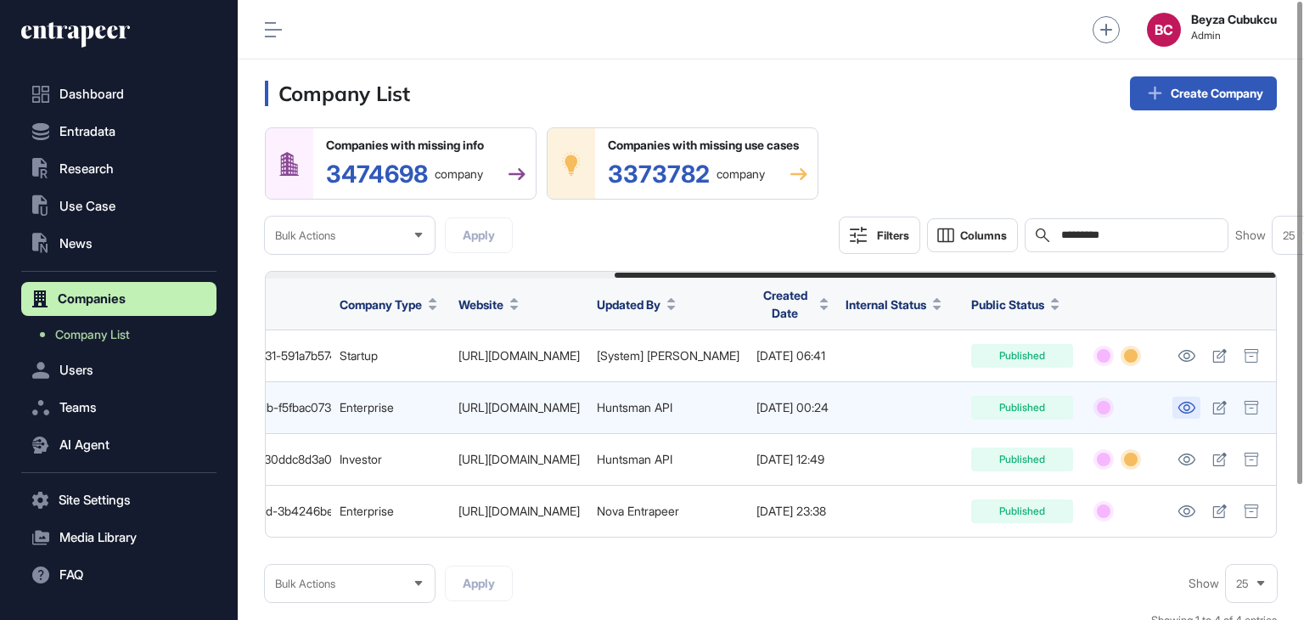
click at [1182, 414] on icon at bounding box center [1187, 408] width 18 height 12
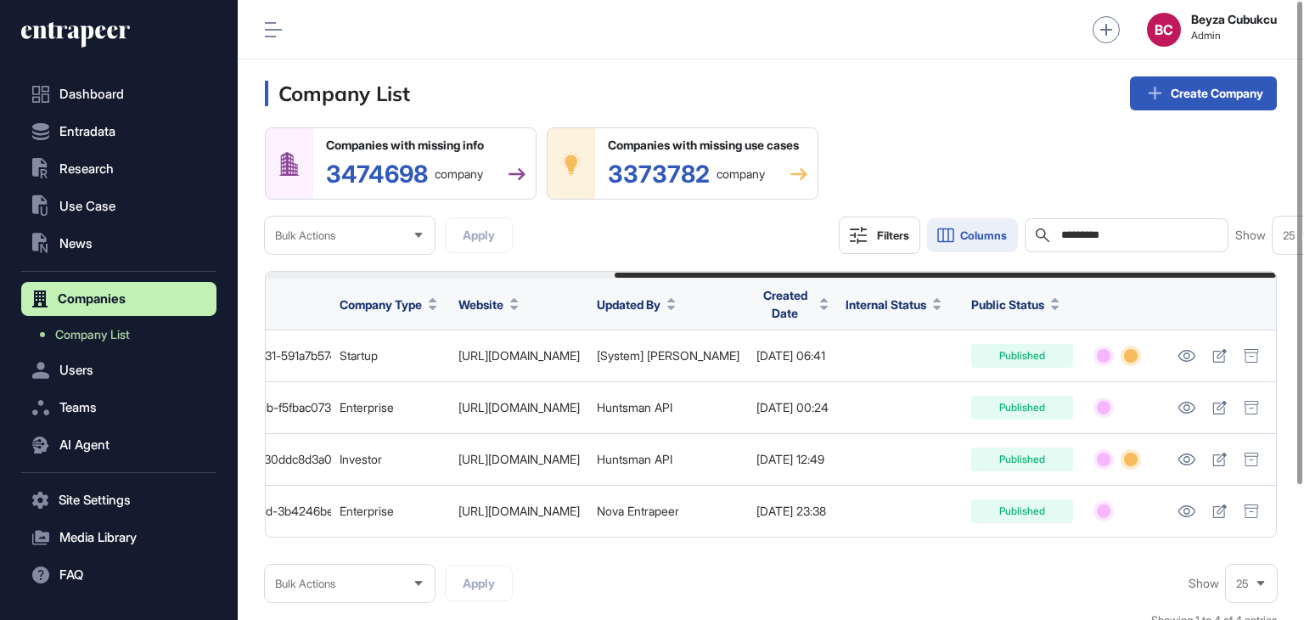
drag, startPoint x: 1136, startPoint y: 243, endPoint x: 1021, endPoint y: 245, distance: 115.5
click at [1021, 245] on div "Filters Columns Search ********* Show 25" at bounding box center [1081, 235] width 485 height 37
paste input "text"
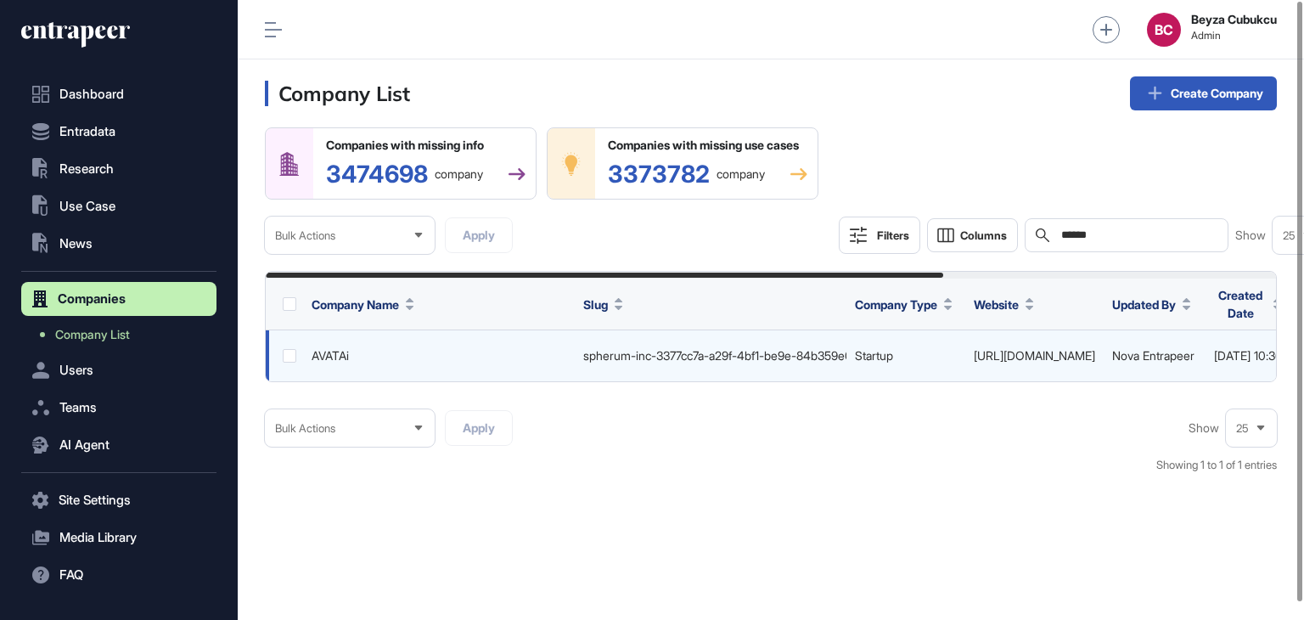
scroll to position [0, 496]
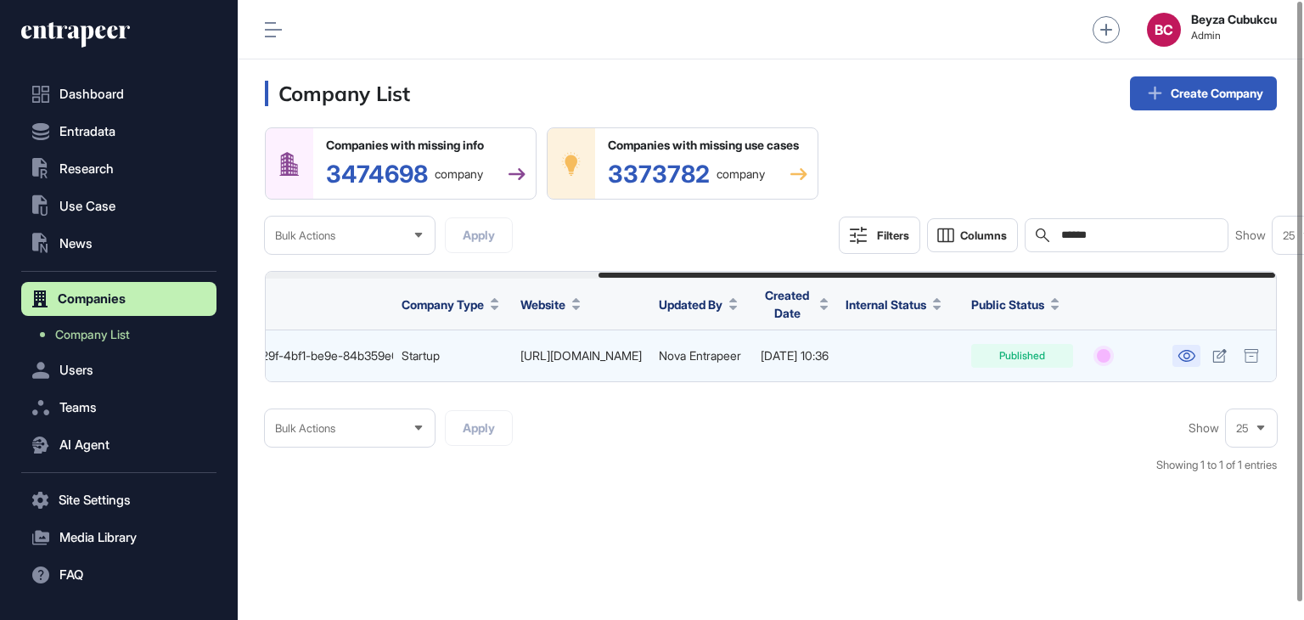
click at [1180, 362] on icon at bounding box center [1186, 356] width 17 height 12
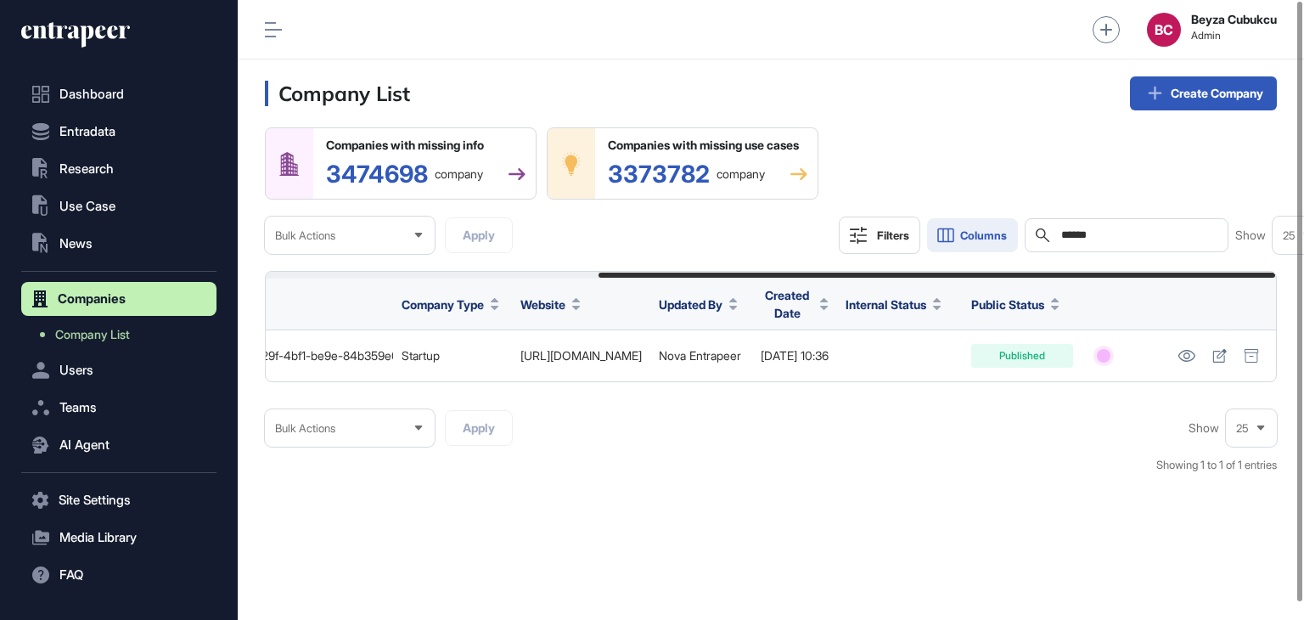
drag, startPoint x: 1141, startPoint y: 249, endPoint x: 964, endPoint y: 245, distance: 176.7
click at [964, 245] on div "Filters Columns Search ****** Show 25" at bounding box center [1081, 235] width 485 height 37
paste input "*"
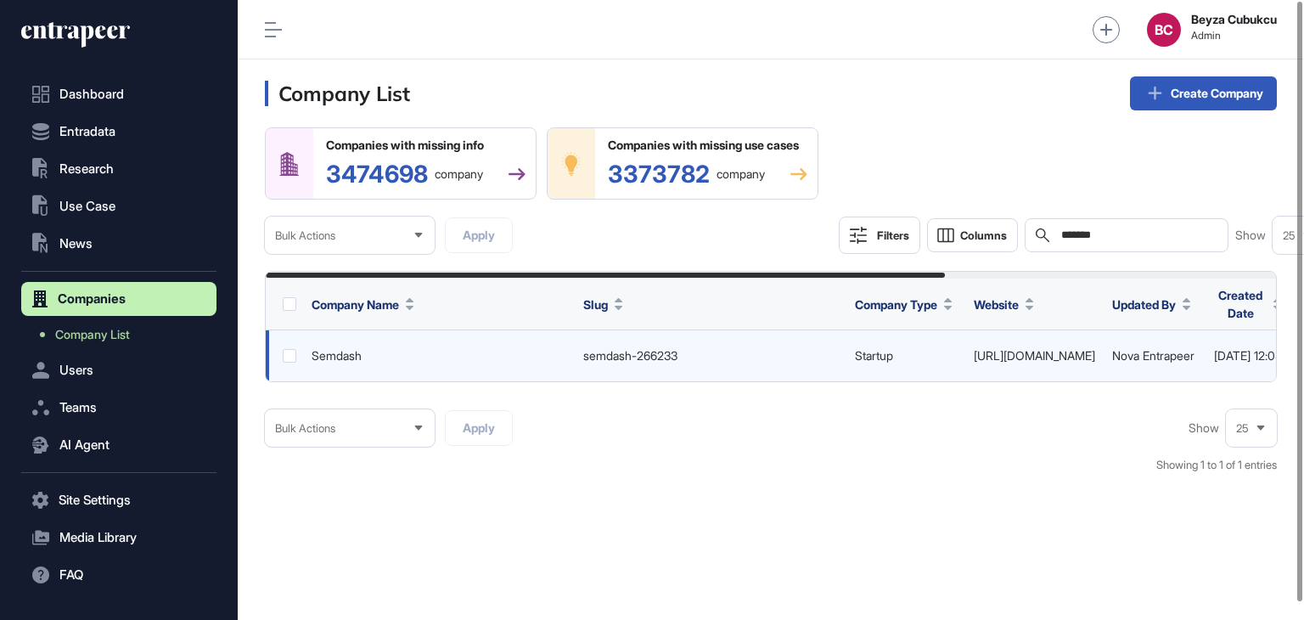
scroll to position [0, 492]
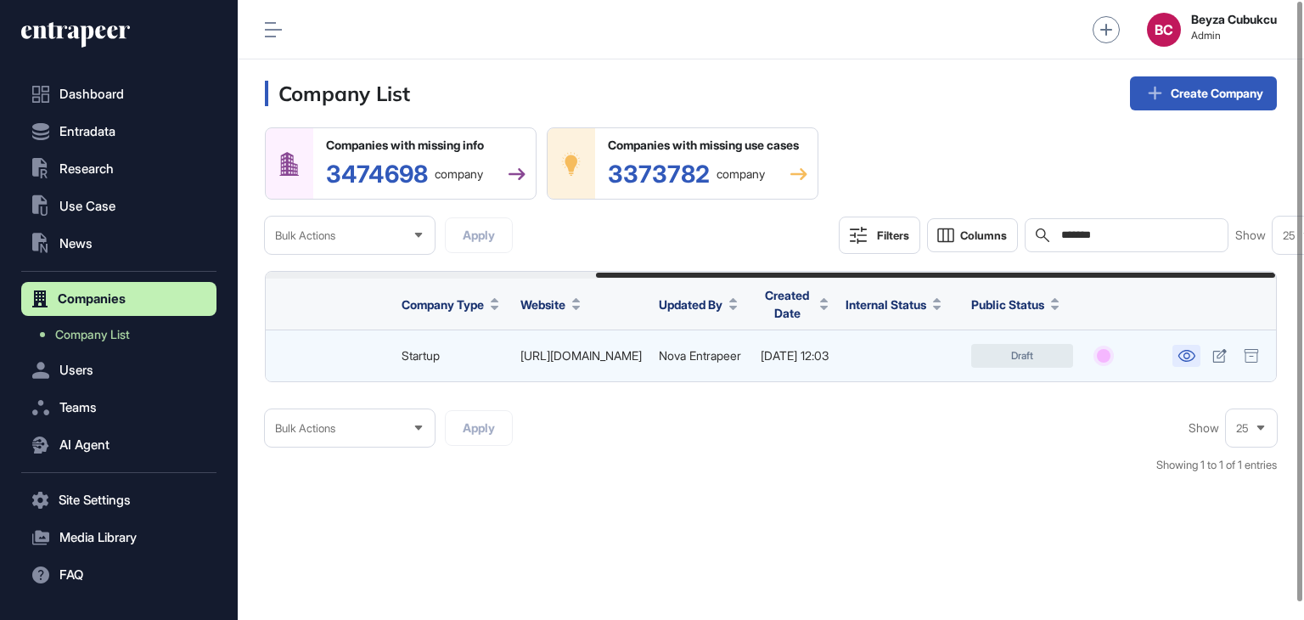
click at [1175, 366] on link at bounding box center [1187, 356] width 28 height 22
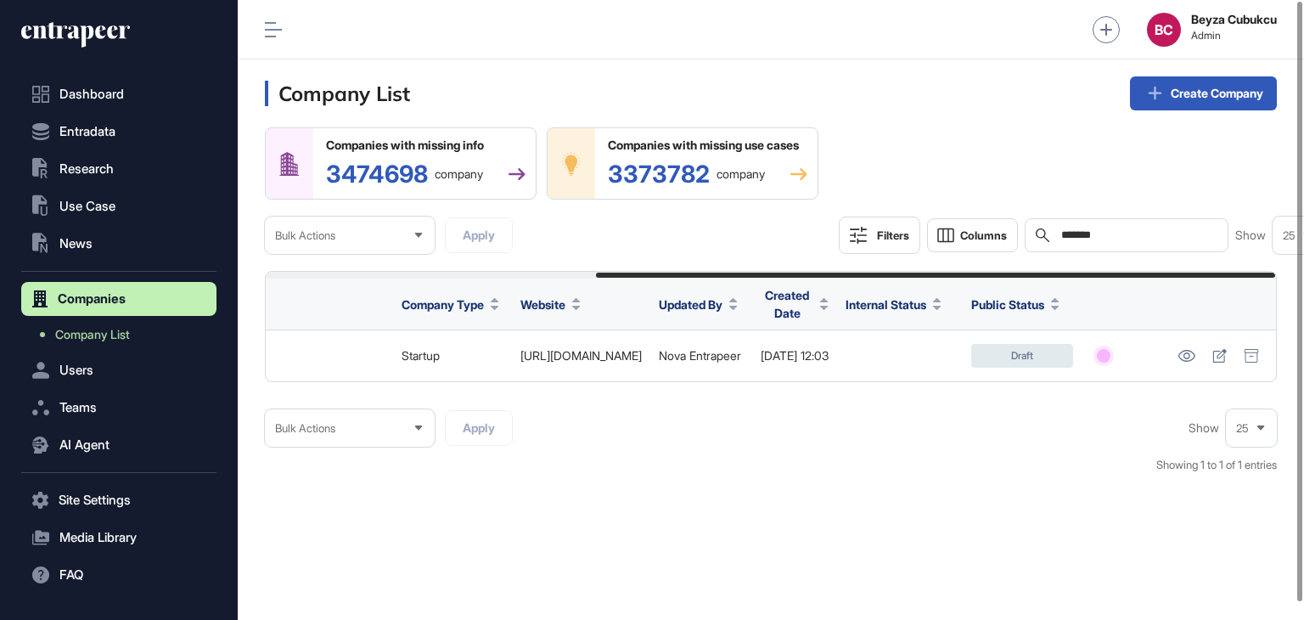
click at [1133, 252] on div "Search *******" at bounding box center [1127, 235] width 204 height 34
drag, startPoint x: 1138, startPoint y: 242, endPoint x: 1005, endPoint y: 238, distance: 133.4
click at [1005, 238] on div "Filters Columns Search ******* Show 25" at bounding box center [1081, 235] width 485 height 37
paste input "**"
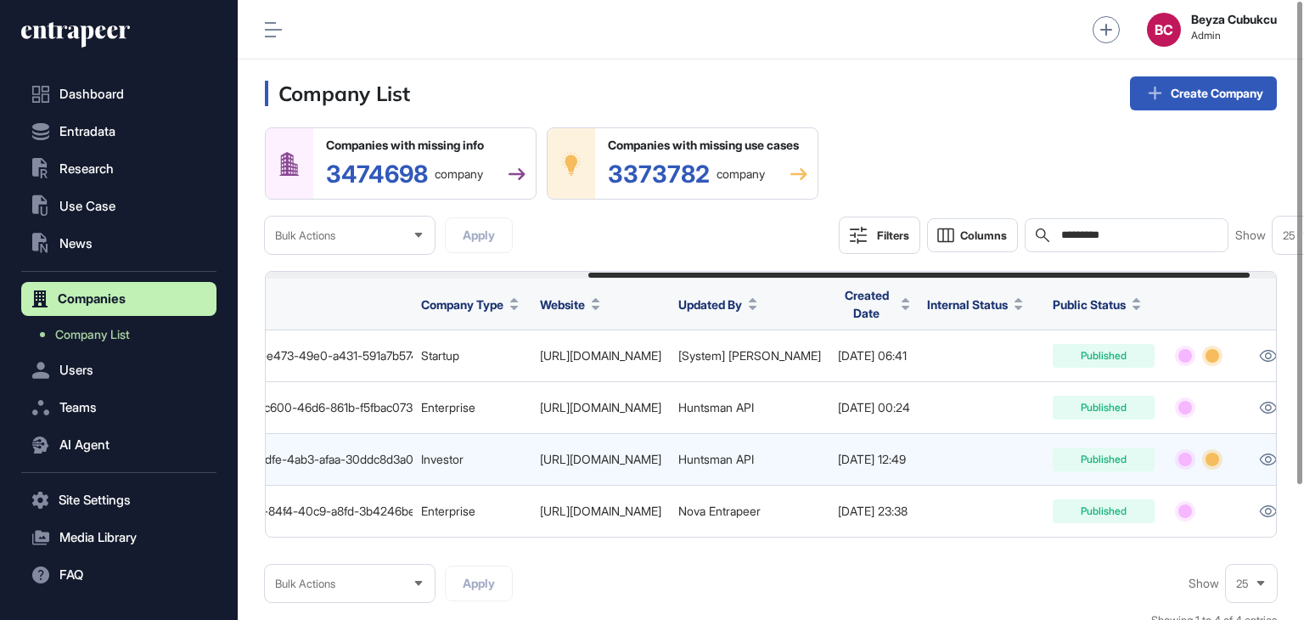
scroll to position [0, 533]
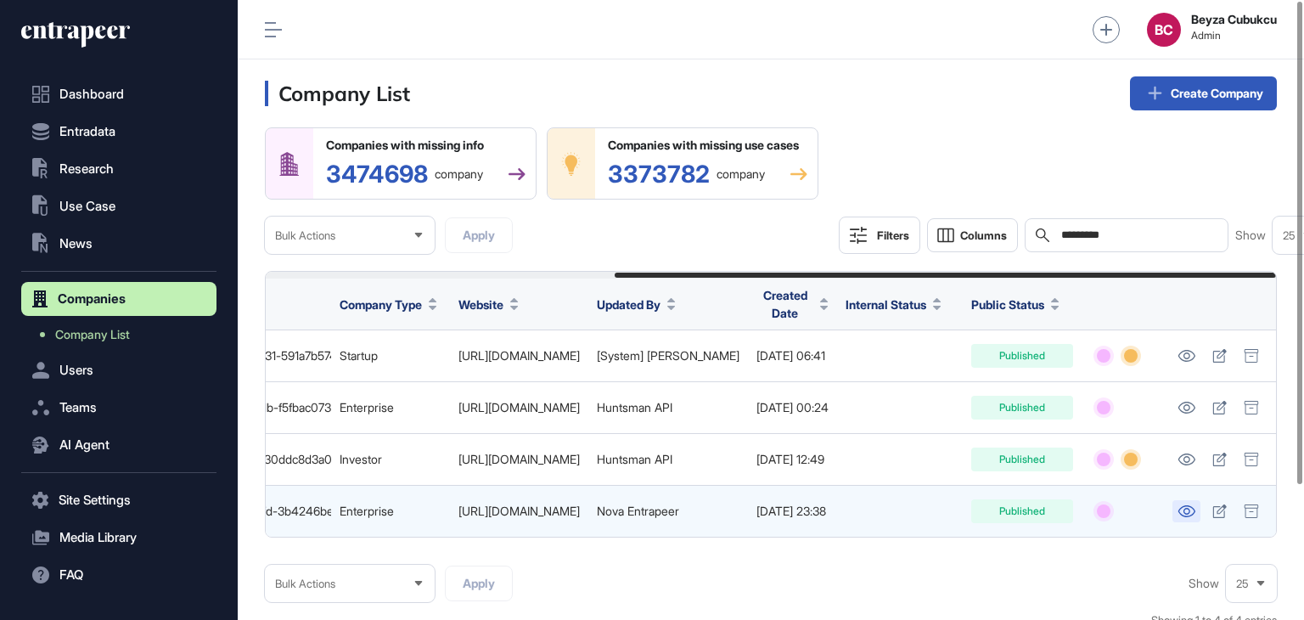
type input "*********"
click at [1193, 517] on icon at bounding box center [1187, 511] width 18 height 12
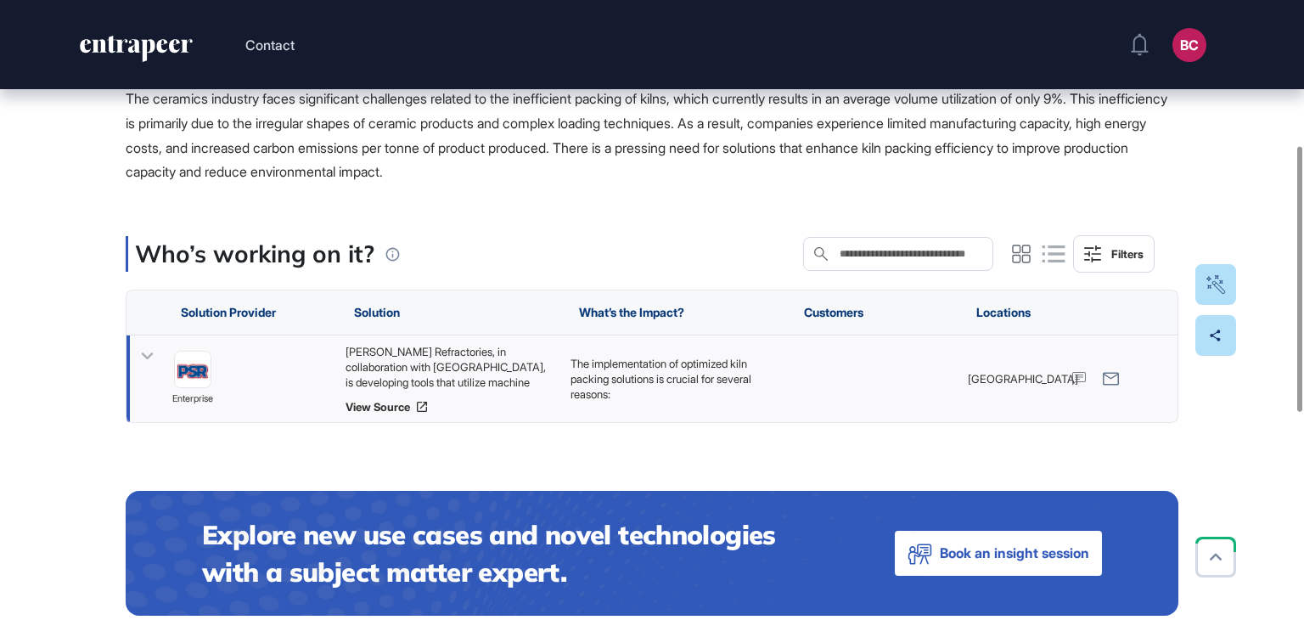
click at [444, 367] on div "Parkinson-Spencer Refractories, in collaboration with Aberystwyth University, i…" at bounding box center [450, 367] width 208 height 46
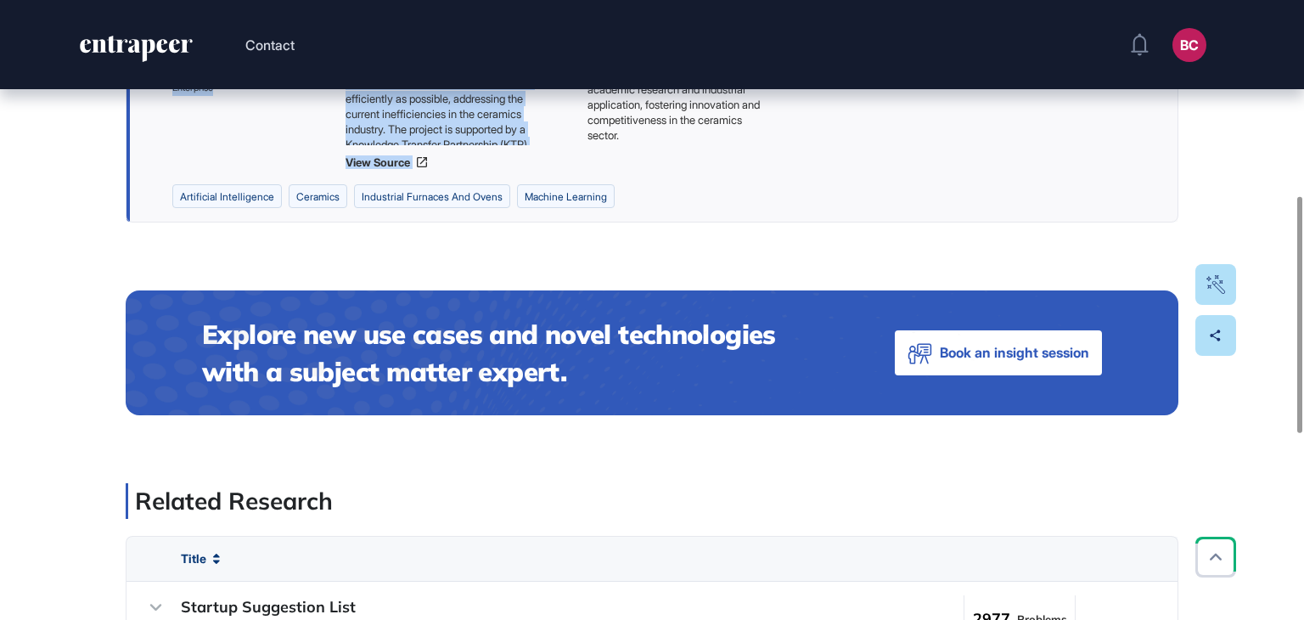
scroll to position [510, 0]
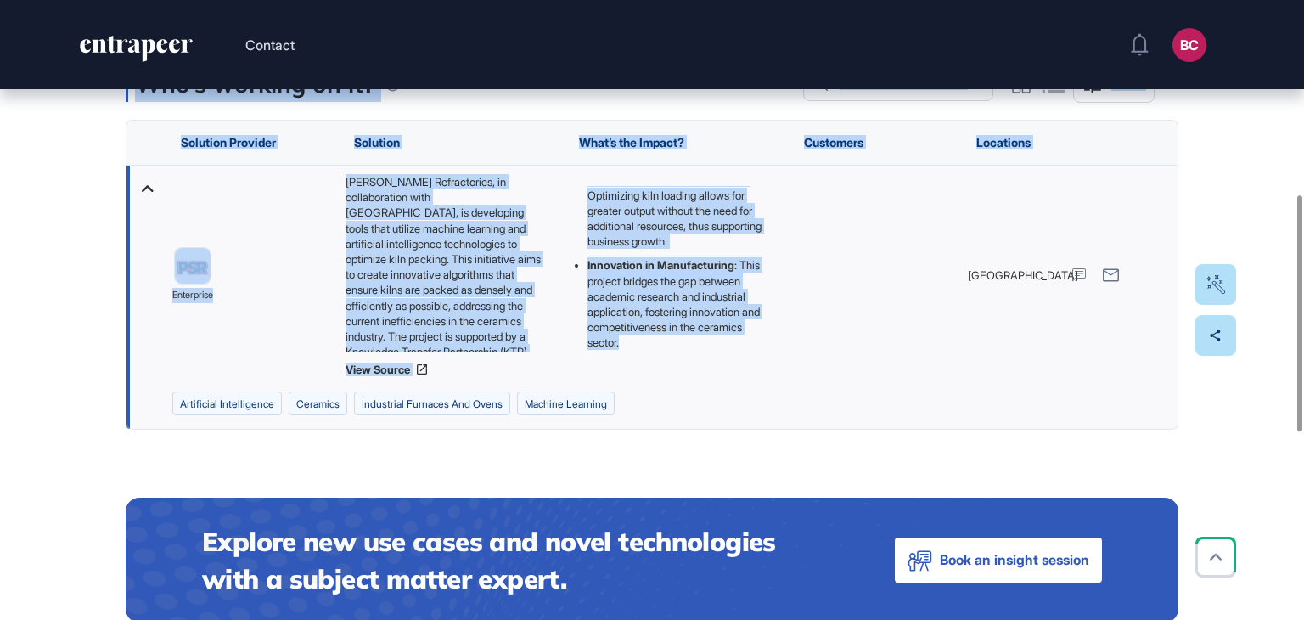
drag, startPoint x: 488, startPoint y: 300, endPoint x: 756, endPoint y: 354, distance: 273.0
click at [756, 354] on div "Edit Page Use Case Tag for Gameboard Build Partner Invest Acquire artificial in…" at bounding box center [652, 322] width 1304 height 1484
copy main "Optimizing Kiln Packing to Reduce Energy Use and Carbon Emissions in Ceramics M…"
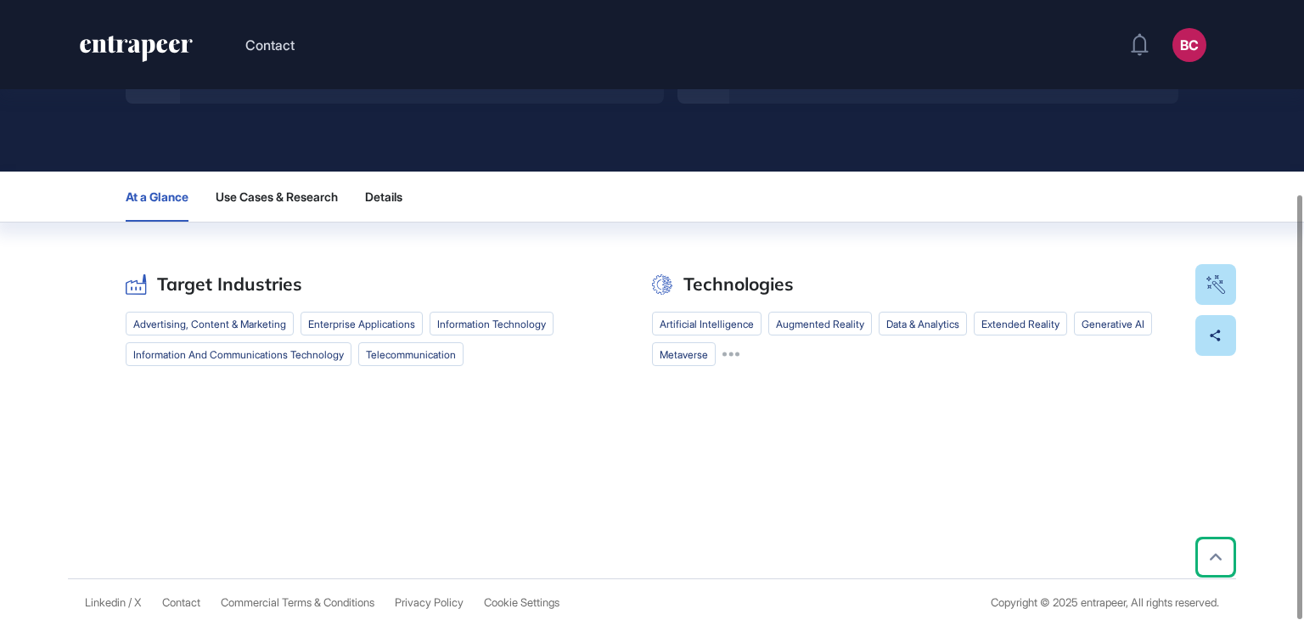
scroll to position [283, 0]
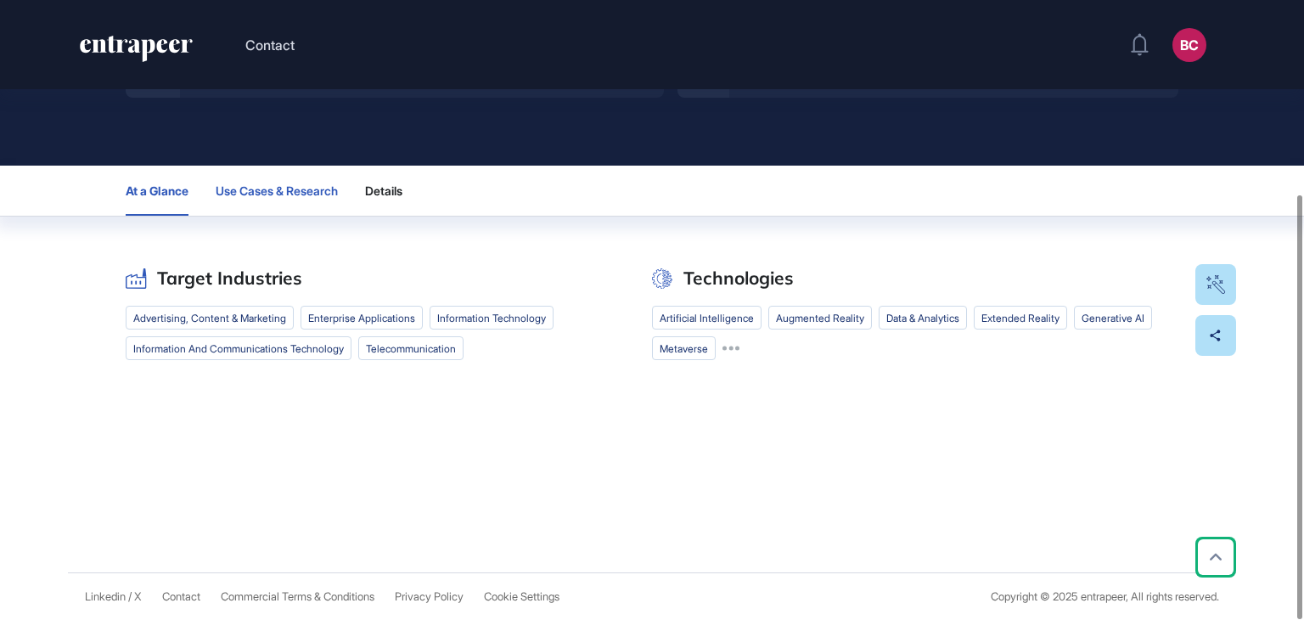
click at [299, 195] on span "Use Cases & Research" at bounding box center [277, 191] width 122 height 14
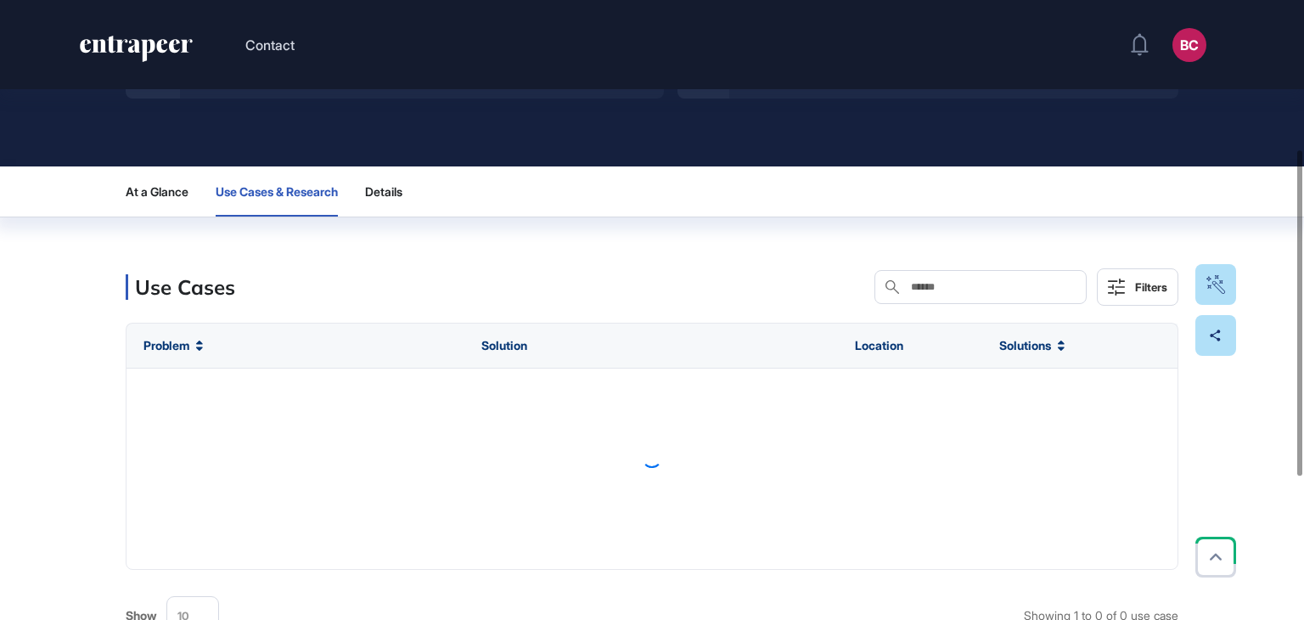
scroll to position [282, 0]
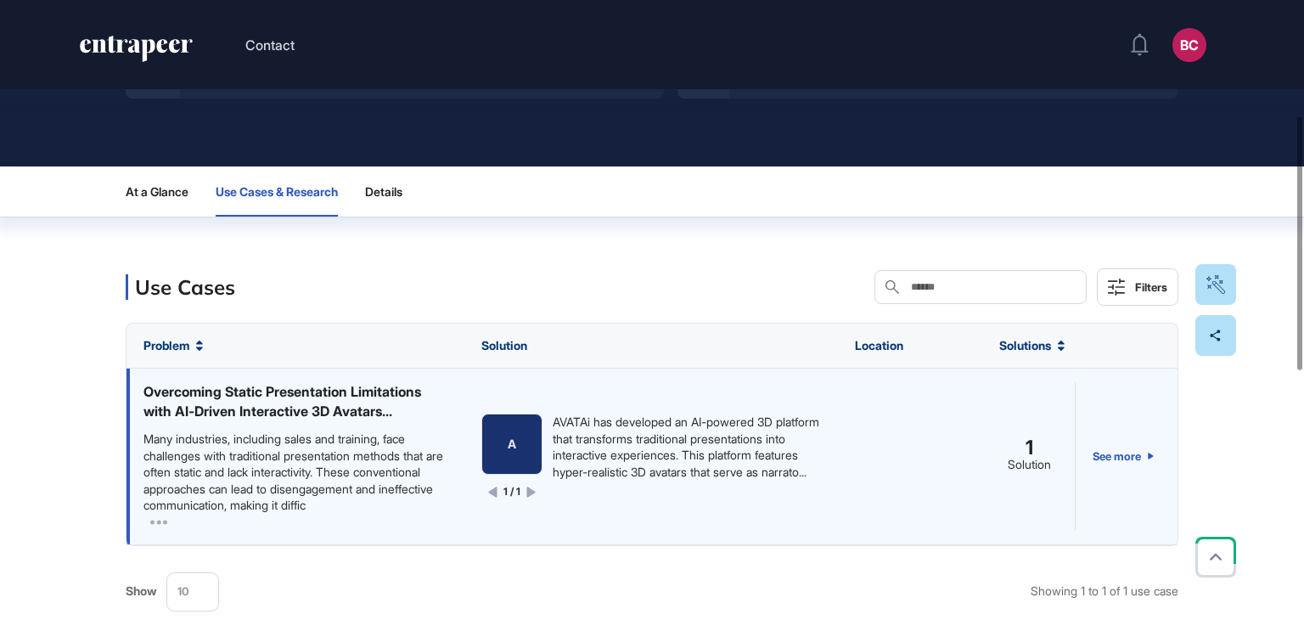
click at [335, 453] on div "Many industries, including sales and training, face challenges with traditional…" at bounding box center [296, 472] width 304 height 83
click at [613, 470] on div "AVATAi has developed an AI-powered 3D platform that transforms traditional pres…" at bounding box center [687, 447] width 268 height 66
click at [1108, 454] on link "See more" at bounding box center [1123, 456] width 61 height 148
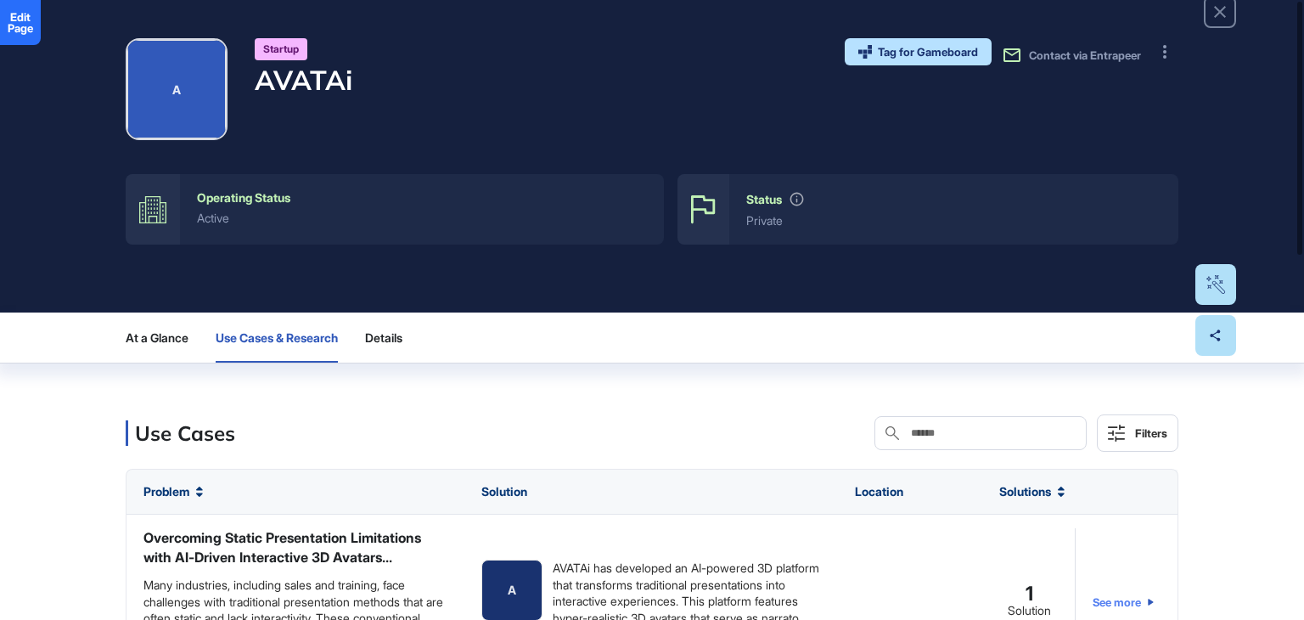
scroll to position [0, 0]
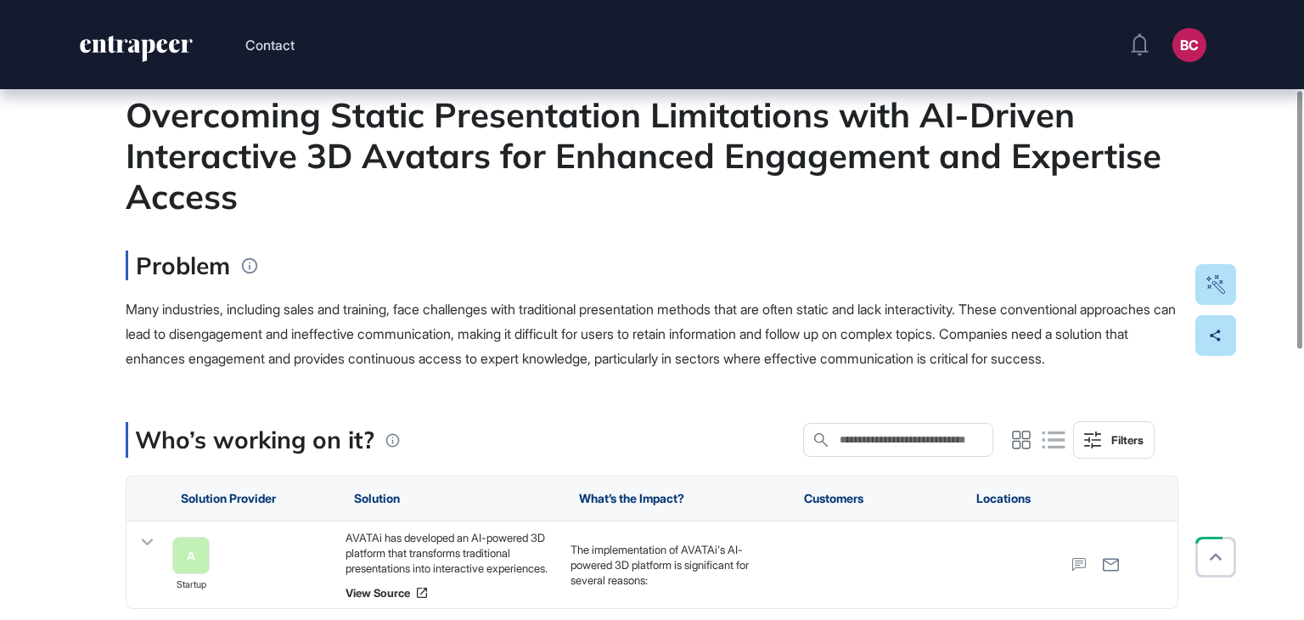
scroll to position [255, 0]
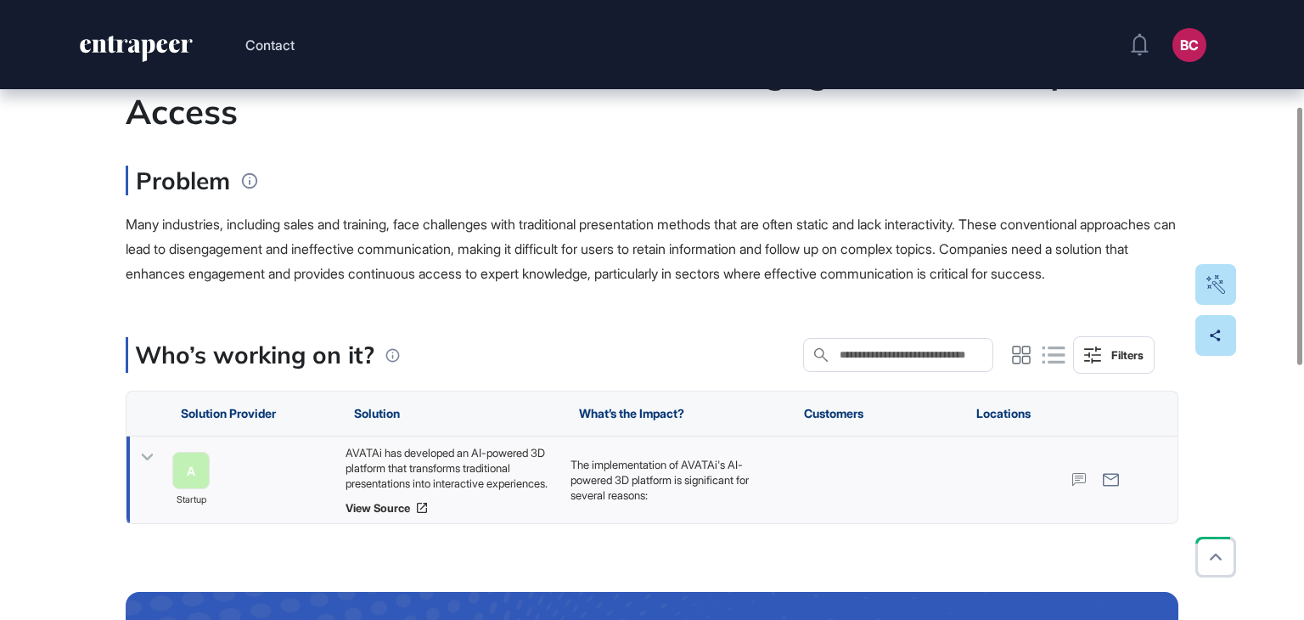
click at [470, 489] on div "AVATAi has developed an AI-powered 3D platform that transforms traditional pres…" at bounding box center [450, 468] width 208 height 46
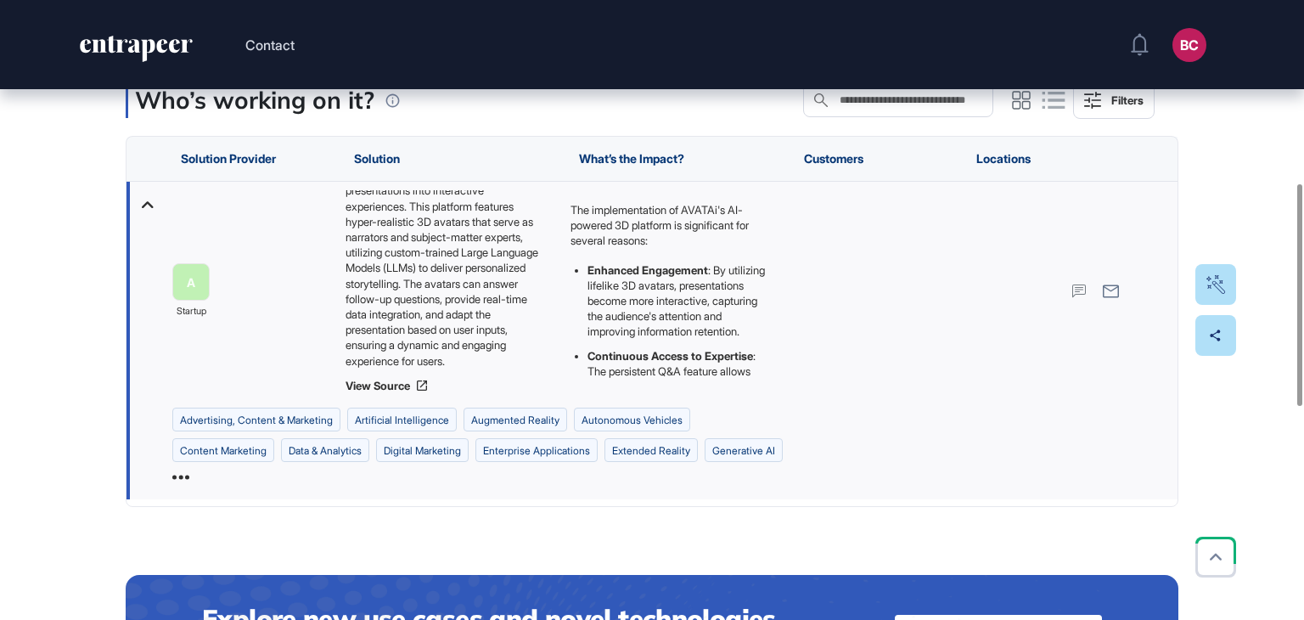
scroll to position [68, 0]
click at [387, 392] on link "View Source" at bounding box center [450, 386] width 208 height 14
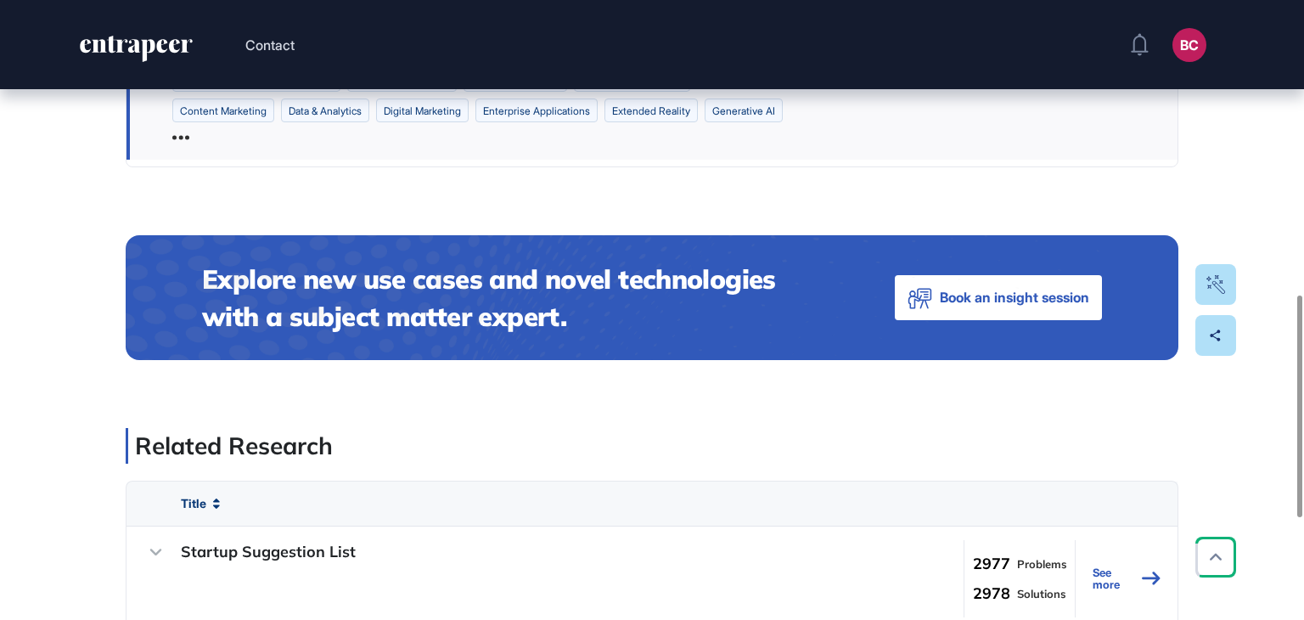
scroll to position [594, 0]
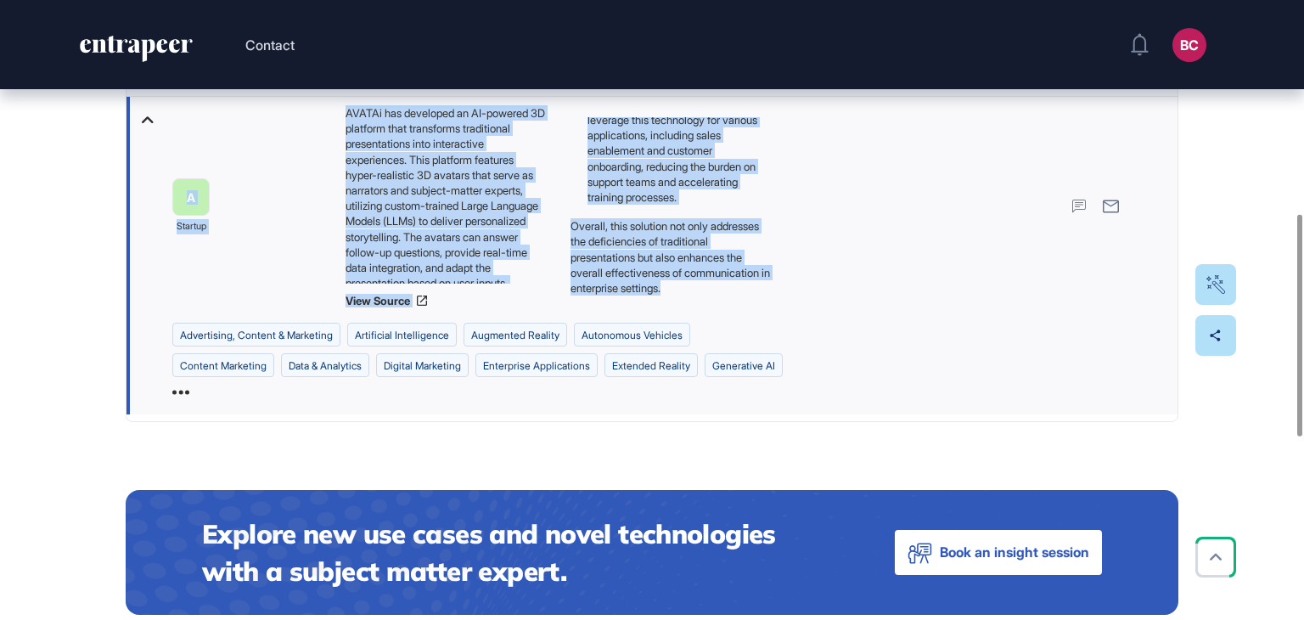
drag, startPoint x: 85, startPoint y: 276, endPoint x: 647, endPoint y: 327, distance: 564.5
click at [647, 327] on div "Edit Page Use Case Tag for Gameboard Build Partner Invest Acquire advertising, …" at bounding box center [652, 275] width 1304 height 1561
copy main "Overcoming Static Presentation Limitations with AI-Driven Interactive 3D Avatar…"
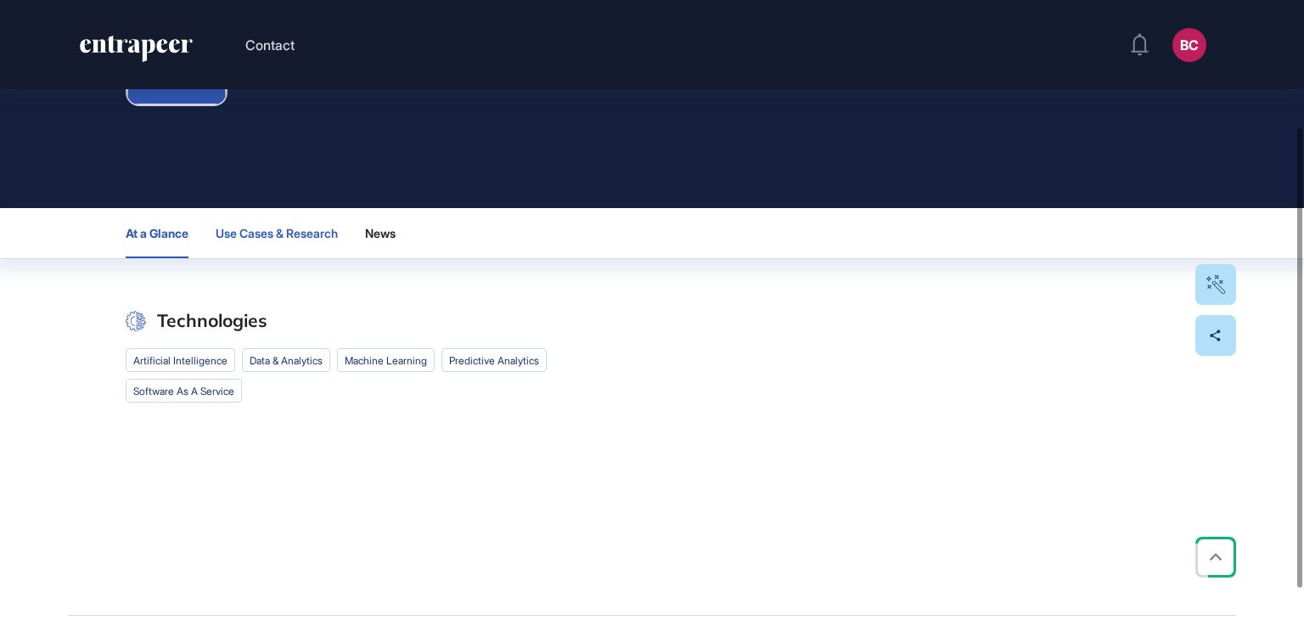
click at [300, 234] on span "Use Cases & Research" at bounding box center [277, 234] width 122 height 14
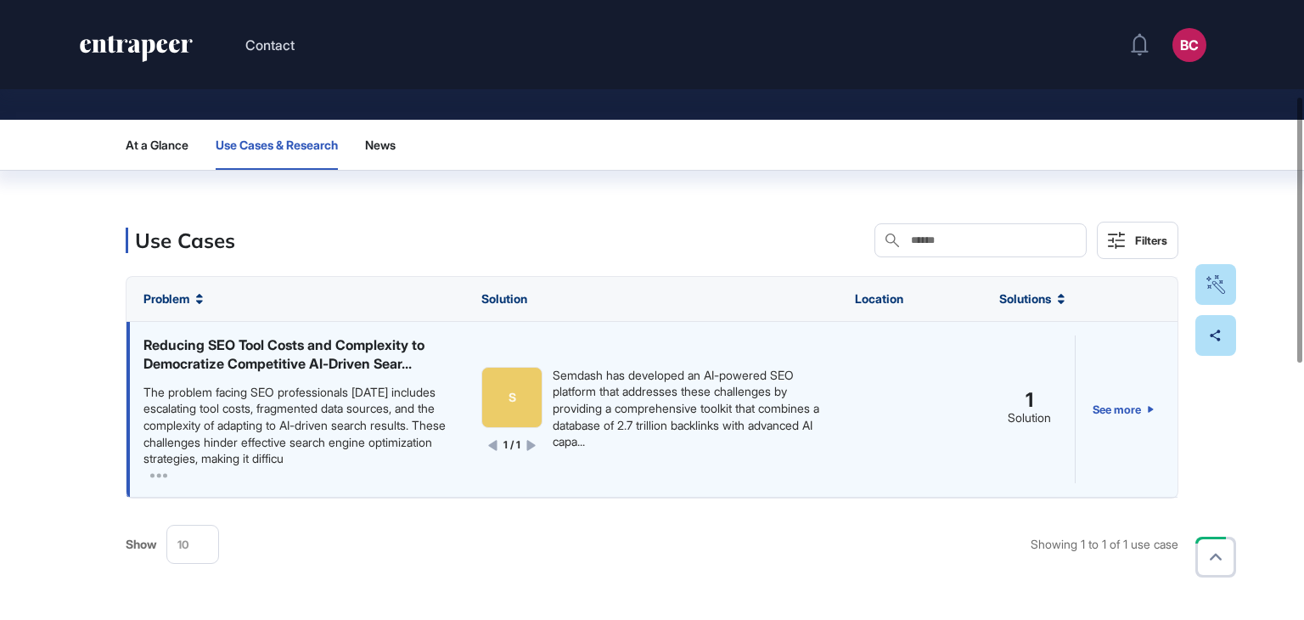
scroll to position [297, 0]
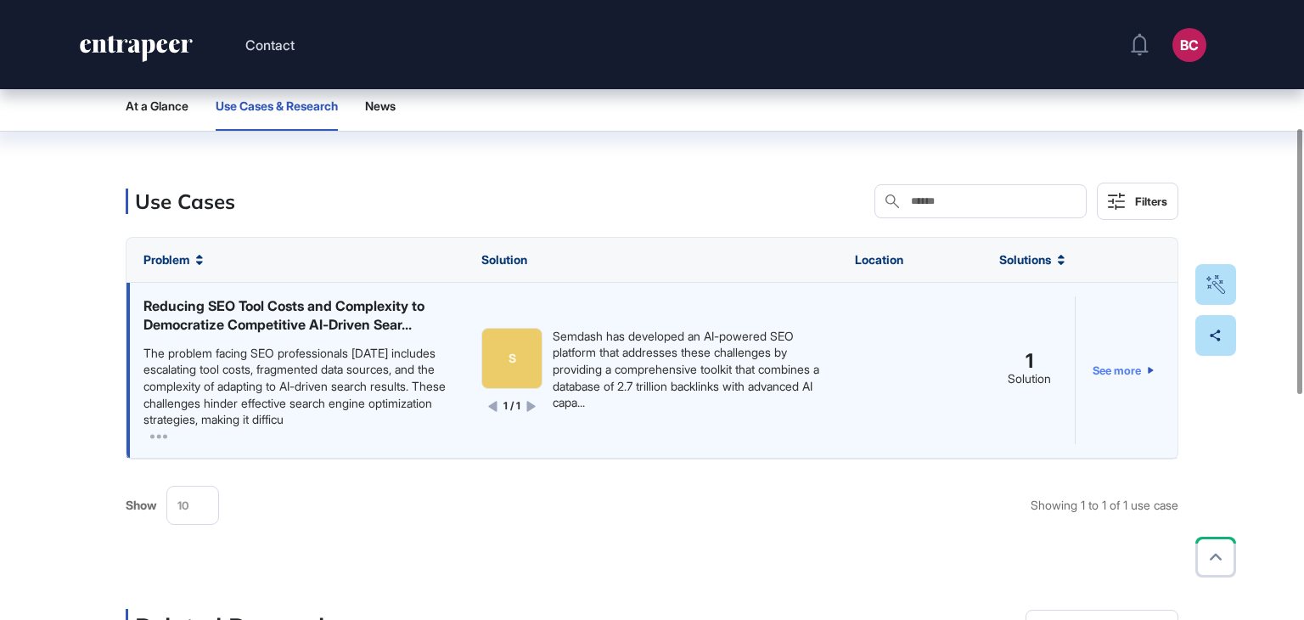
click at [1135, 362] on link "See more" at bounding box center [1123, 370] width 61 height 148
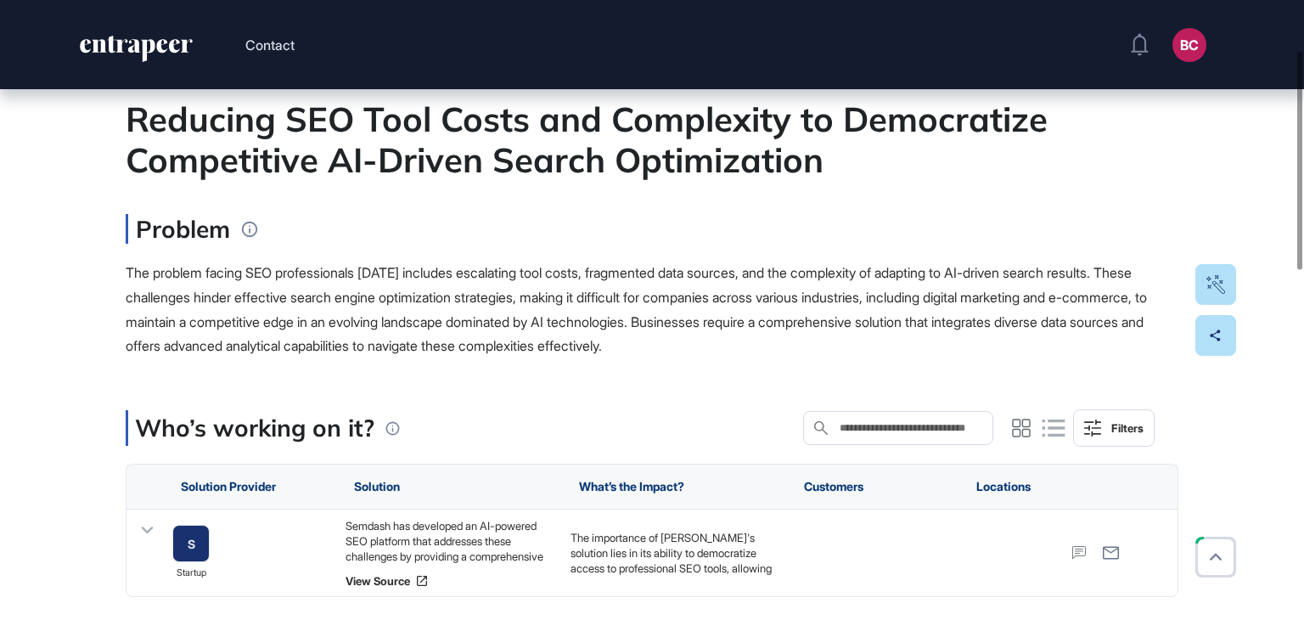
scroll to position [170, 0]
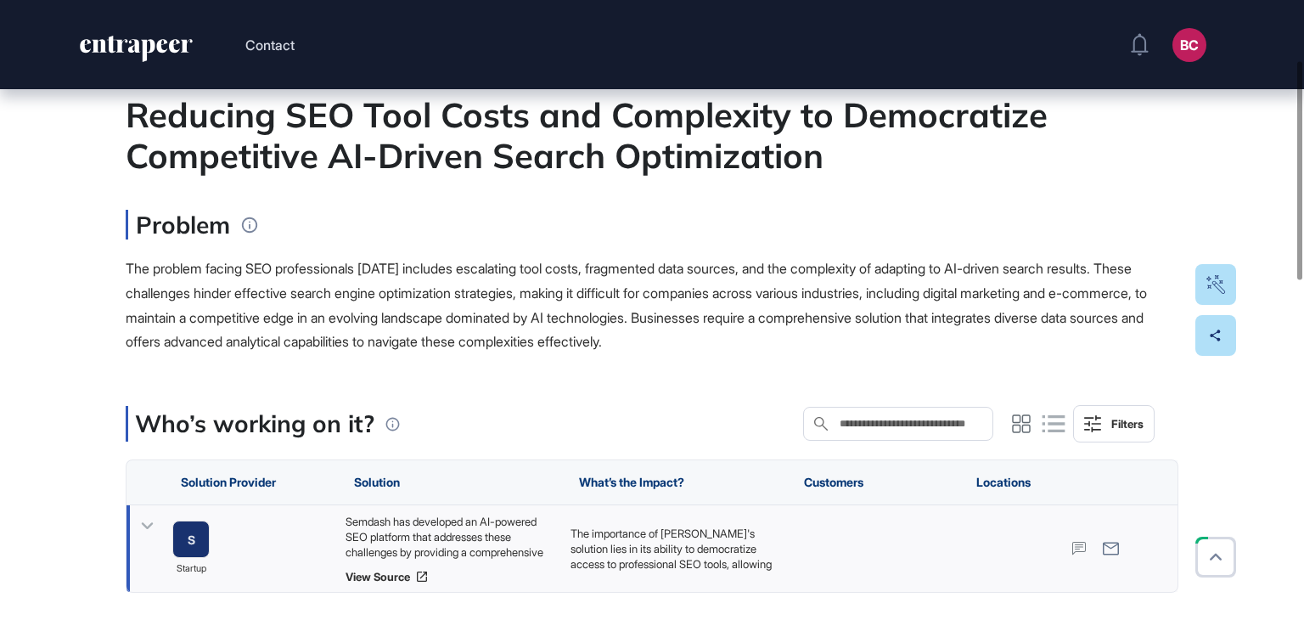
click at [453, 520] on div "Semdash has developed an AI-powered SEO platform that addresses these challenge…" at bounding box center [450, 537] width 208 height 46
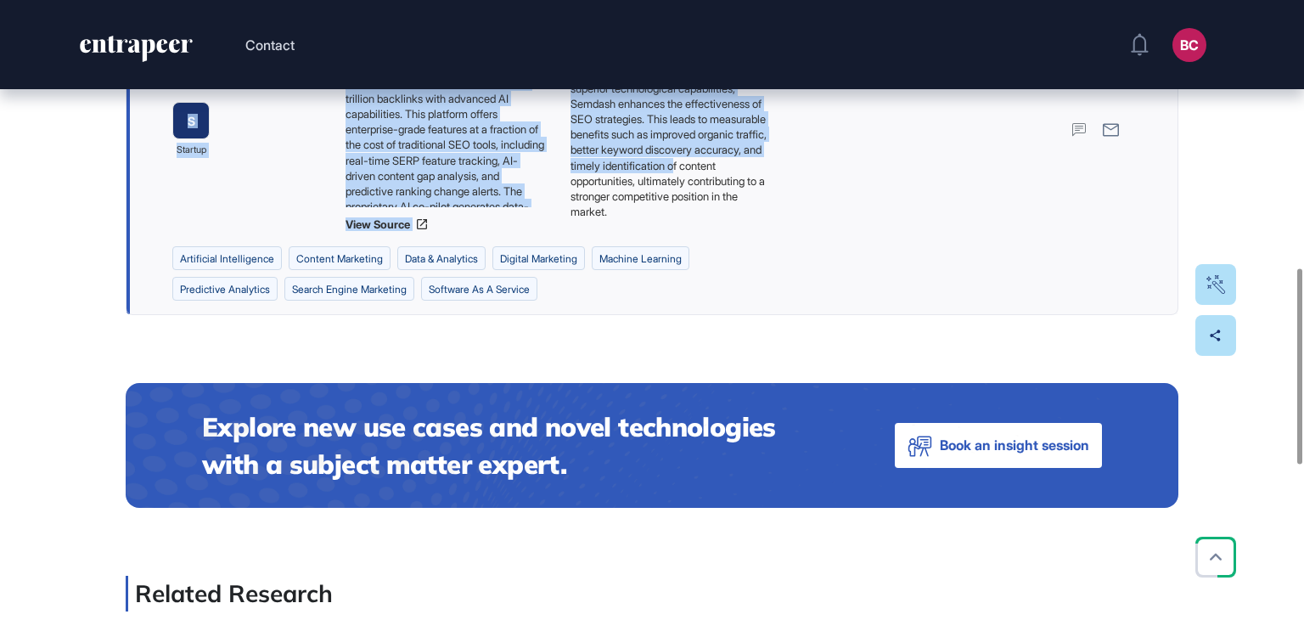
scroll to position [594, 0]
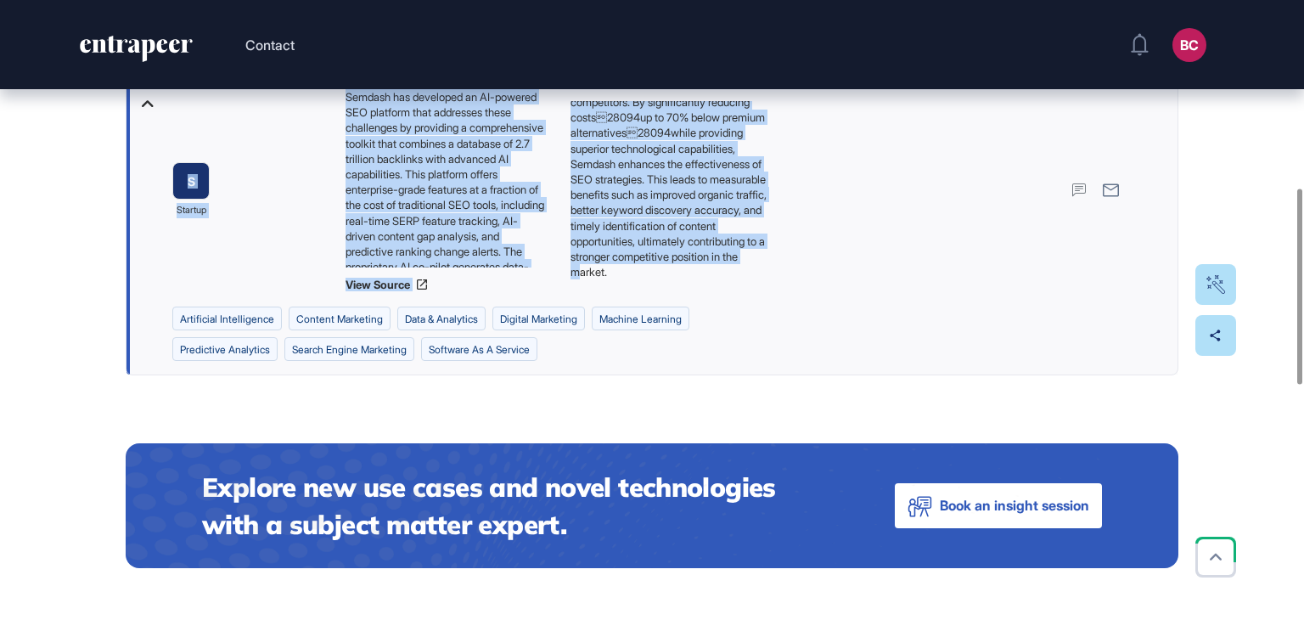
drag, startPoint x: 129, startPoint y: 112, endPoint x: 764, endPoint y: 266, distance: 653.5
click at [764, 266] on main "Use Case Tag for Gameboard Build Partner Invest Acquire artificial intelligence…" at bounding box center [652, 362] width 1053 height 1568
copy main "Loremips DOL Sita Conse adi Elitseddoe te Incididuntu Laboreetdol MA-Aliqua Eni…"
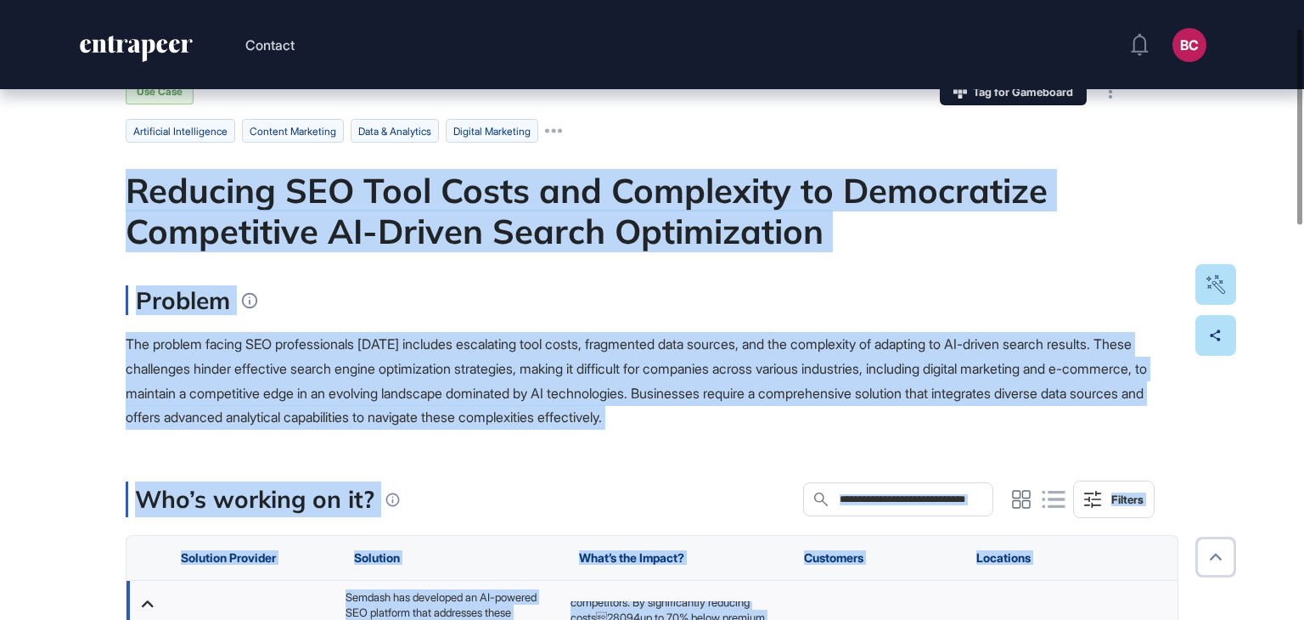
scroll to position [85, 0]
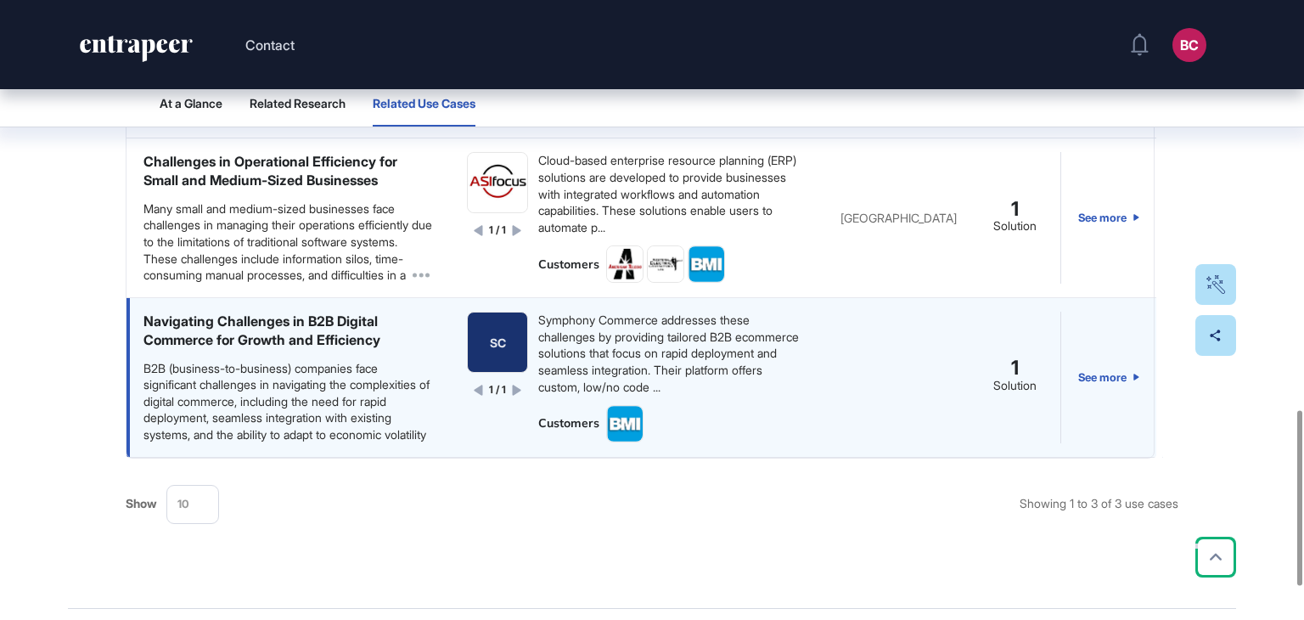
scroll to position [1359, 0]
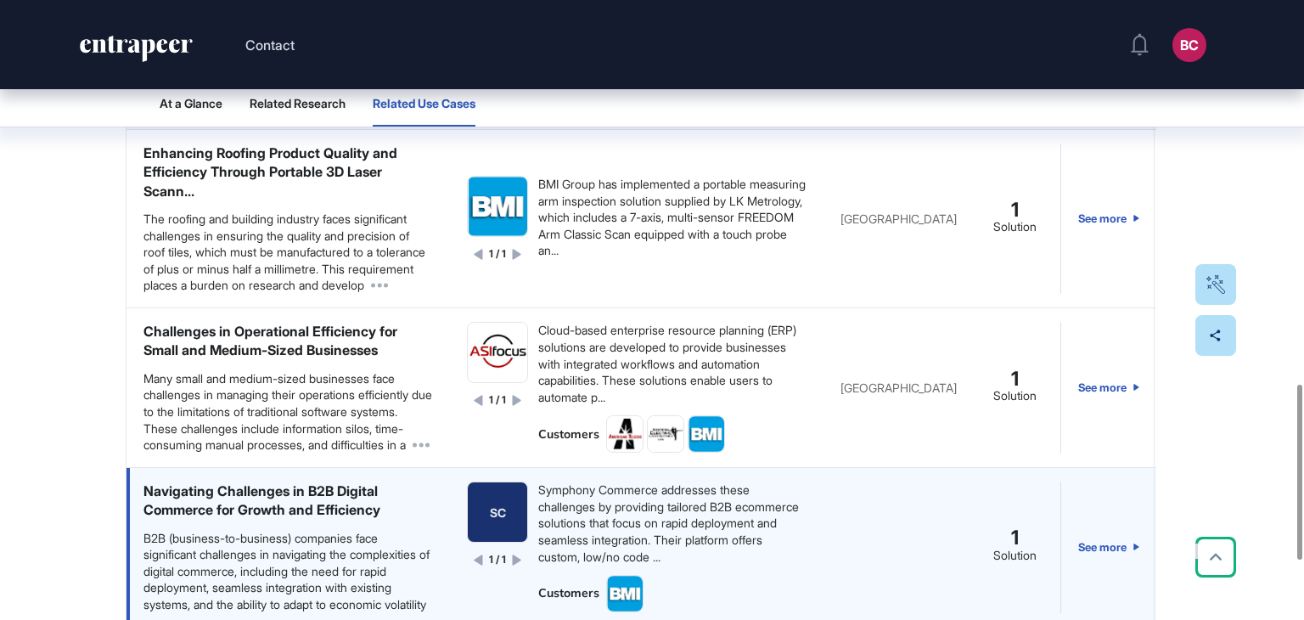
click at [748, 561] on div "Symphony Commerce addresses these challenges by providing tailored B2B ecommerc…" at bounding box center [672, 523] width 268 height 83
click at [719, 561] on div "Symphony Commerce addresses these challenges by providing tailored B2B ecommerc…" at bounding box center [672, 523] width 268 height 83
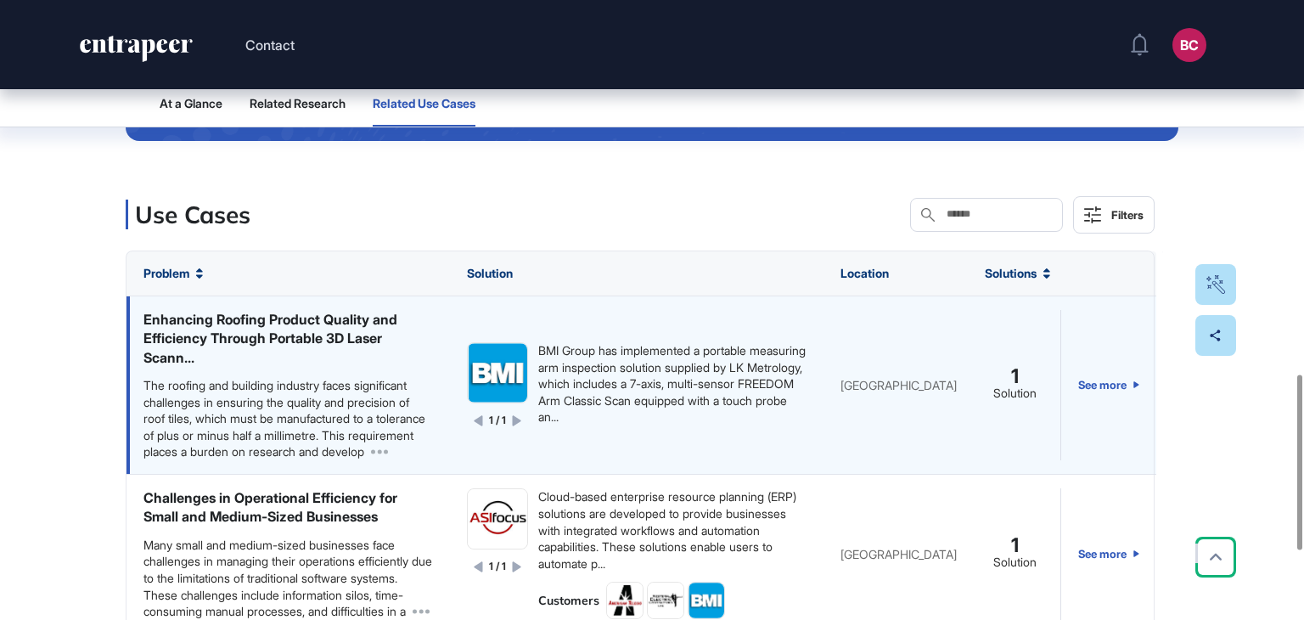
scroll to position [1189, 0]
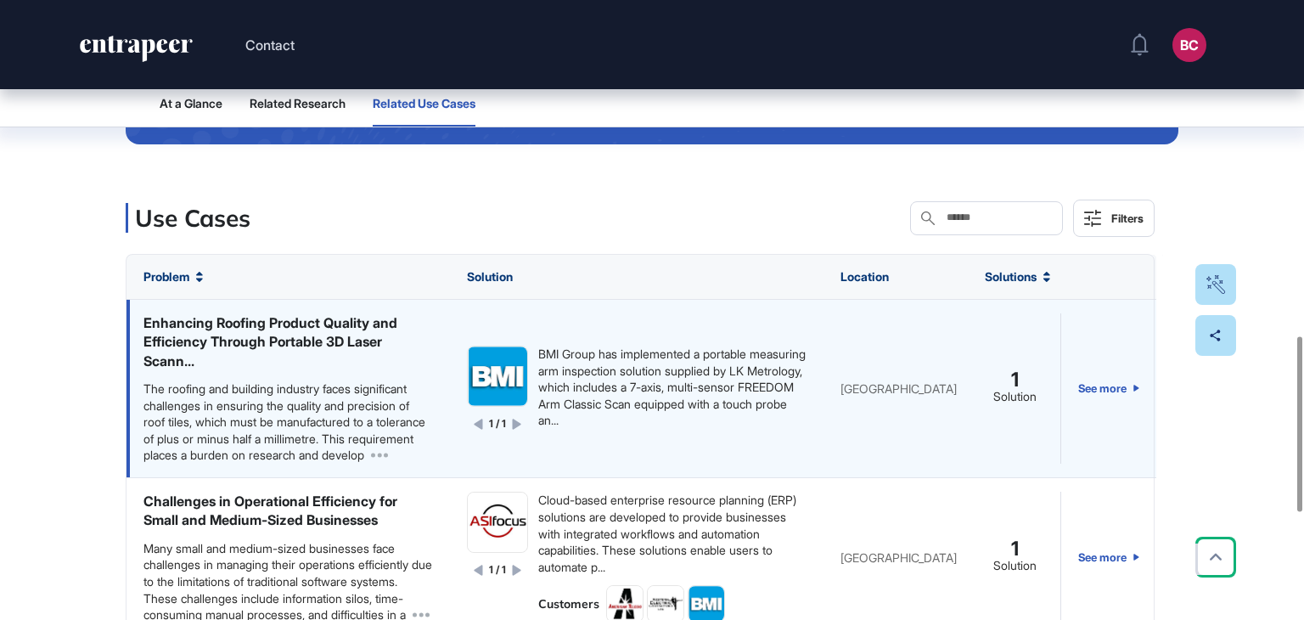
click at [727, 391] on div "BMI Group has implemented a portable measuring arm inspection solution supplied…" at bounding box center [672, 387] width 268 height 83
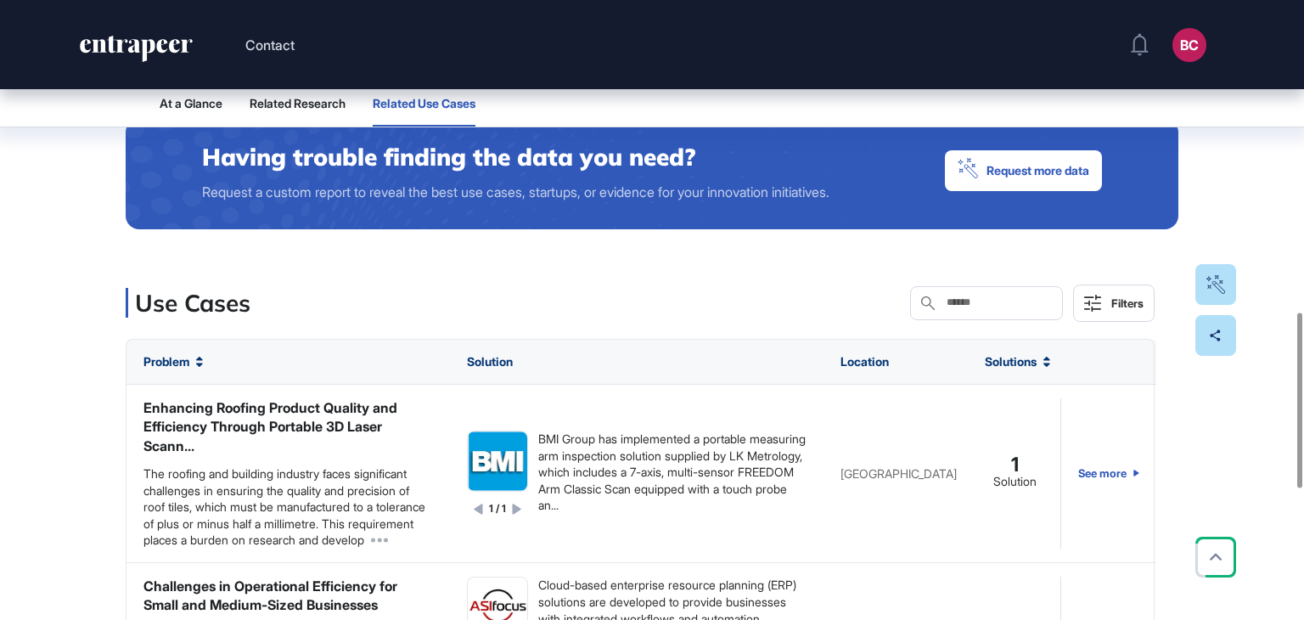
click at [945, 301] on input "text" at bounding box center [998, 303] width 107 height 14
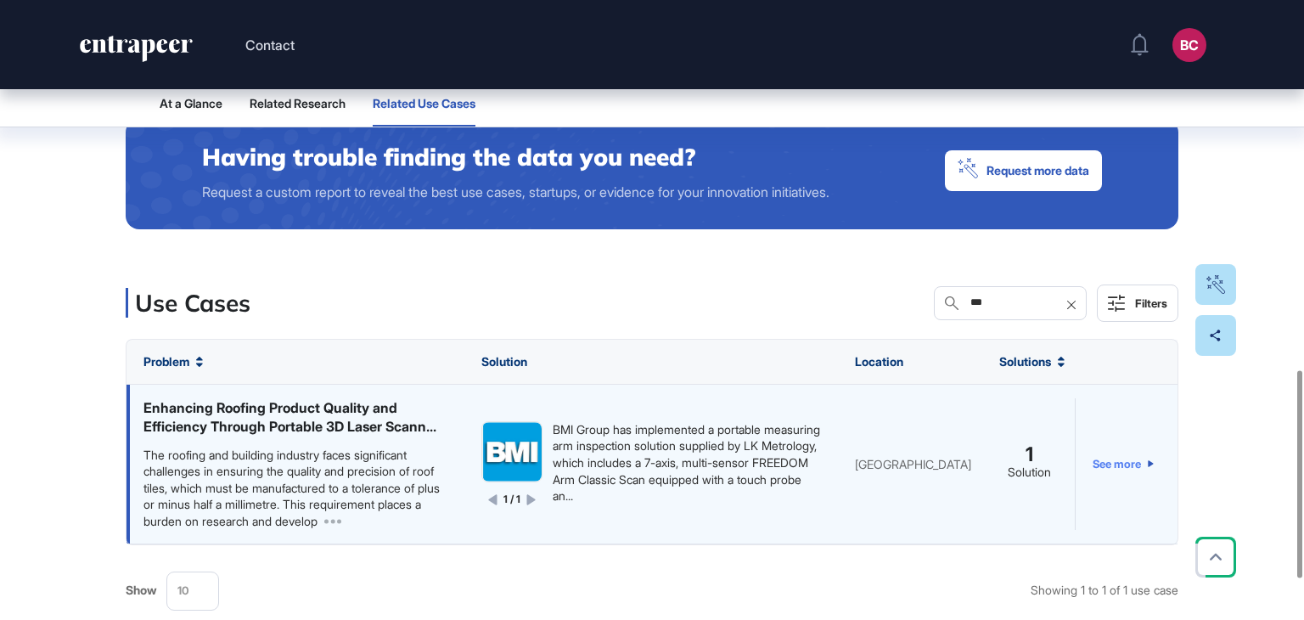
type input "***"
click at [1122, 459] on link "See more" at bounding box center [1123, 464] width 61 height 132
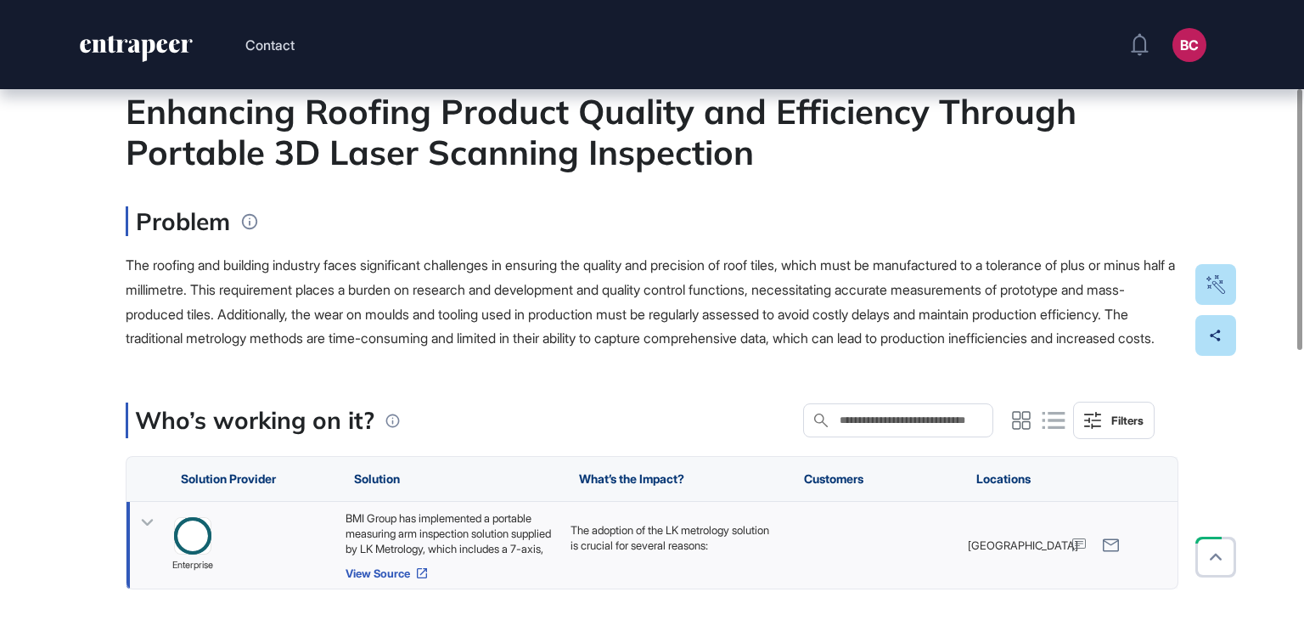
scroll to position [255, 0]
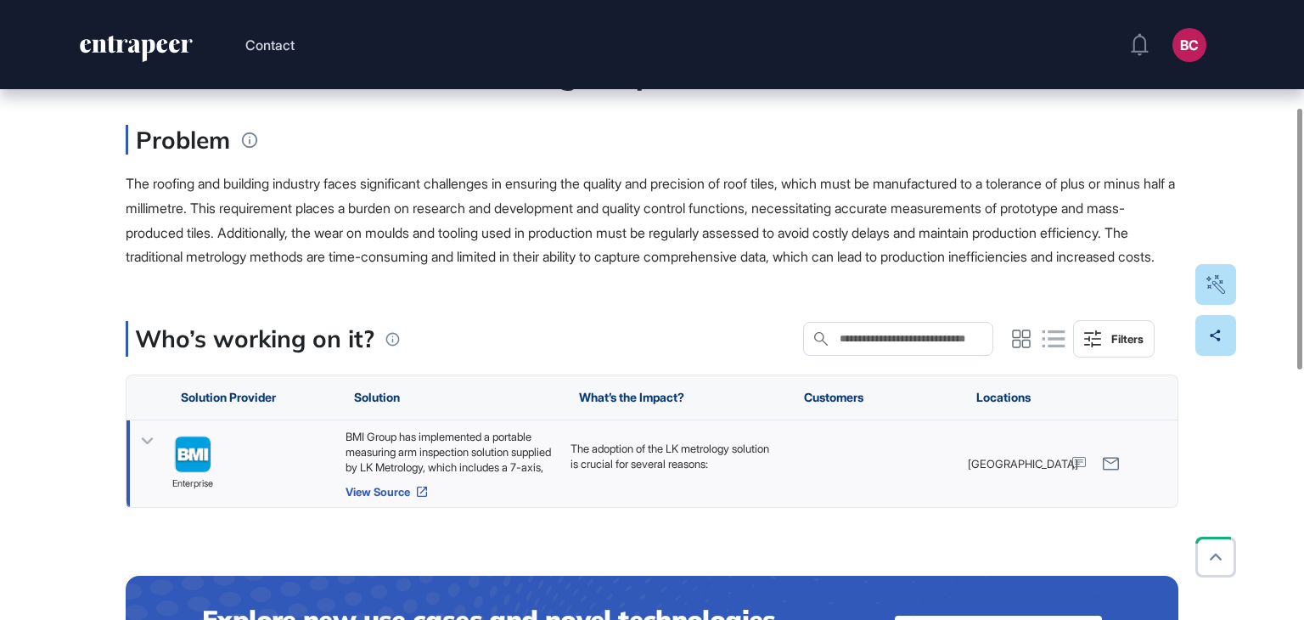
click at [408, 498] on link "View Source" at bounding box center [450, 492] width 208 height 14
click at [448, 459] on div "BMI Group has implemented a portable measuring arm inspection solution supplied…" at bounding box center [450, 452] width 208 height 46
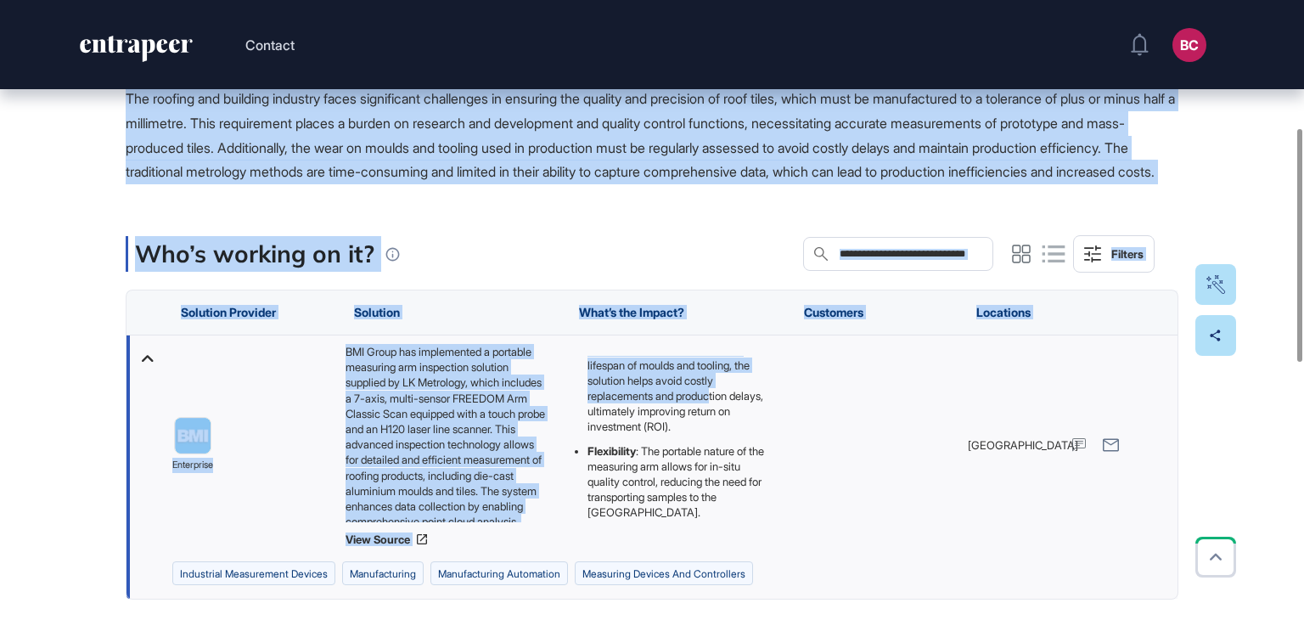
scroll to position [260, 0]
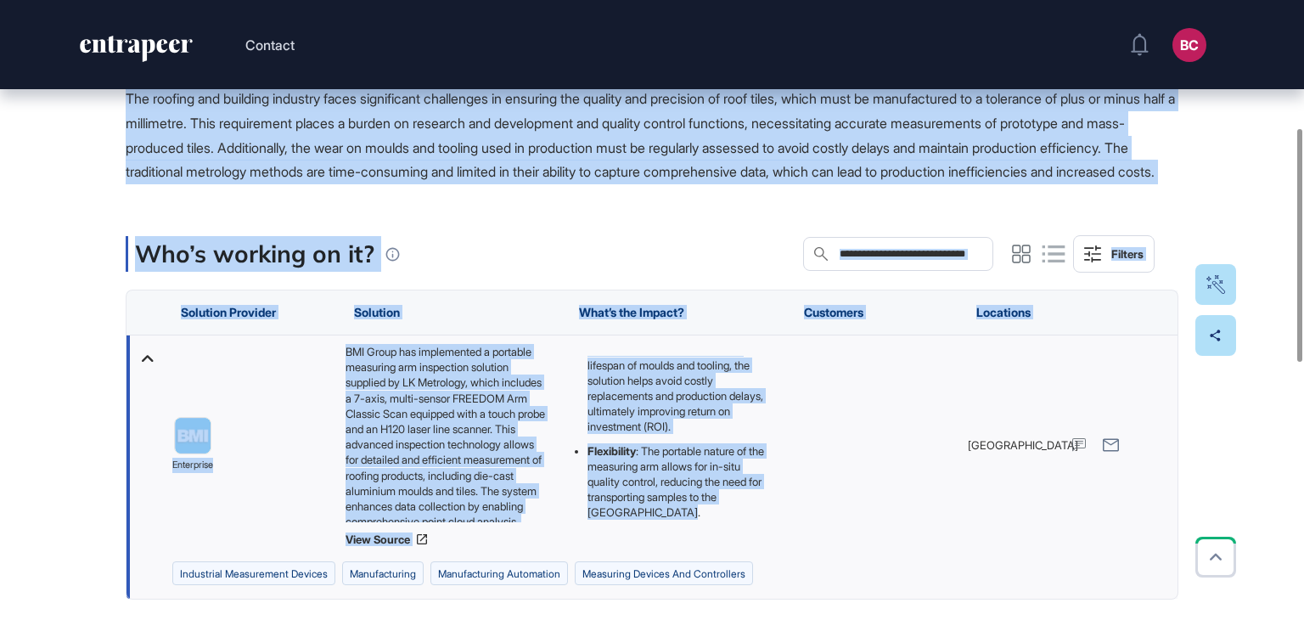
drag, startPoint x: 122, startPoint y: 191, endPoint x: 774, endPoint y: 544, distance: 741.3
click at [774, 544] on div "Edit Page Use Case Tag for Gameboard Build Partner Invest Acquire industrial me…" at bounding box center [652, 491] width 1304 height 1484
copy main "Loremipsu Dolorsi Ametcon Adipisc eli Seddoeiusm Tempori Utlabore 2E Dolor Magn…"
click at [664, 238] on main "Use Case Tag for Gameboard Build Partner Invest Acquire industrial measurement …" at bounding box center [652, 448] width 1053 height 1231
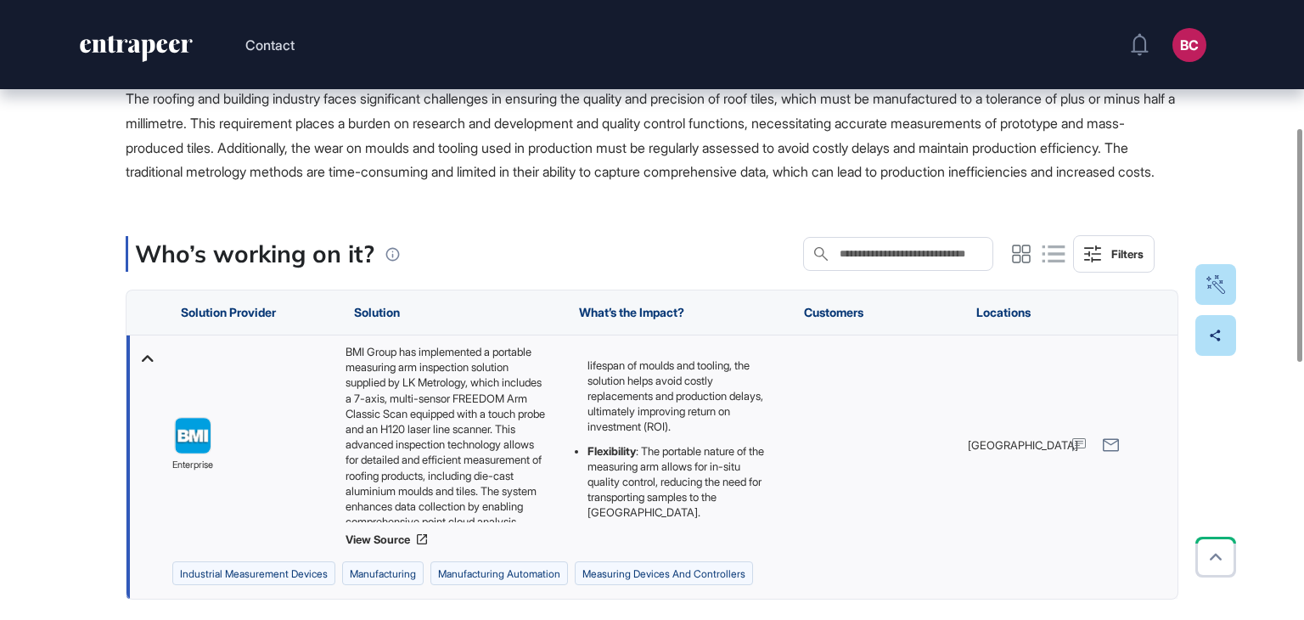
click at [749, 184] on div "The roofing and building industry faces significant challenges in ensuring the …" at bounding box center [652, 136] width 1053 height 98
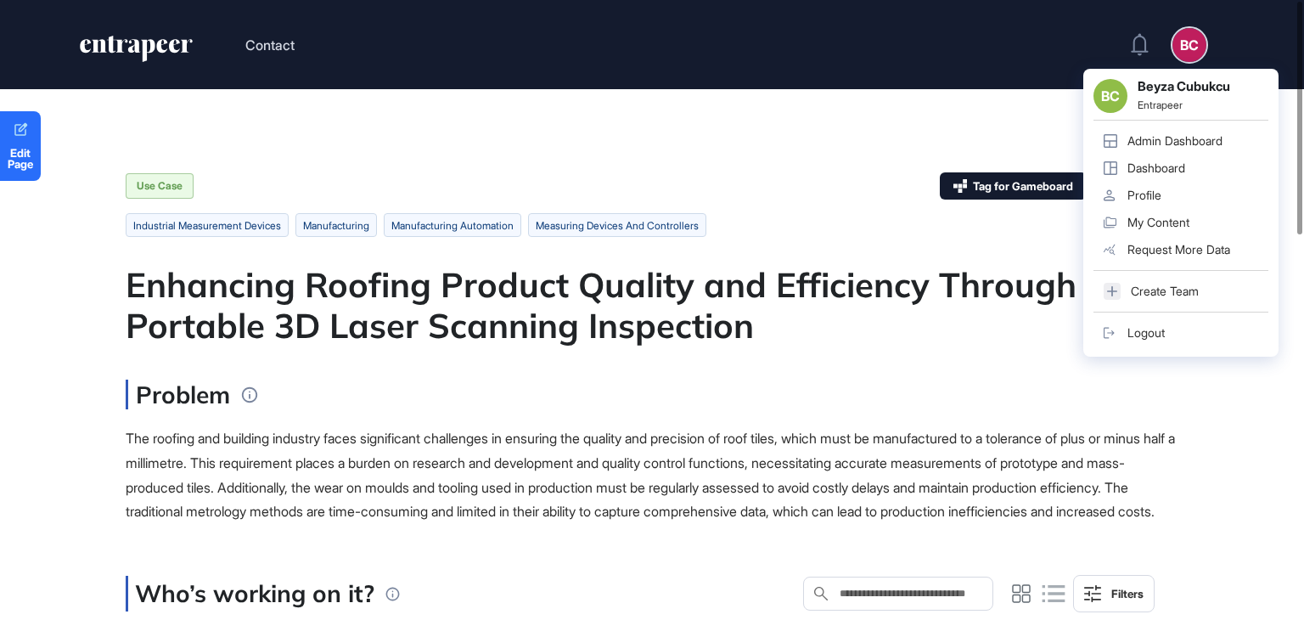
click at [1175, 137] on div "Admin Dashboard" at bounding box center [1175, 141] width 95 height 14
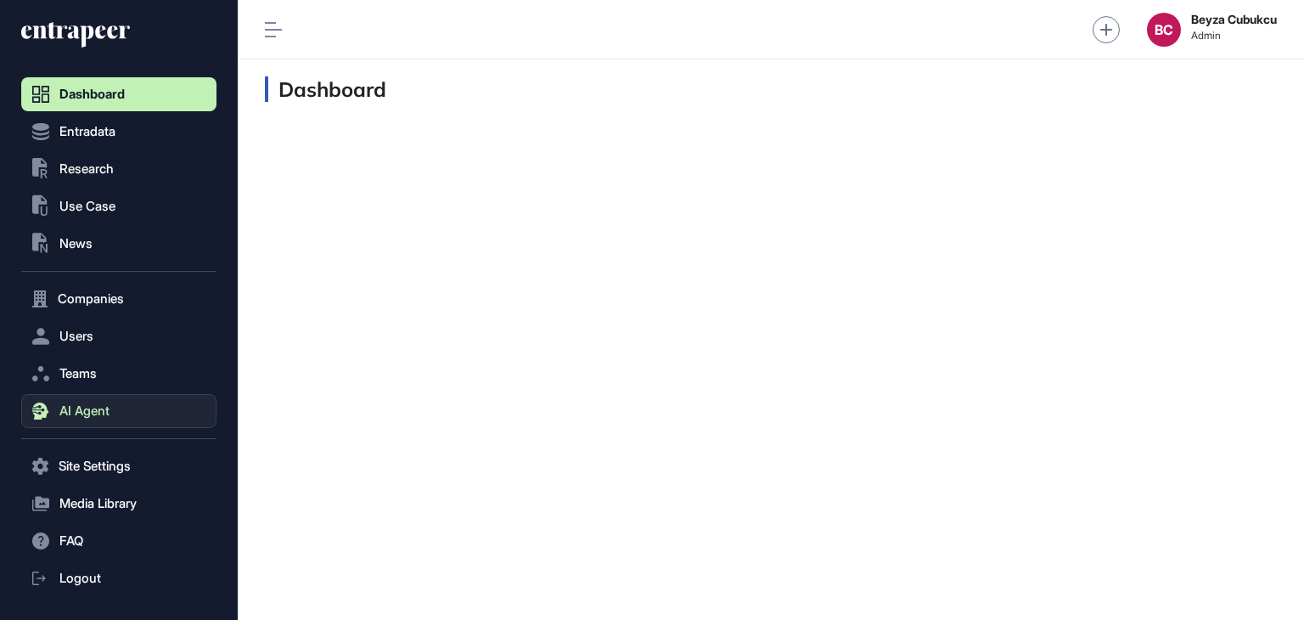
click at [95, 399] on button "AI Agent" at bounding box center [118, 411] width 195 height 34
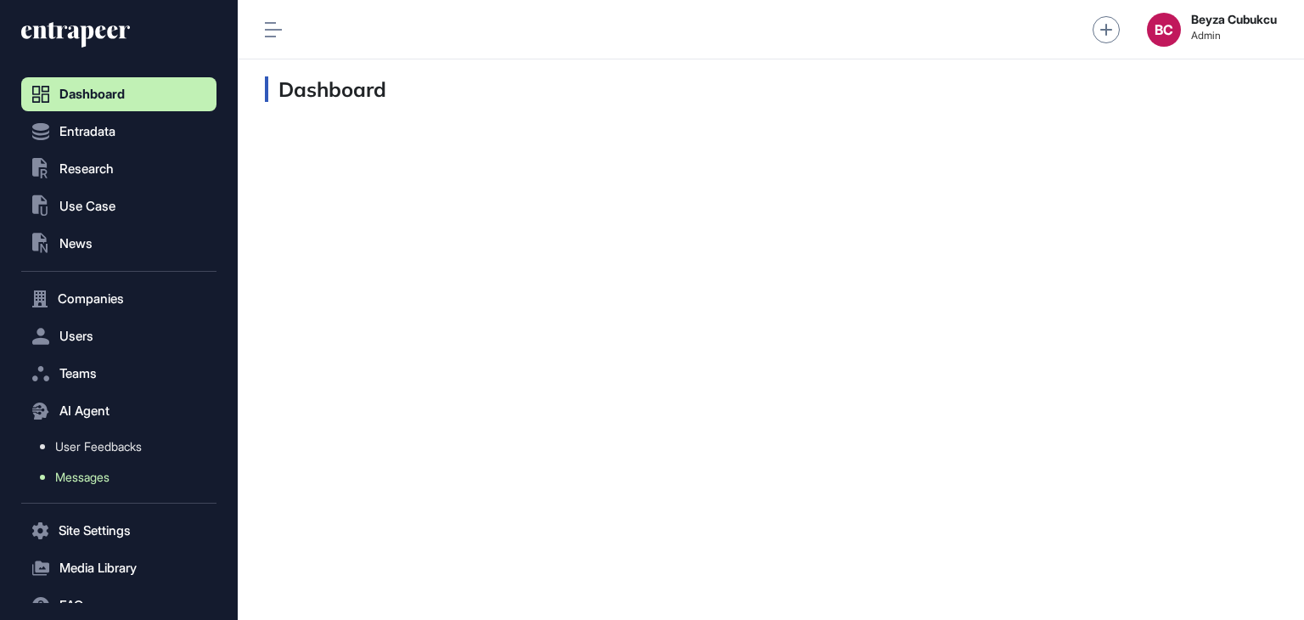
click at [97, 469] on link "Messages" at bounding box center [123, 477] width 187 height 31
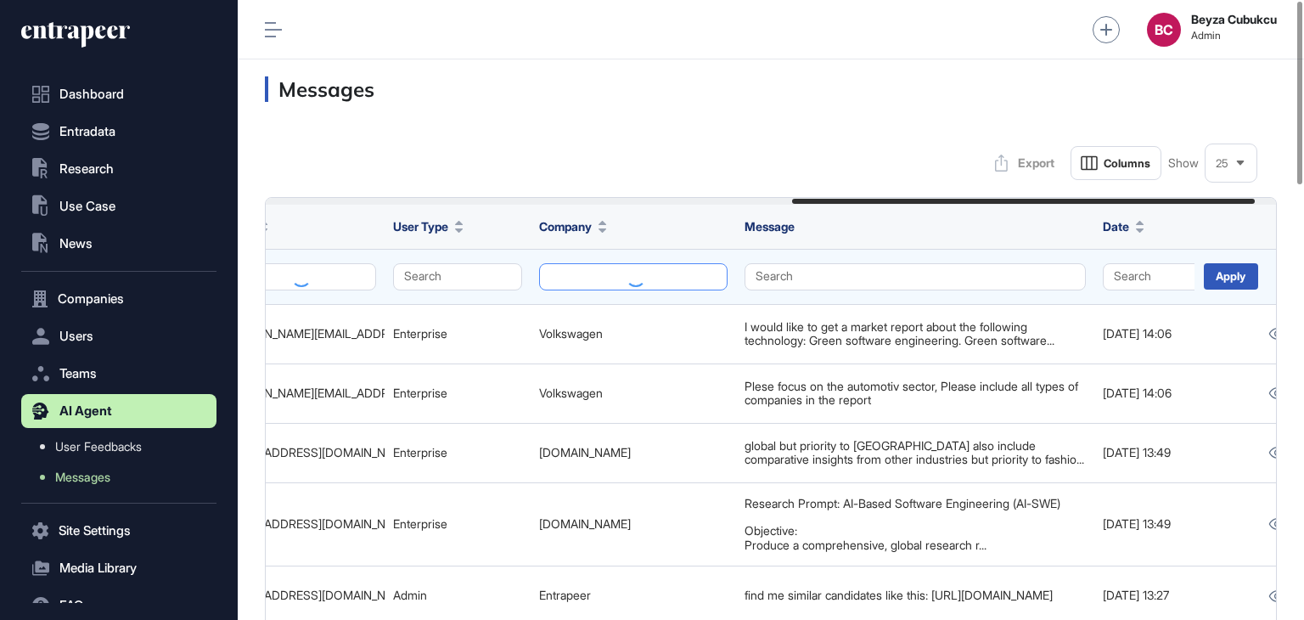
scroll to position [0, 1150]
click at [633, 273] on button at bounding box center [632, 276] width 189 height 27
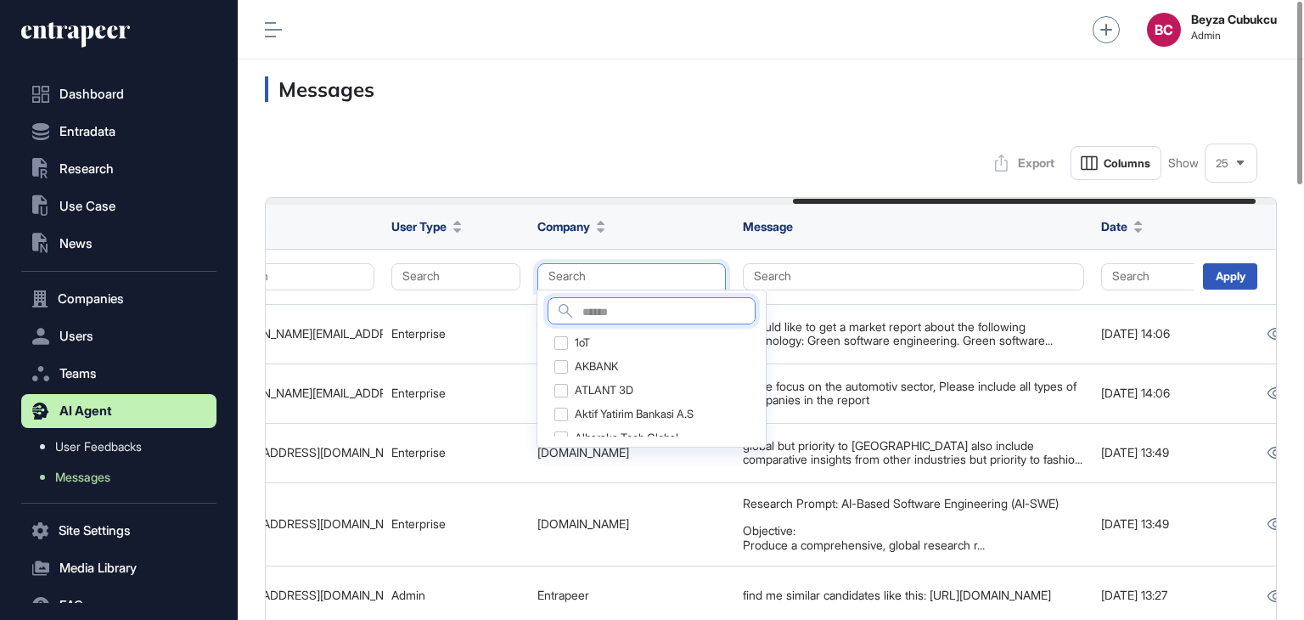
click at [619, 303] on input "text" at bounding box center [669, 312] width 172 height 23
type input "******"
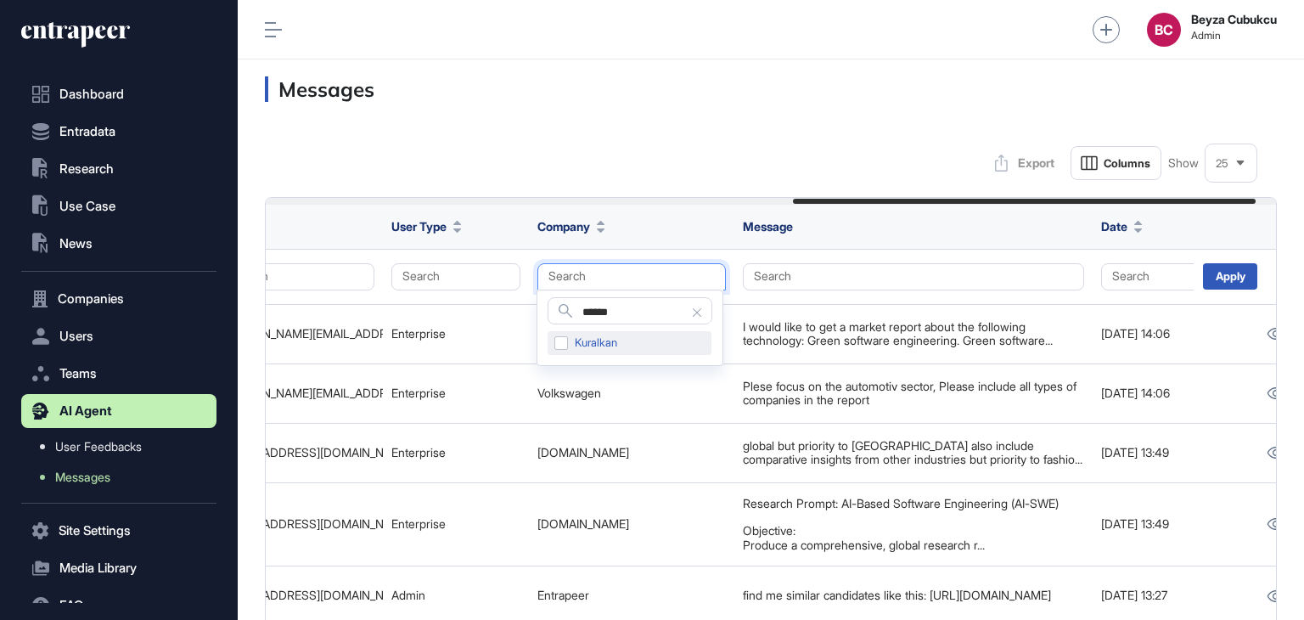
click at [564, 338] on div "Kuralkan" at bounding box center [630, 343] width 164 height 24
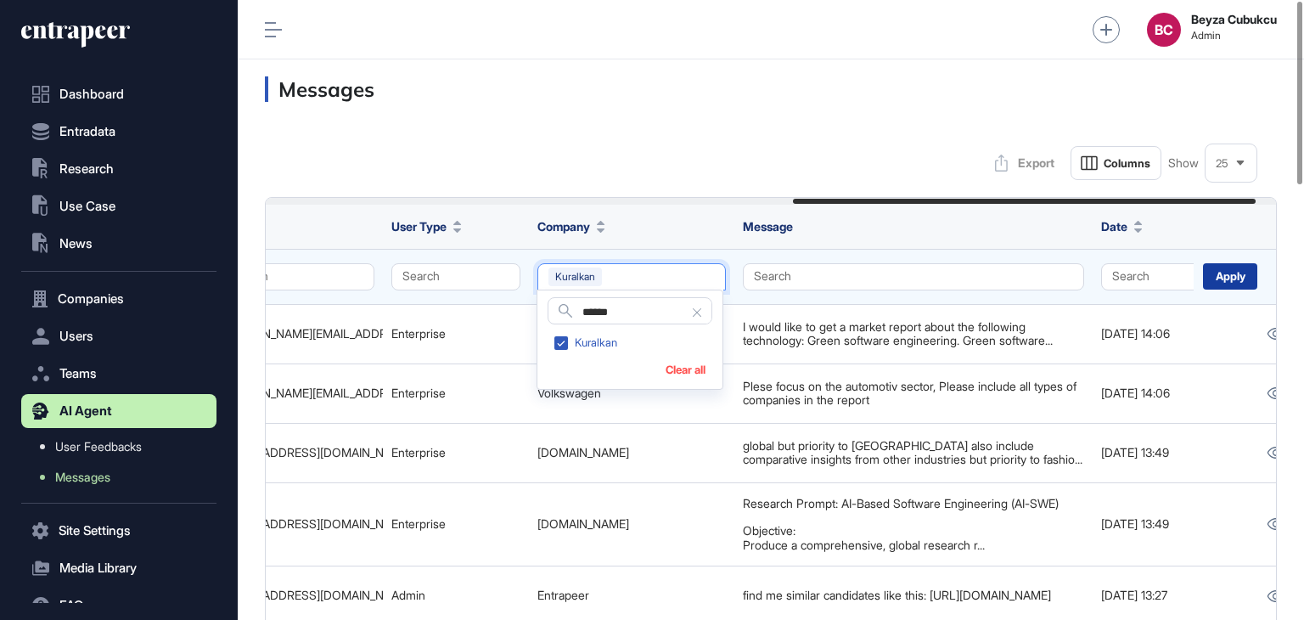
click at [1231, 268] on div "Apply" at bounding box center [1230, 276] width 54 height 26
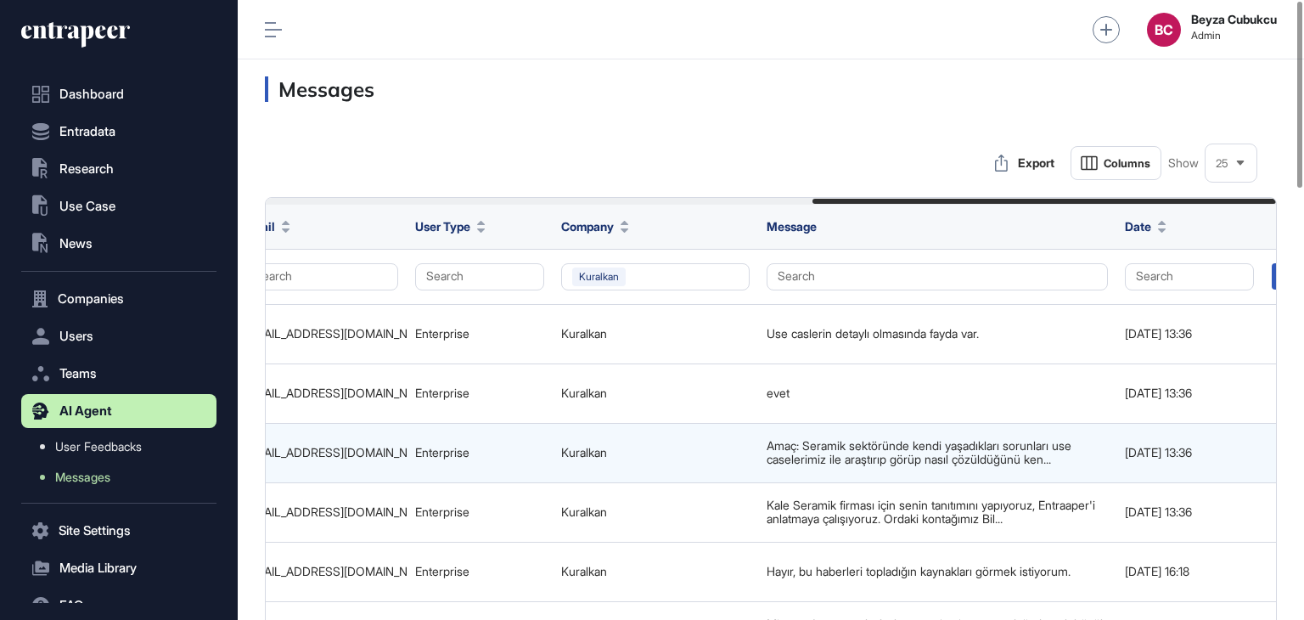
scroll to position [0, 1194]
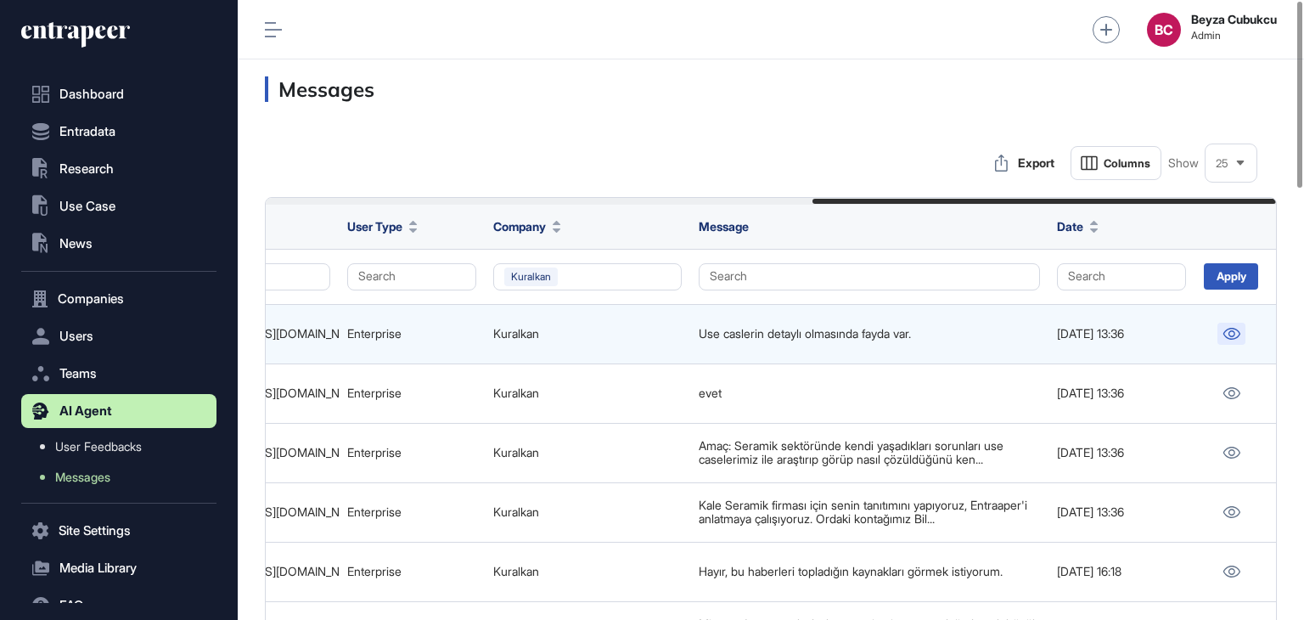
click at [1240, 333] on icon at bounding box center [1232, 334] width 17 height 12
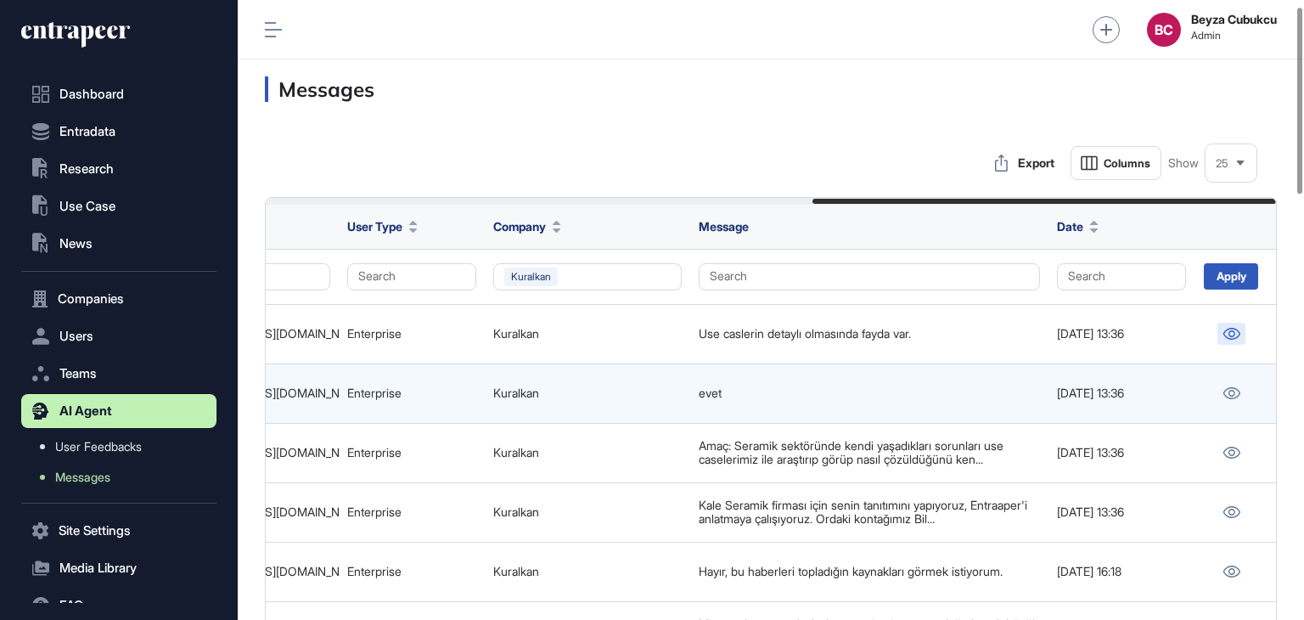
scroll to position [85, 0]
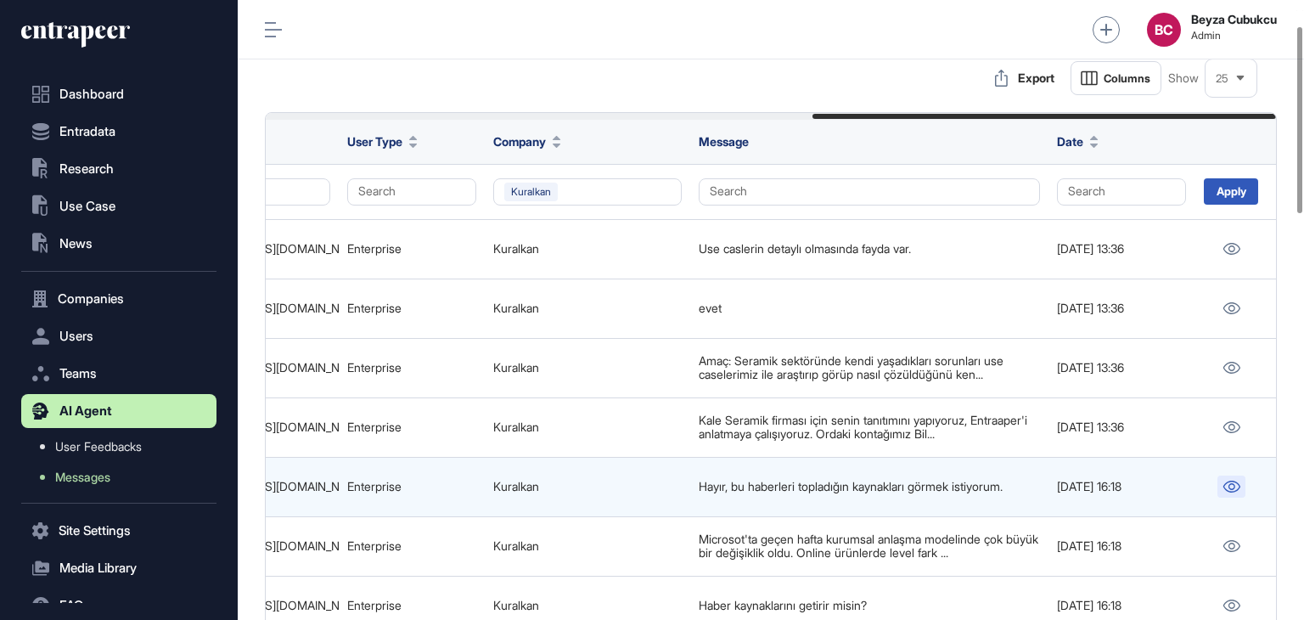
click at [1227, 483] on icon at bounding box center [1232, 487] width 18 height 12
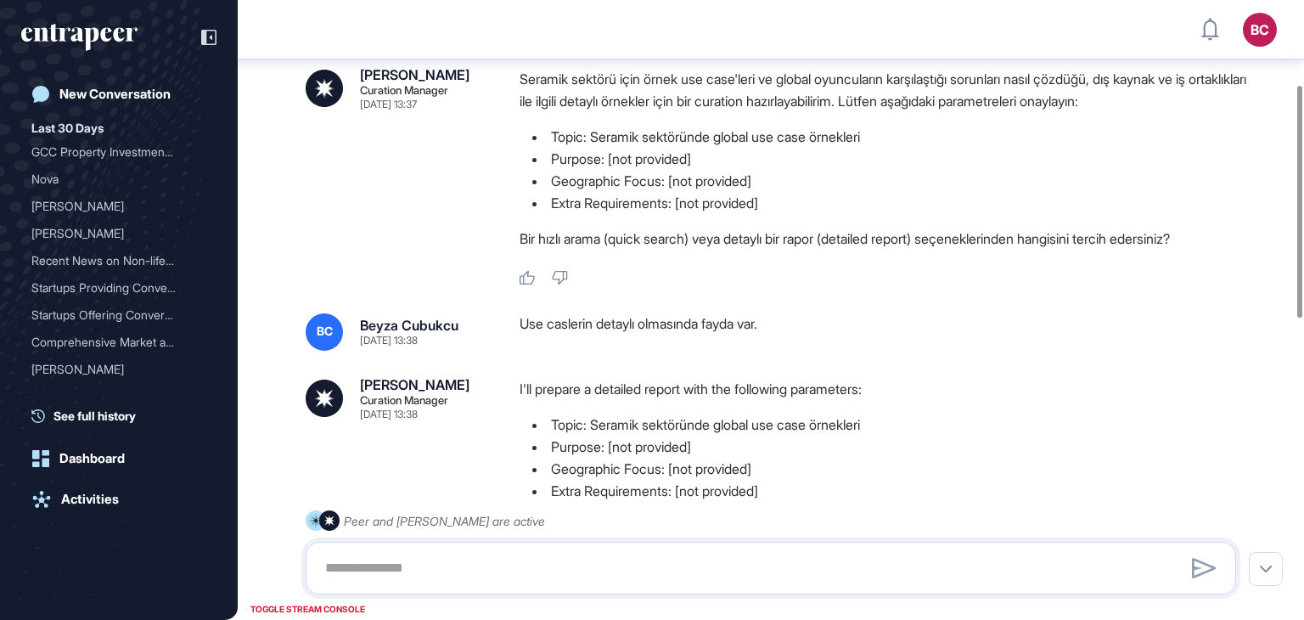
scroll to position [8, 0]
